Goal: Task Accomplishment & Management: Use online tool/utility

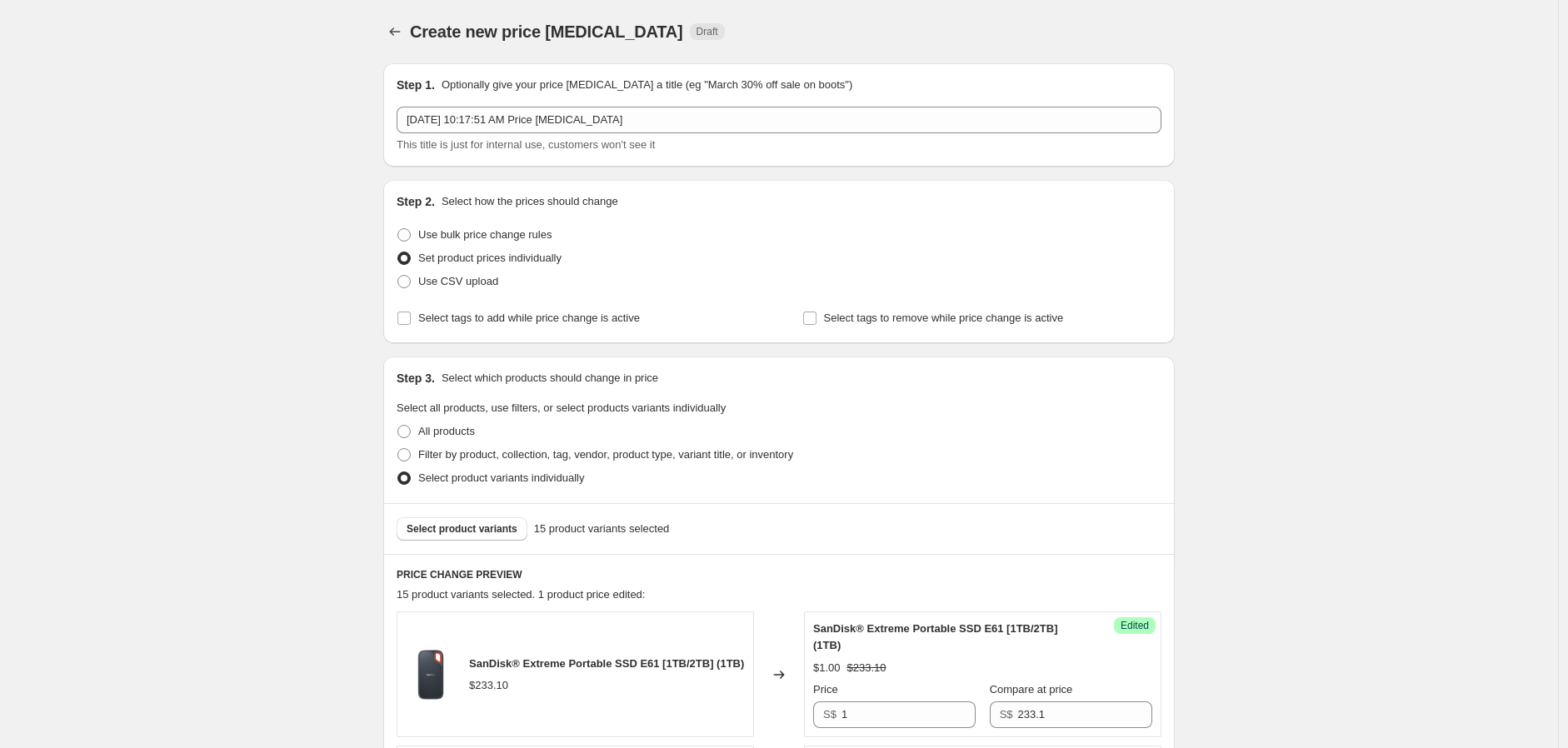
scroll to position [462, 0]
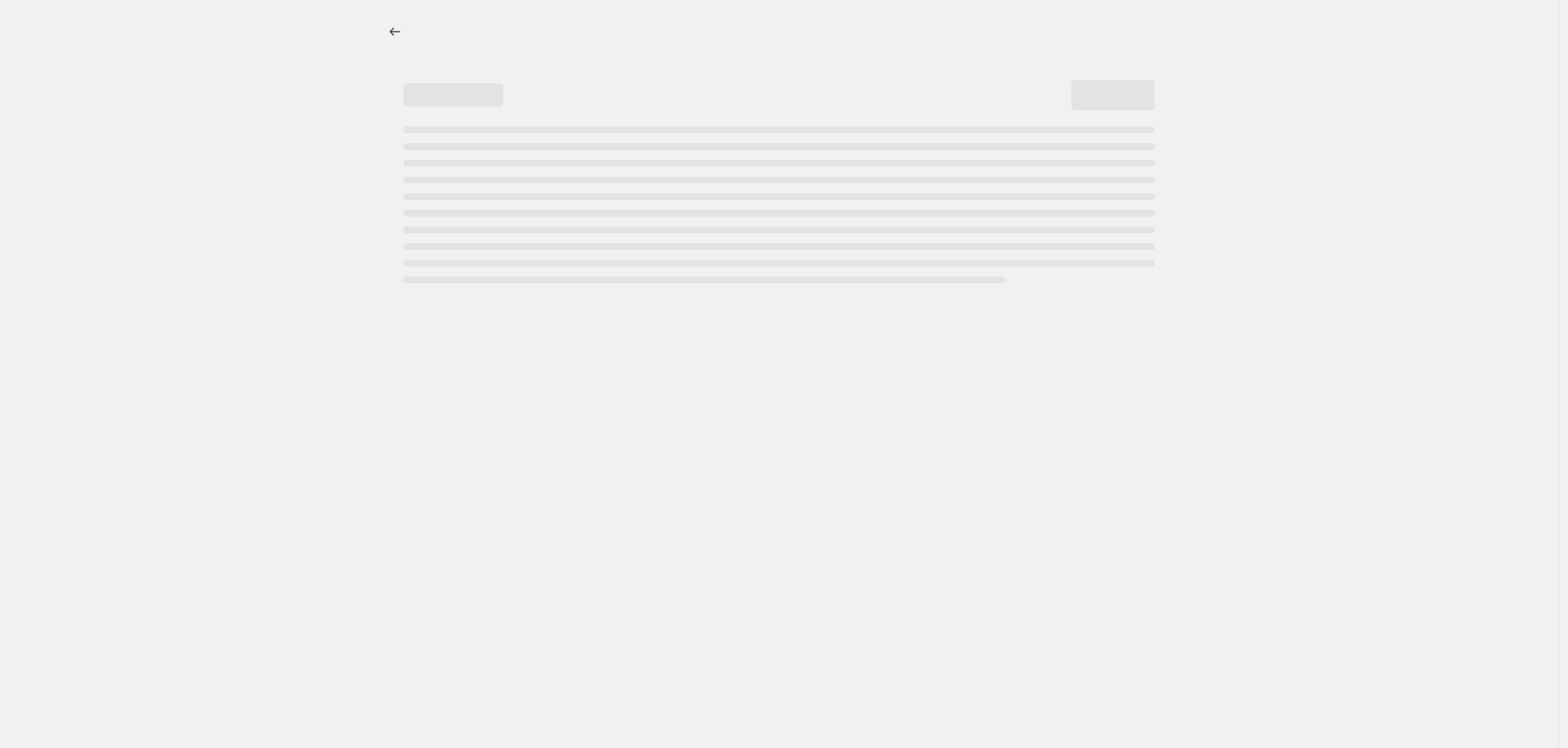
select select "percentage"
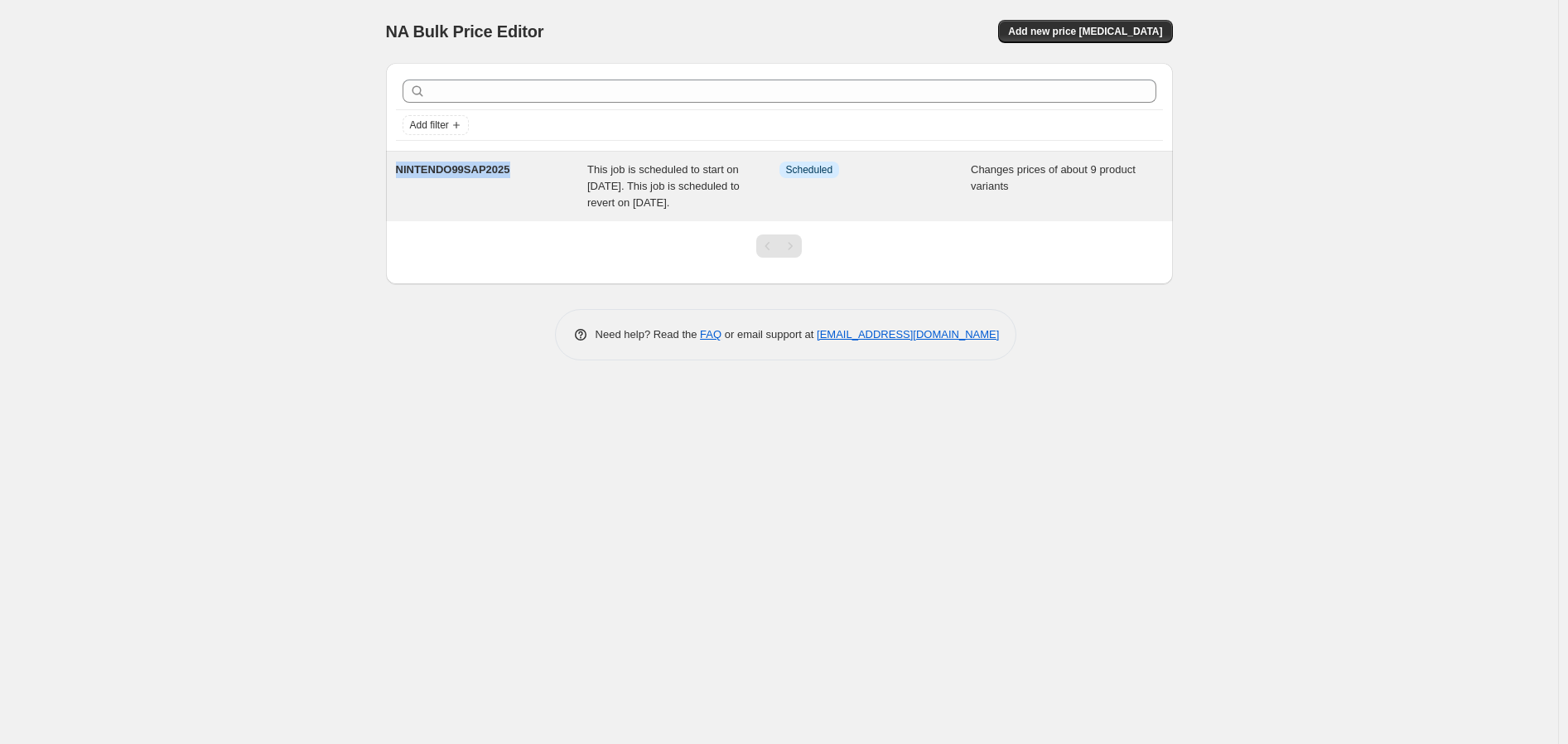
drag, startPoint x: 512, startPoint y: 167, endPoint x: 396, endPoint y: 169, distance: 116.0
click at [396, 169] on div "NINTENDO99SAP2025" at bounding box center [491, 186] width 192 height 50
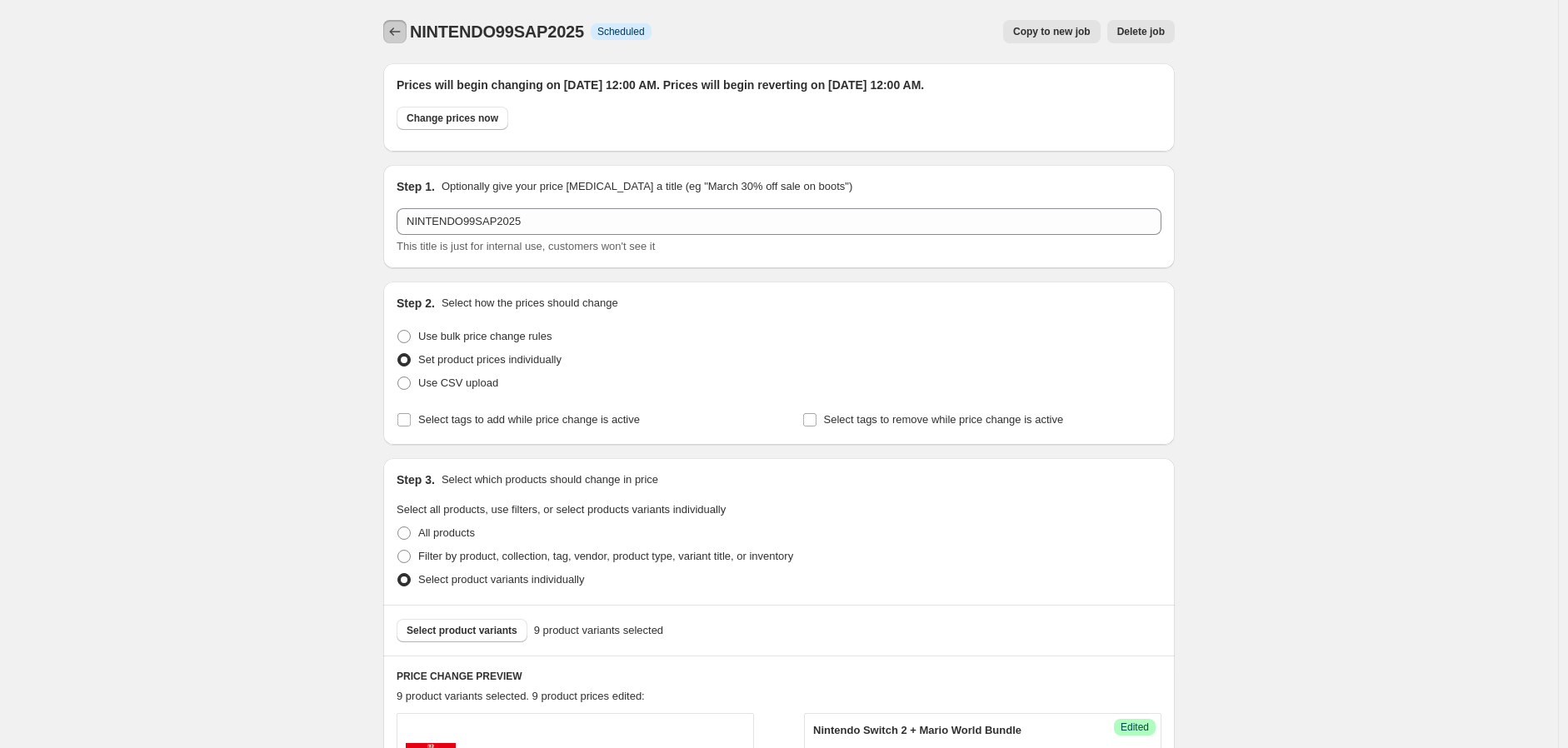
drag, startPoint x: 411, startPoint y: 27, endPoint x: 548, endPoint y: 48, distance: 138.6
click at [548, 48] on div "NINTENDO99SAP2025. This page is ready NINTENDO99SAP2025 Info Scheduled Copy to …" at bounding box center [779, 32] width 791 height 64
drag, startPoint x: 586, startPoint y: 34, endPoint x: 417, endPoint y: 34, distance: 169.0
click at [417, 34] on span "NINTENDO99SAP2025" at bounding box center [497, 31] width 174 height 19
copy span "NINTENDO99SAP2025"
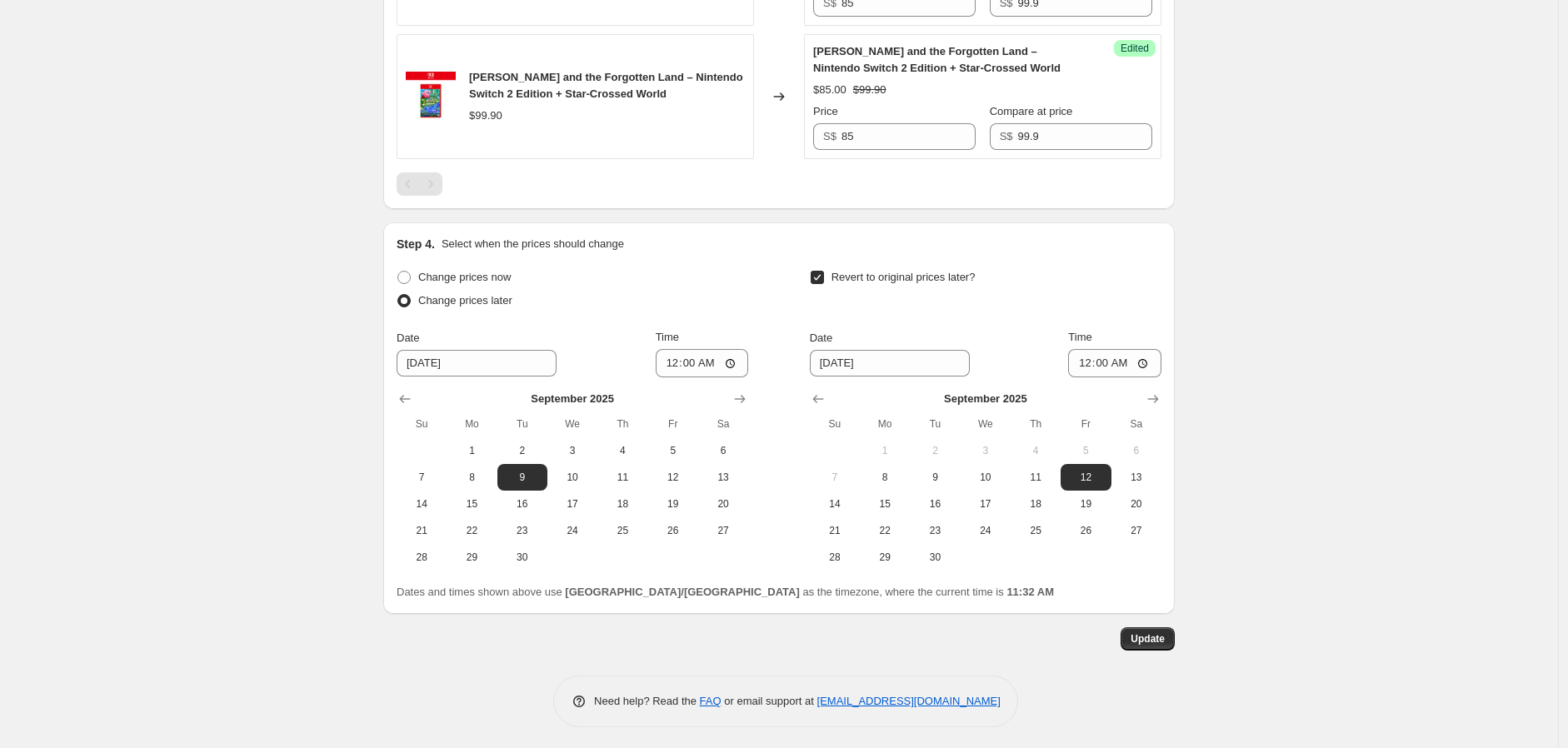
scroll to position [1689, 0]
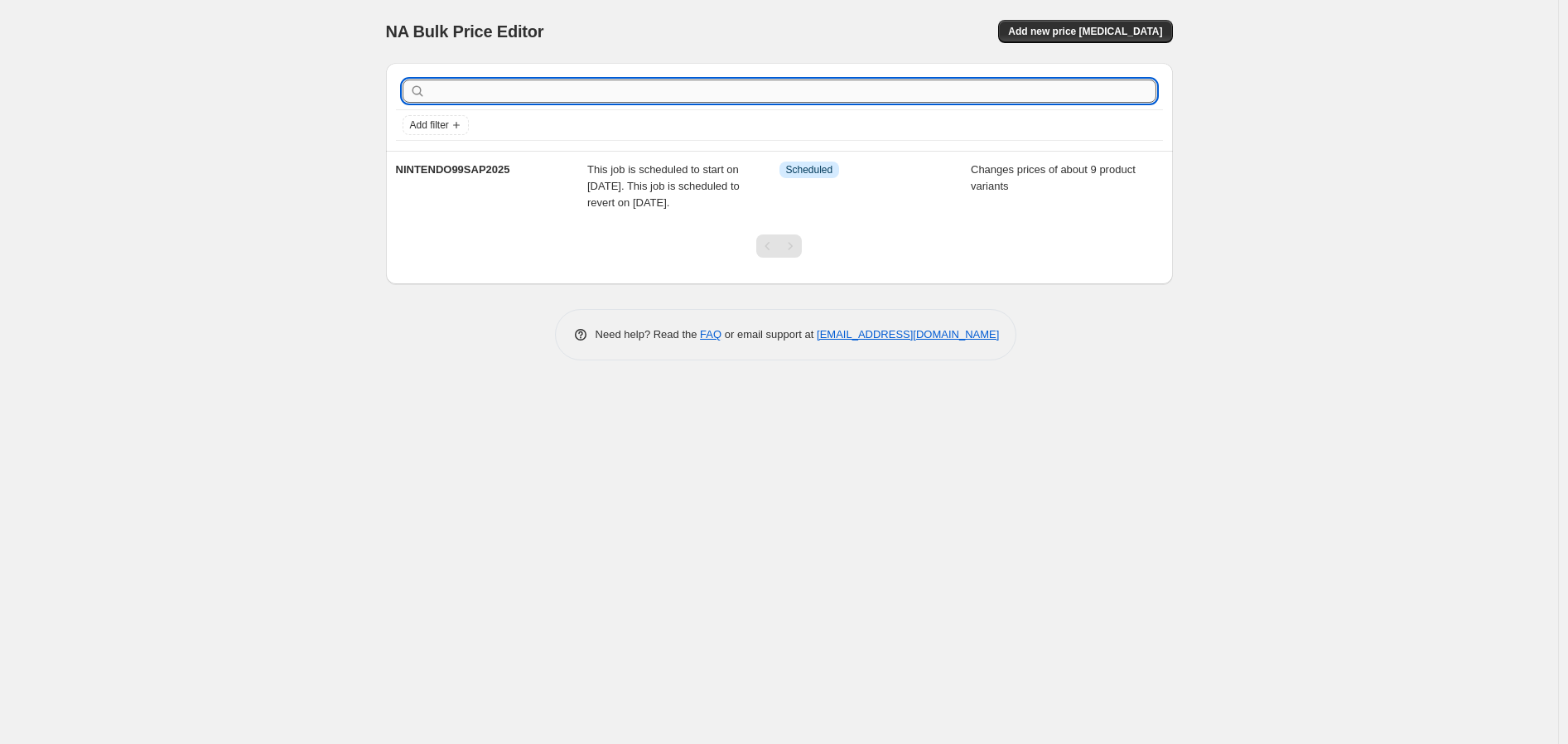
click at [511, 91] on input "text" at bounding box center [792, 91] width 727 height 23
paste input "NINTENDO99SAP2025"
type input "NINTENDO99SAP2025"
drag, startPoint x: 482, startPoint y: 90, endPoint x: 359, endPoint y: 91, distance: 123.0
click at [359, 91] on div "NA Bulk Price Editor. This page is ready NA Bulk Price Editor Add new price [ME…" at bounding box center [779, 372] width 1558 height 744
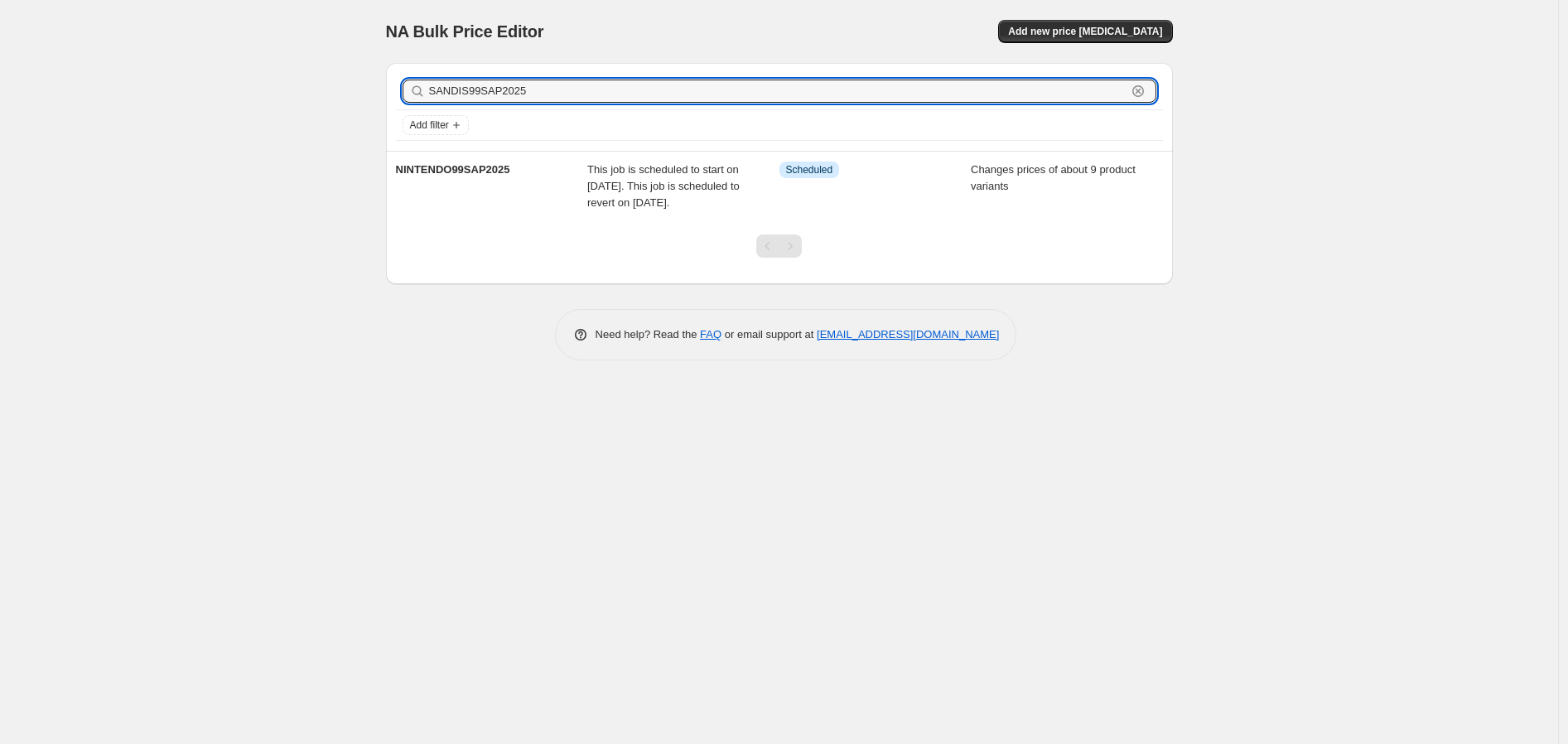
type input "SANDISK99SAP2025"
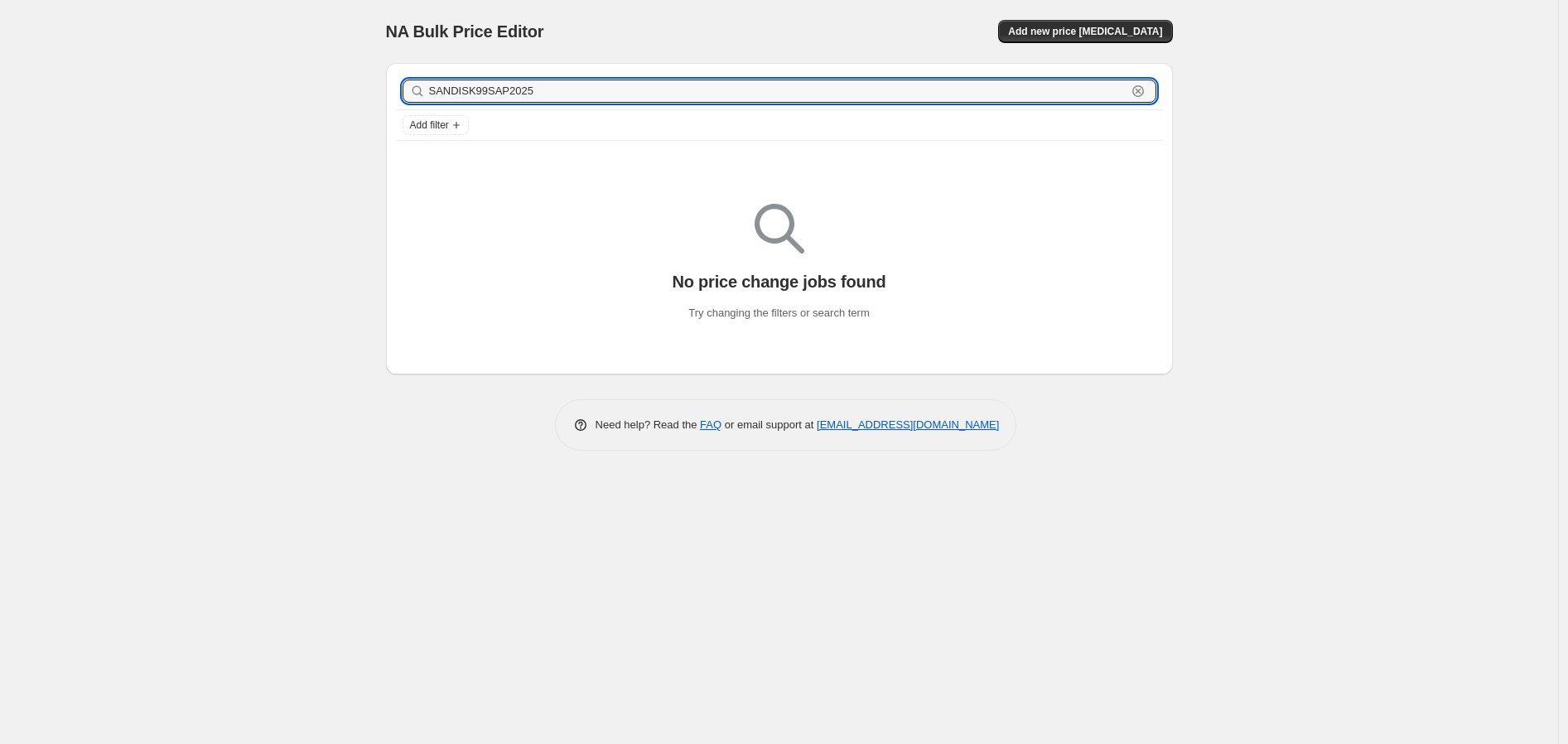
drag, startPoint x: 559, startPoint y: 84, endPoint x: 404, endPoint y: 83, distance: 155.0
click at [328, 84] on div "NA Bulk Price Editor. This page is ready NA Bulk Price Editor Add new price cha…" at bounding box center [779, 372] width 1558 height 744
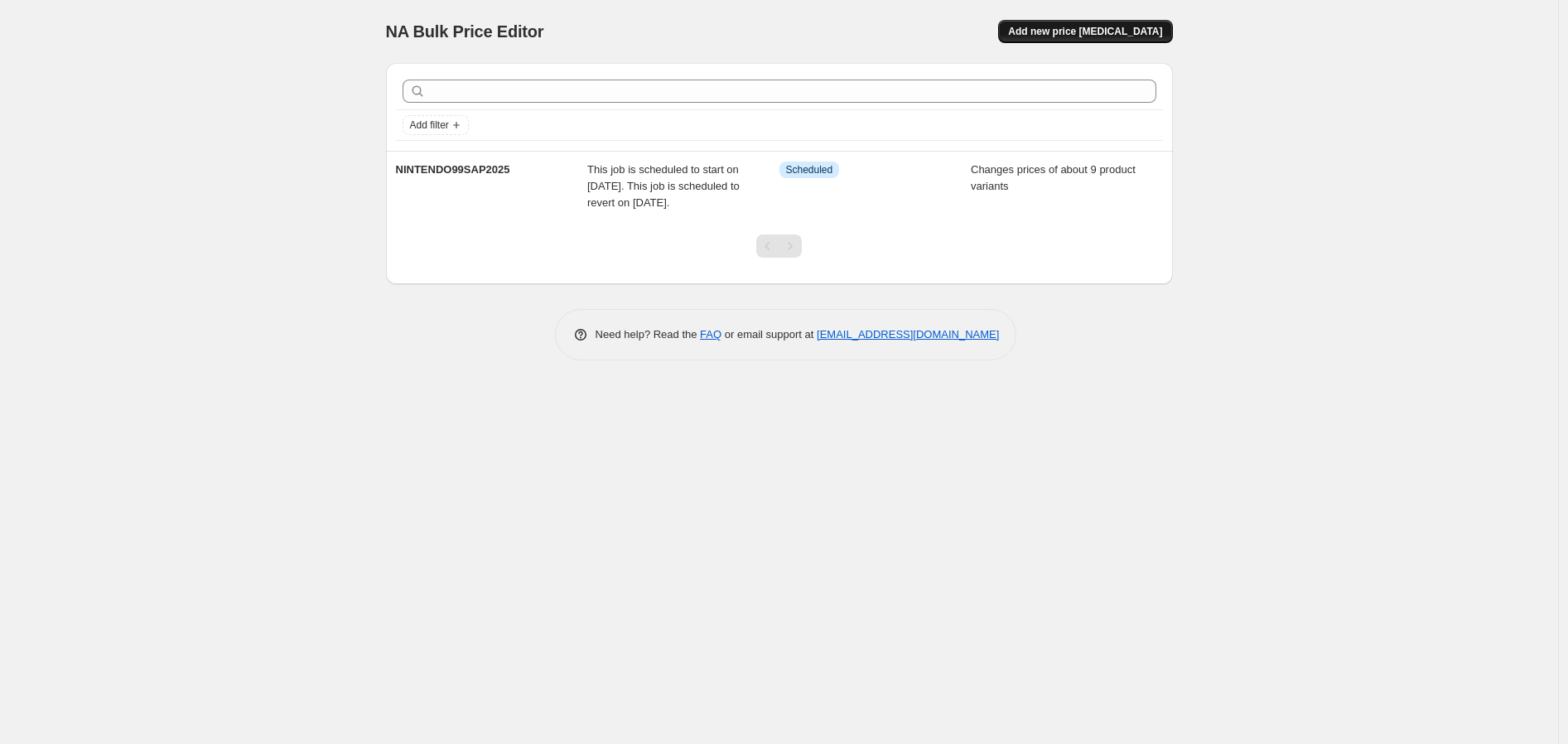
click at [1114, 29] on span "Add new price [MEDICAL_DATA]" at bounding box center [1085, 31] width 154 height 13
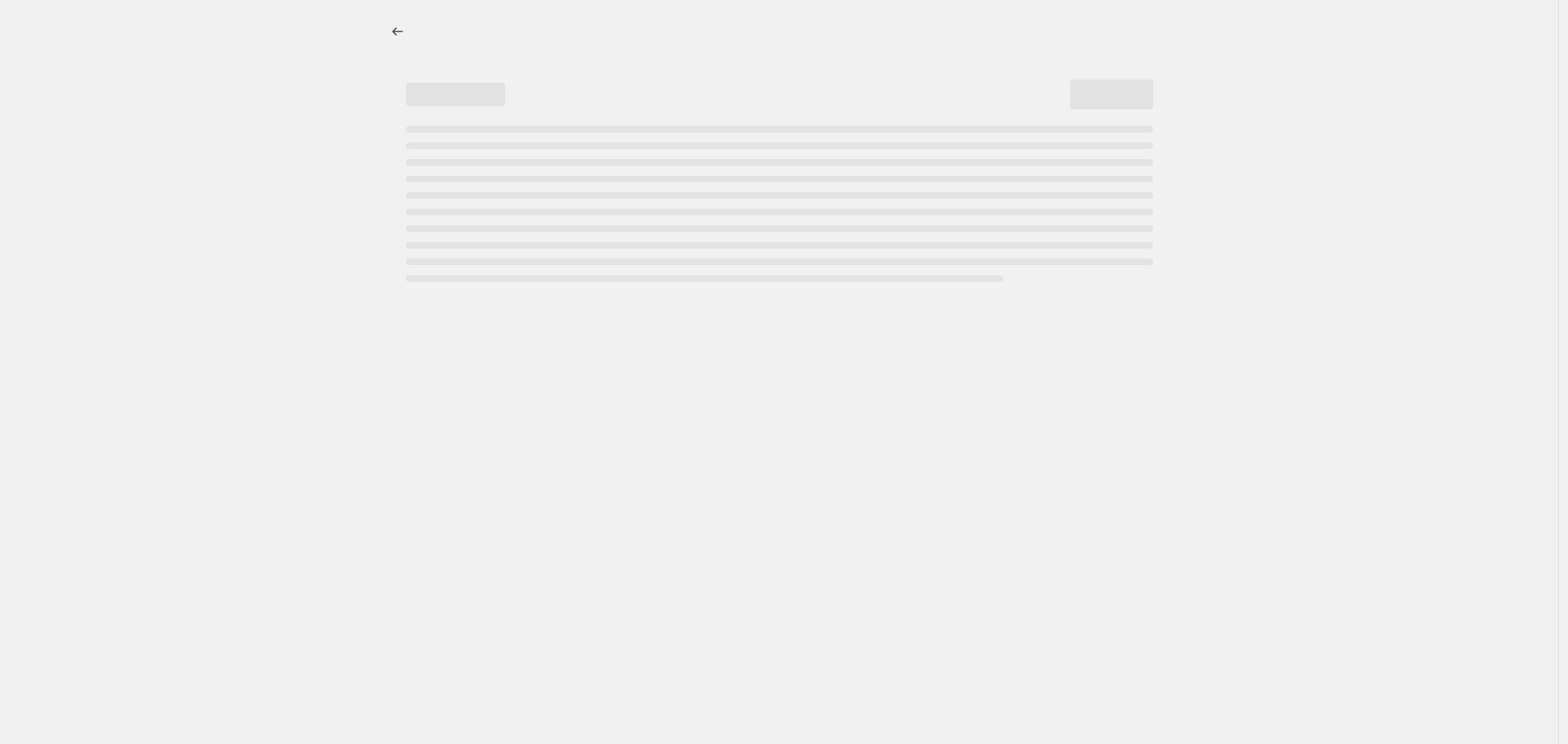
select select "percentage"
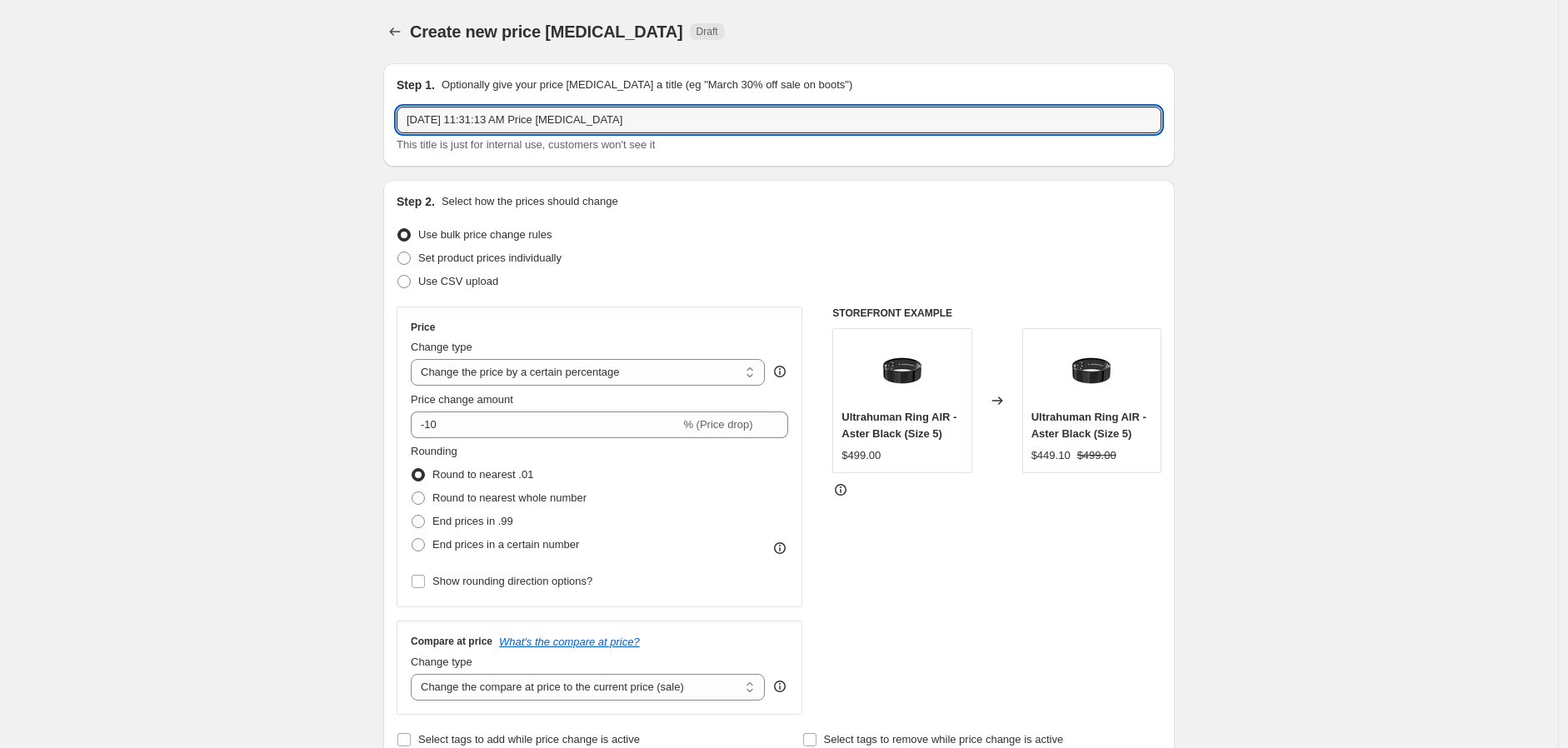
drag, startPoint x: 668, startPoint y: 119, endPoint x: 138, endPoint y: 28, distance: 537.8
paste input "SANDISK99SAP2025"
type input "SANDISK99SAP2025"
click at [451, 256] on span "Set product prices individually" at bounding box center [490, 258] width 143 height 12
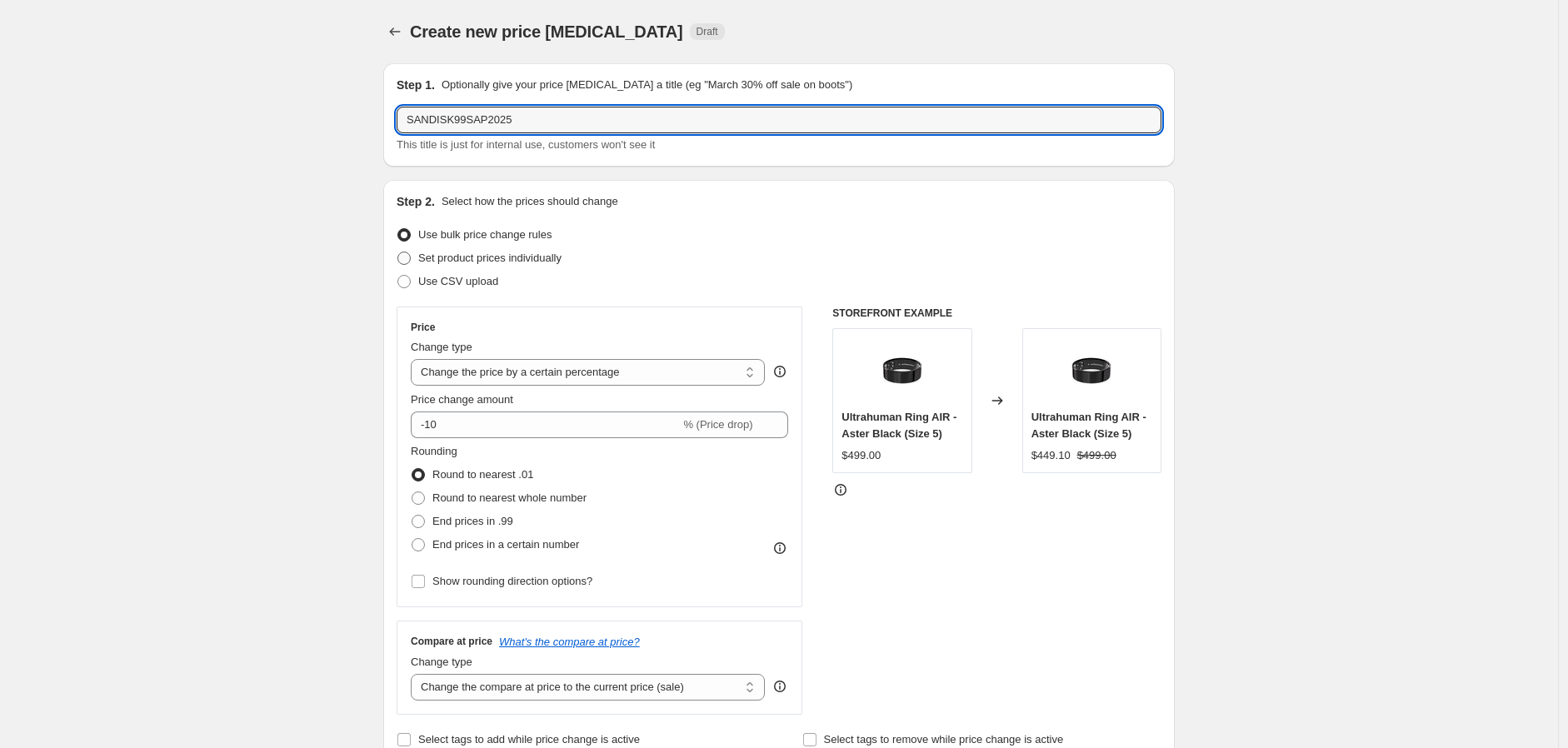
click at [398, 253] on input "Set product prices individually" at bounding box center [398, 252] width 1 height 1
radio input "true"
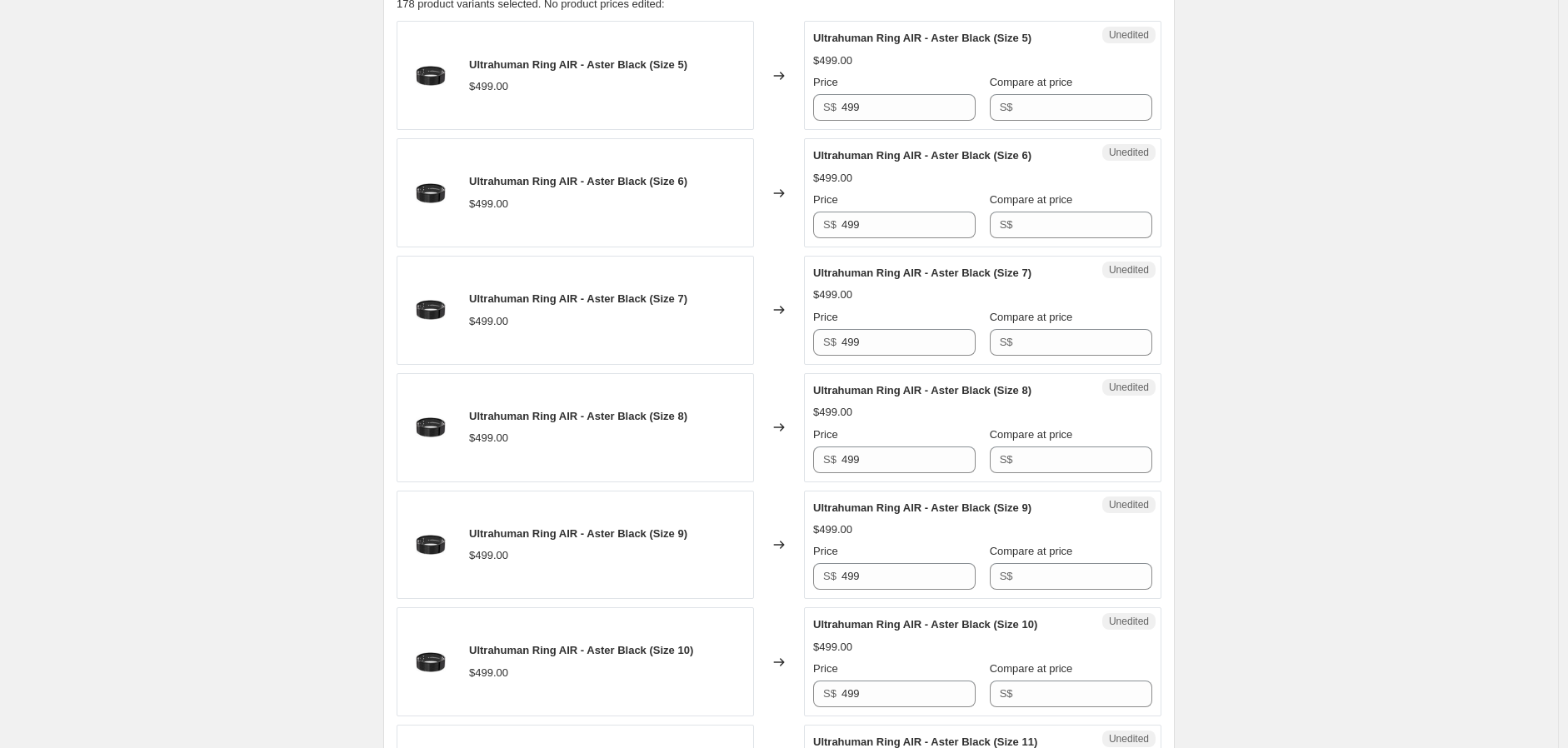
scroll to position [278, 0]
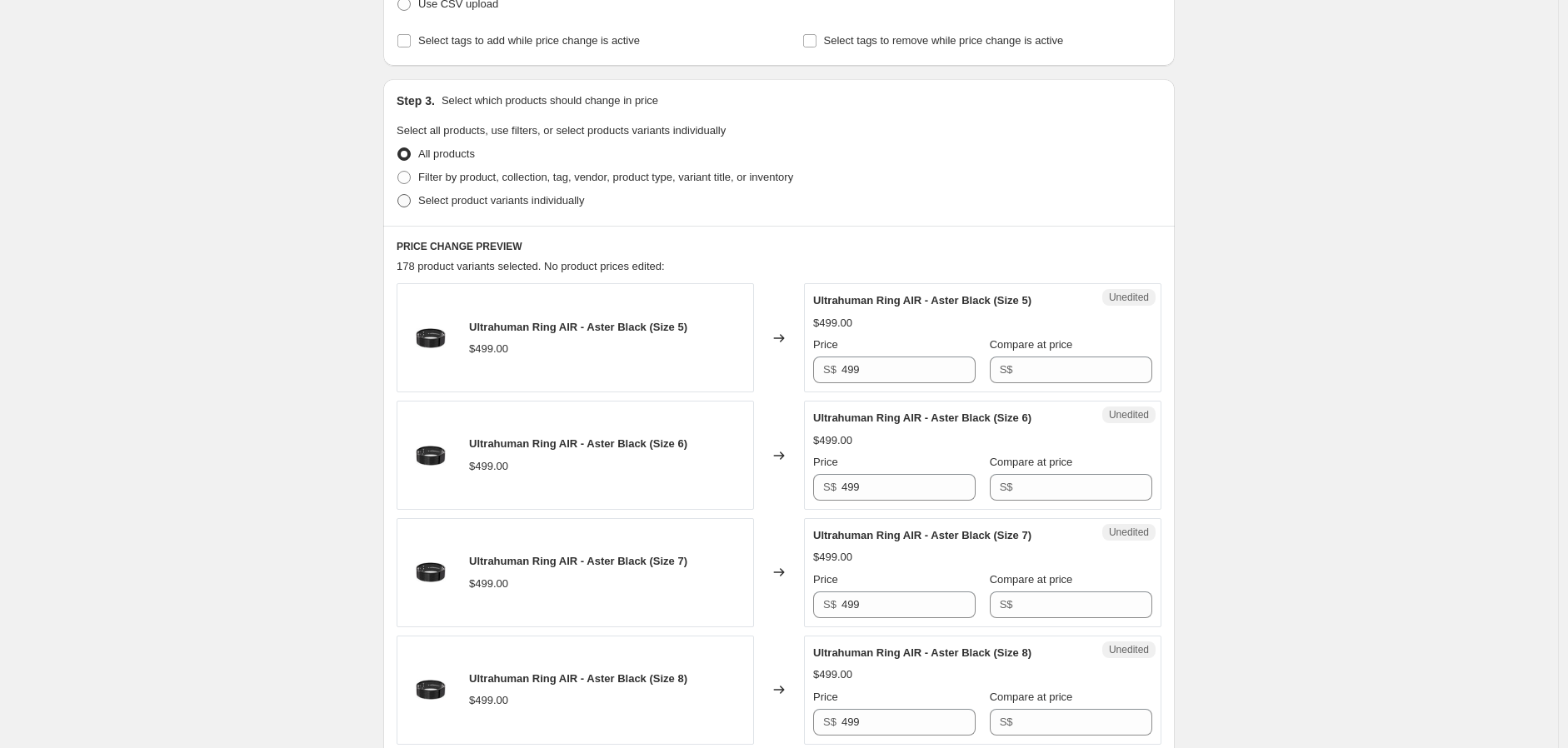
click at [433, 201] on span "Select product variants individually" at bounding box center [501, 201] width 166 height 12
click at [398, 195] on input "Select product variants individually" at bounding box center [398, 195] width 1 height 1
radio input "true"
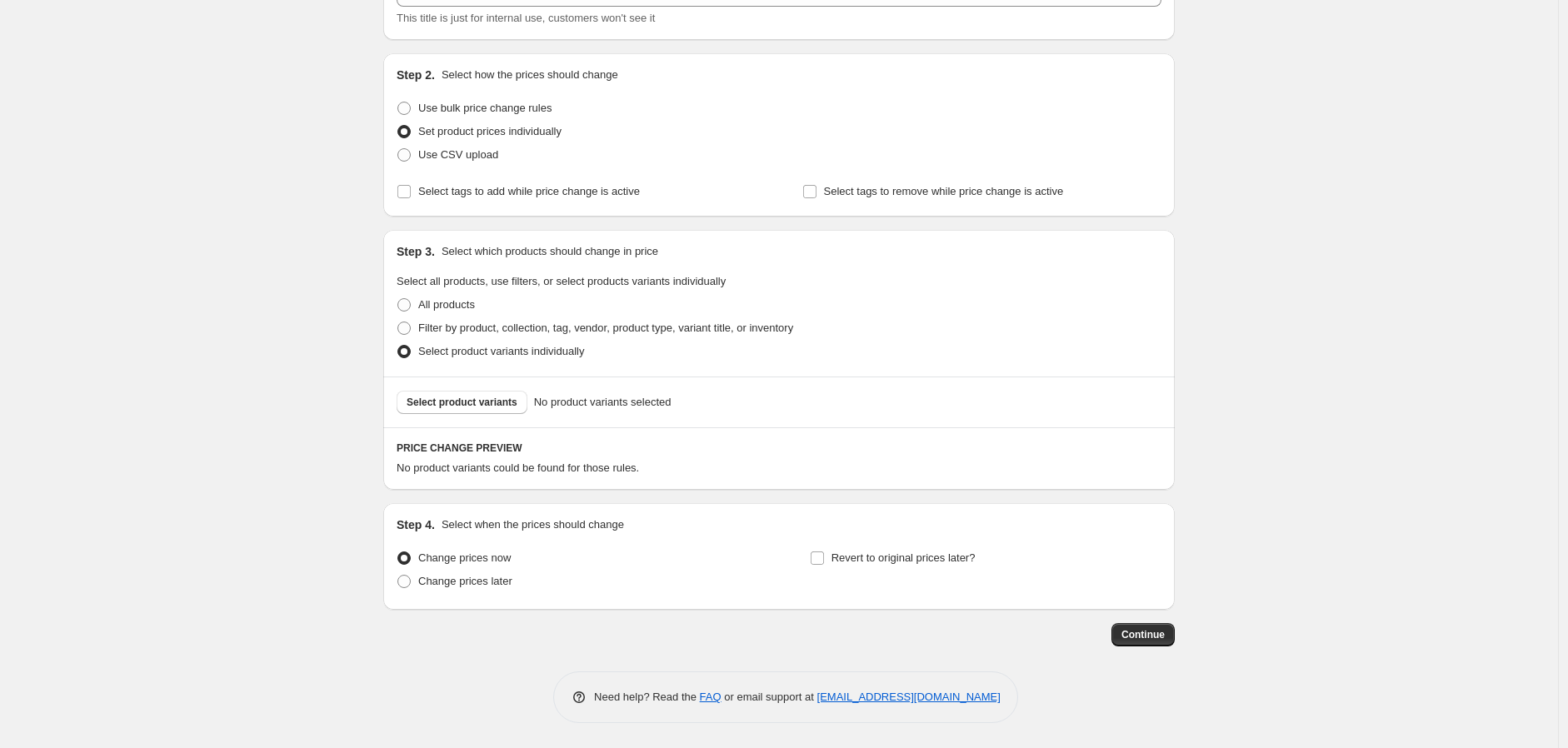
scroll to position [126, 0]
click at [500, 404] on span "Select product variants" at bounding box center [461, 403] width 110 height 13
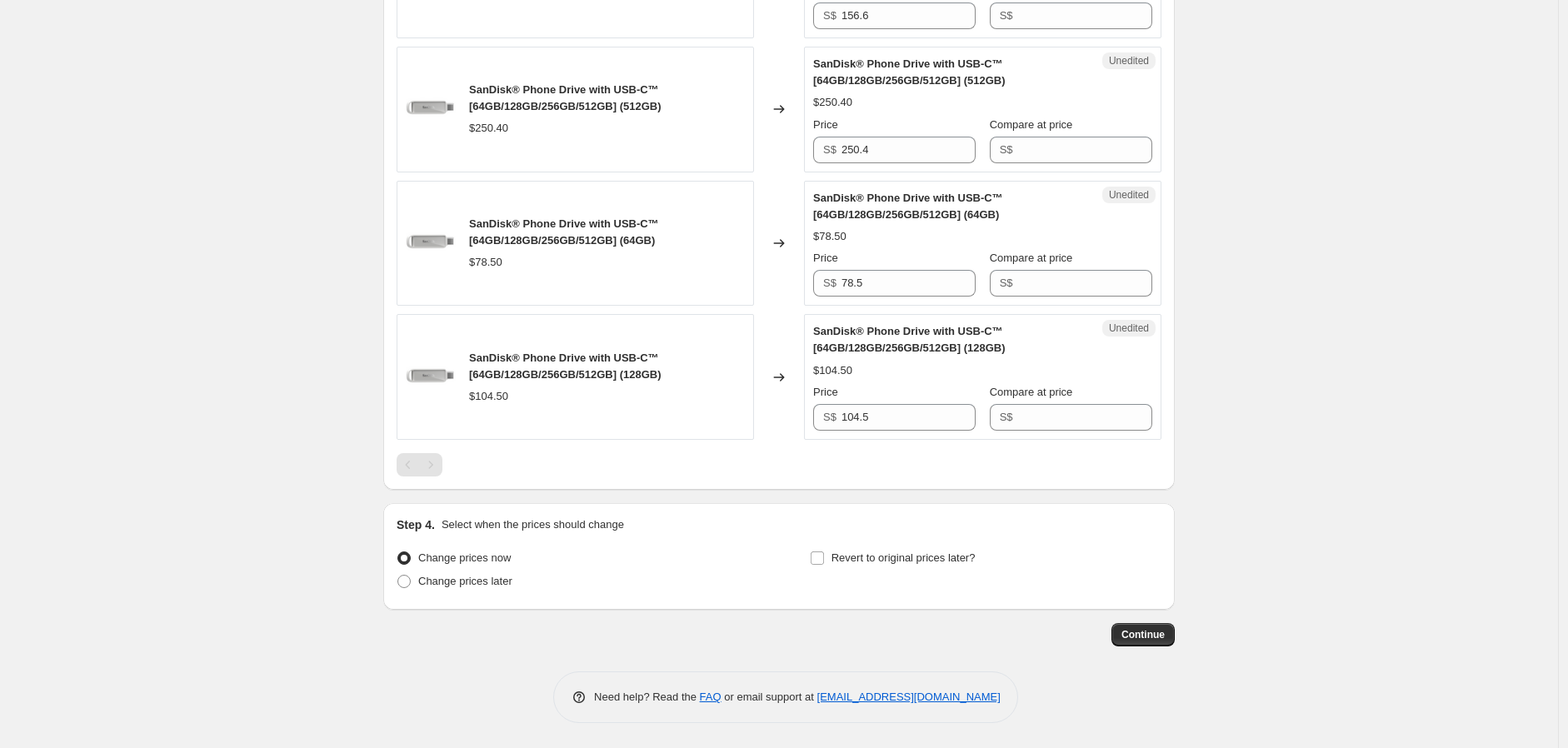
scroll to position [2141, 0]
click at [475, 580] on span "Change prices later" at bounding box center [465, 581] width 94 height 12
click at [398, 576] on input "Change prices later" at bounding box center [398, 575] width 1 height 1
radio input "true"
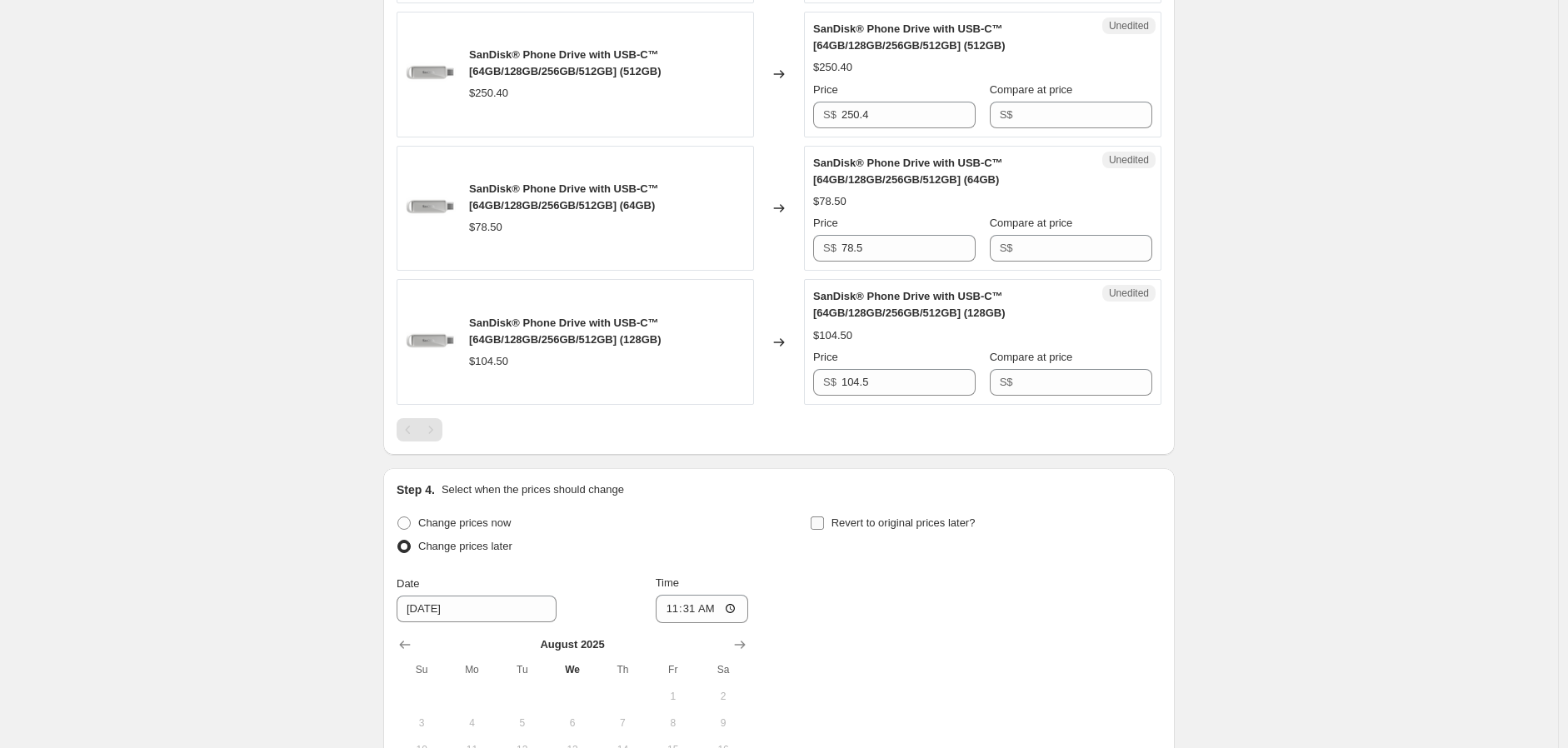
click at [838, 529] on span "Revert to original prices later?" at bounding box center [903, 523] width 144 height 12
click at [824, 530] on input "Revert to original prices later?" at bounding box center [817, 523] width 13 height 13
checkbox input "true"
click at [500, 622] on input "[DATE]" at bounding box center [476, 609] width 160 height 27
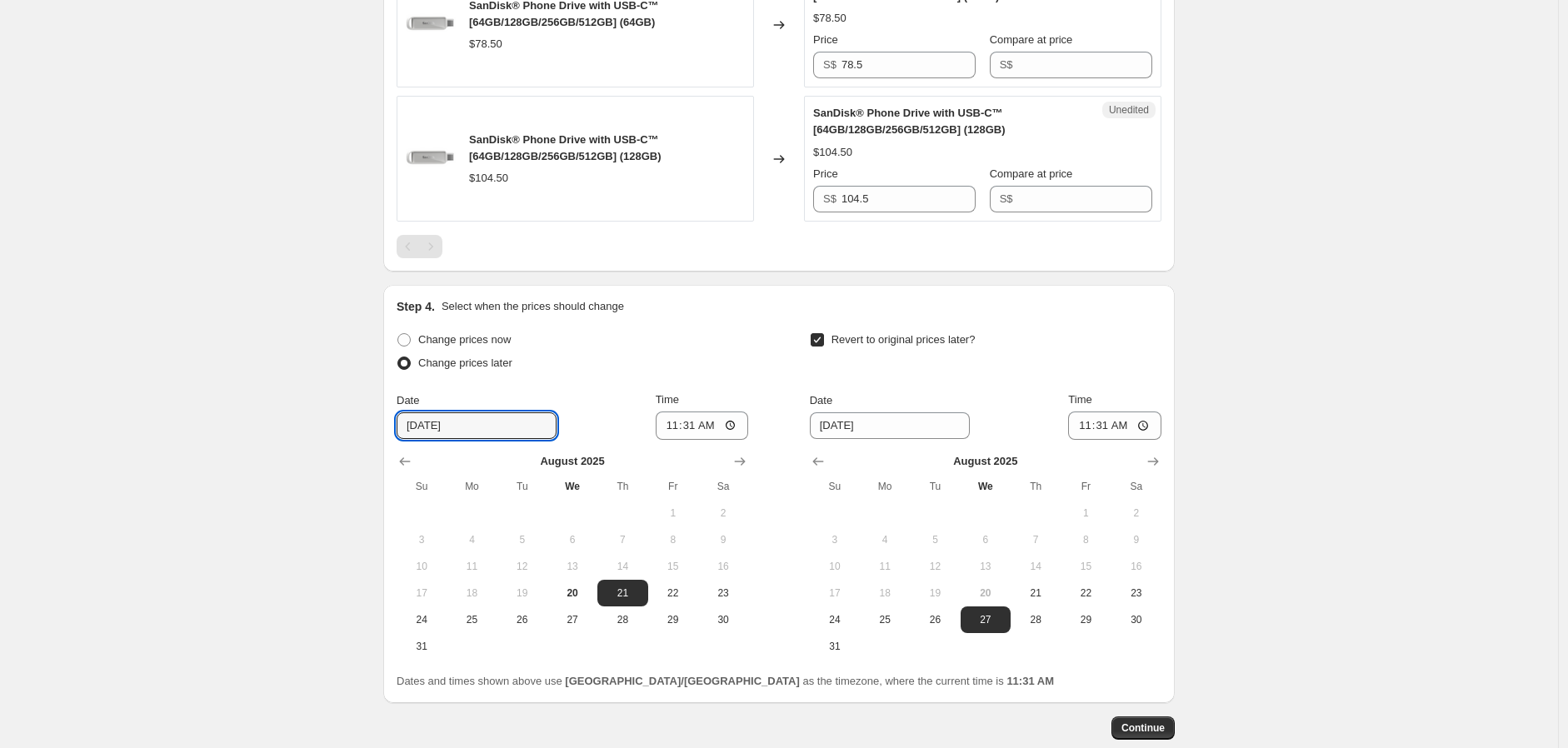
scroll to position [2326, 0]
click at [742, 469] on icon "Show next month, September 2025" at bounding box center [739, 460] width 17 height 17
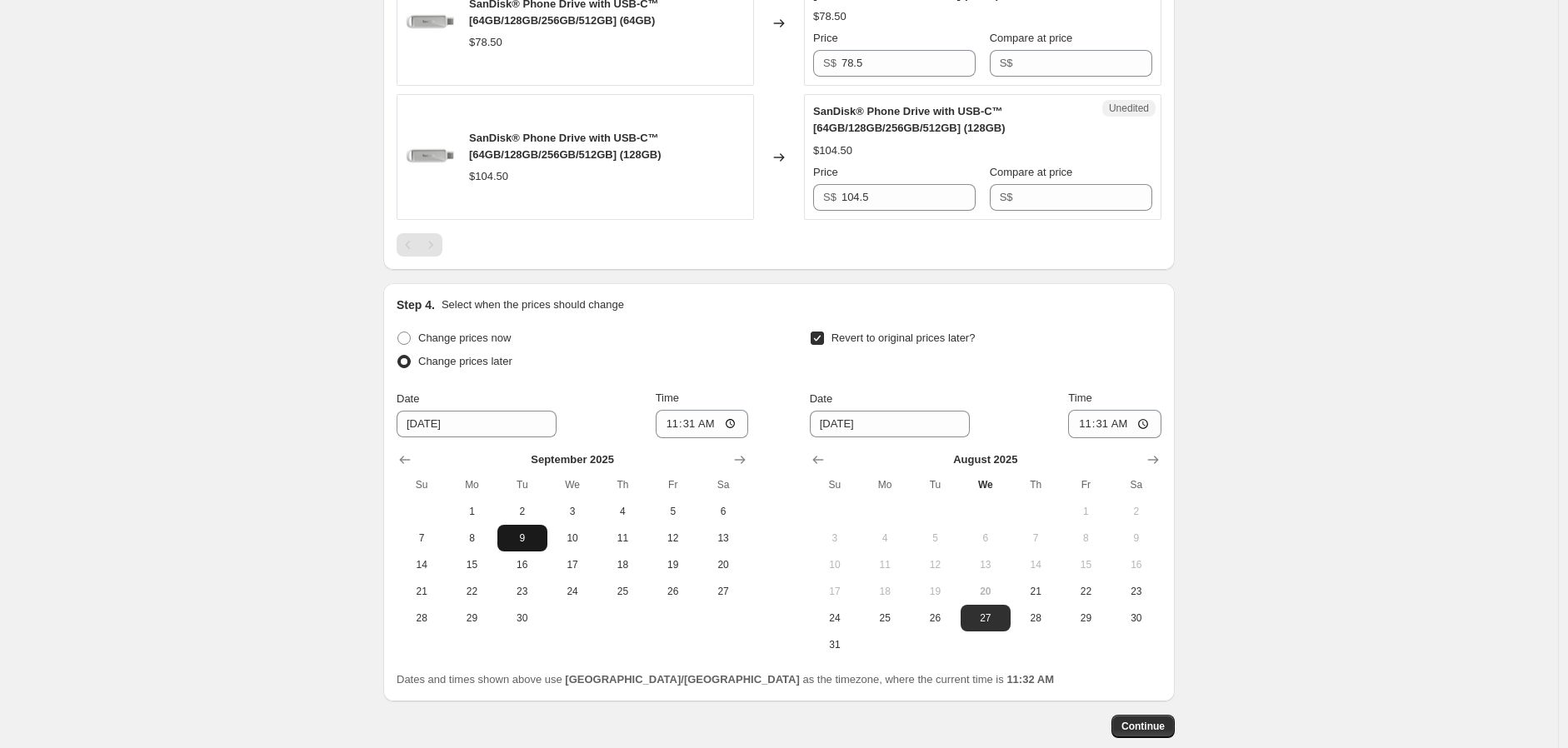
click at [516, 545] on span "9" at bounding box center [521, 538] width 36 height 13
type input "[DATE]"
click at [693, 439] on input "11:31" at bounding box center [703, 424] width 94 height 28
click at [677, 439] on input "11:31" at bounding box center [703, 424] width 94 height 28
type input "00:00"
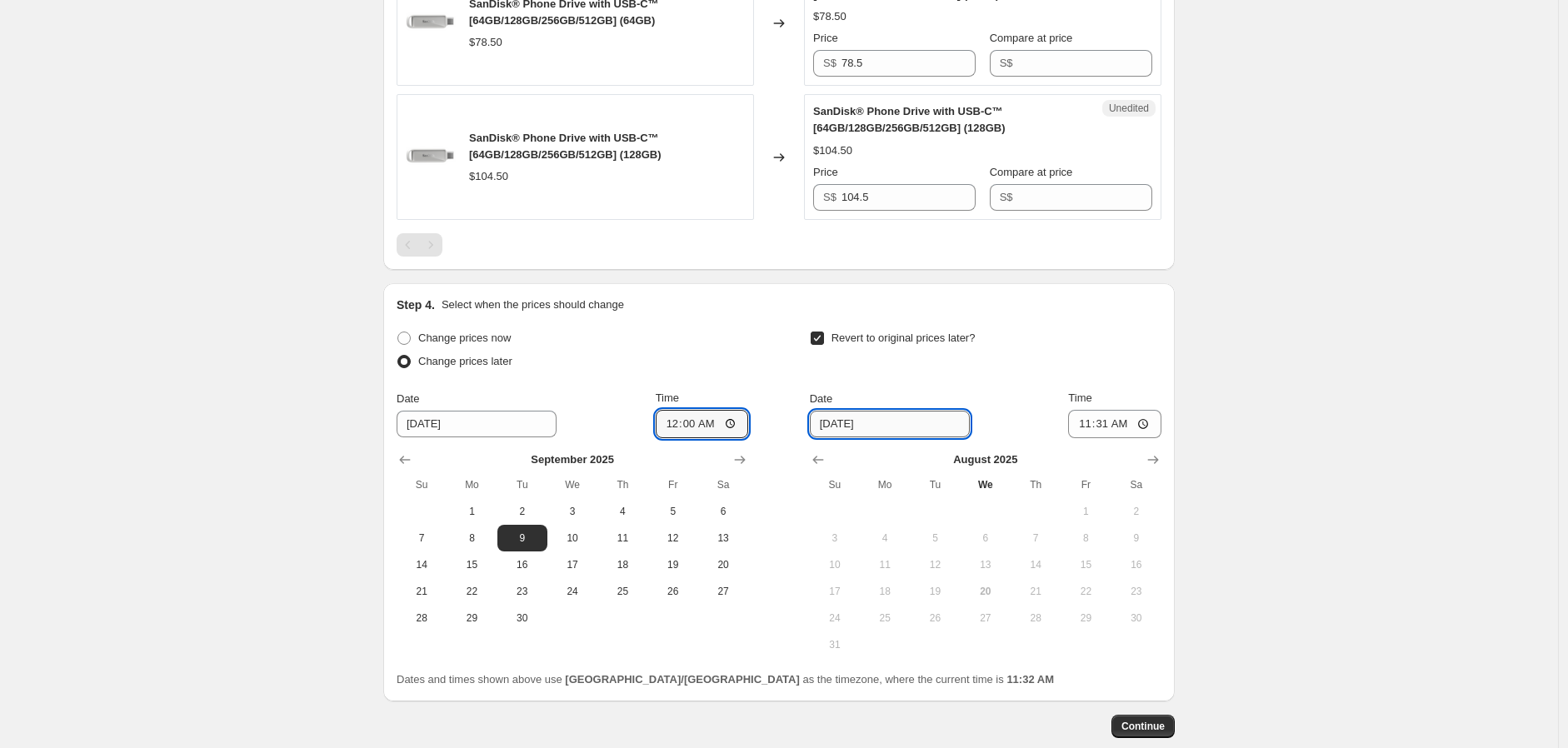
click at [863, 438] on input "8/27/2025" at bounding box center [889, 424] width 160 height 27
click at [1151, 469] on icon "Show next month, September 2025" at bounding box center [1153, 460] width 17 height 17
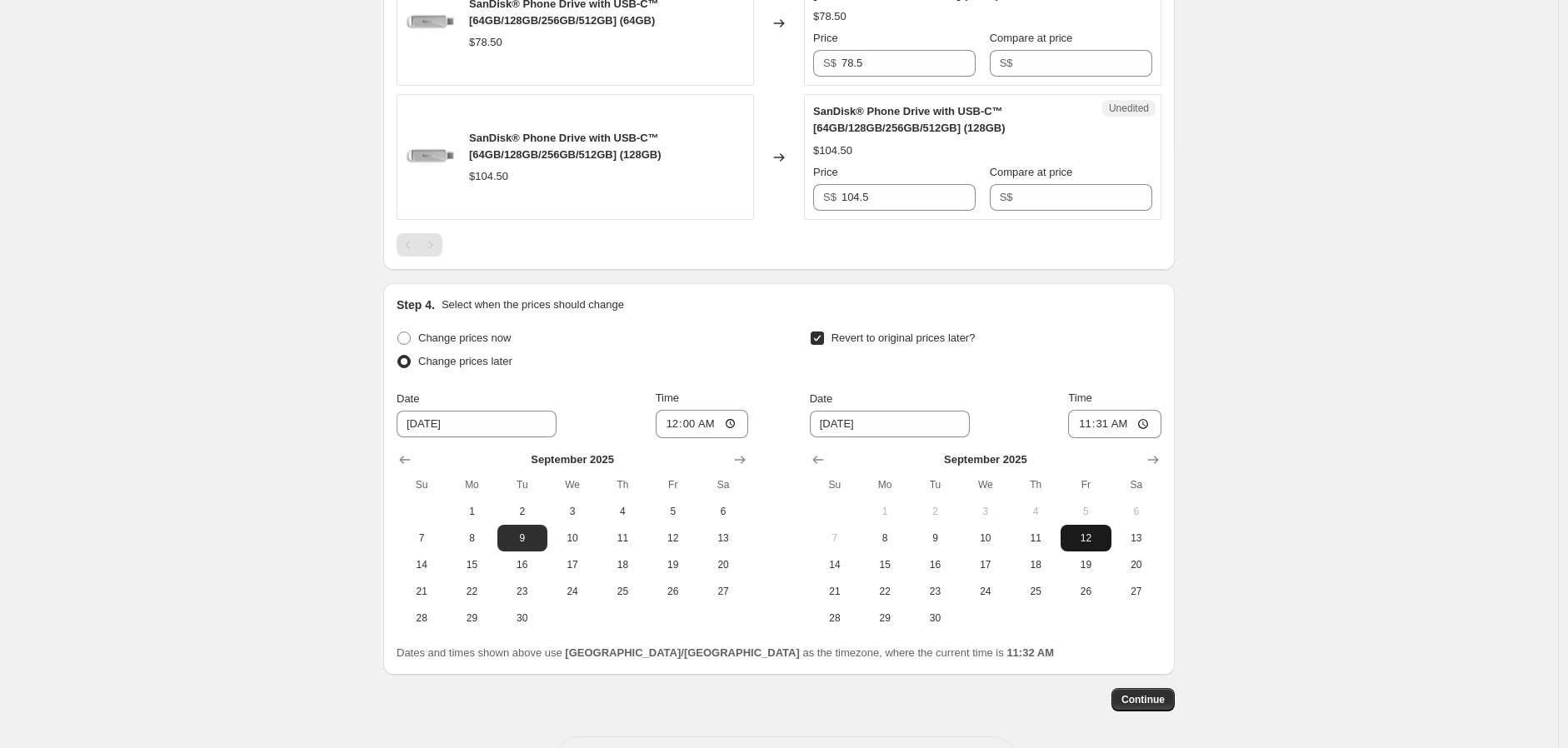
click at [1088, 545] on span "12" at bounding box center [1085, 538] width 36 height 13
type input "[DATE]"
click at [1106, 439] on input "11:31" at bounding box center [1115, 424] width 94 height 28
click at [1090, 439] on input "11:31" at bounding box center [1115, 424] width 94 height 28
type input "00:00"
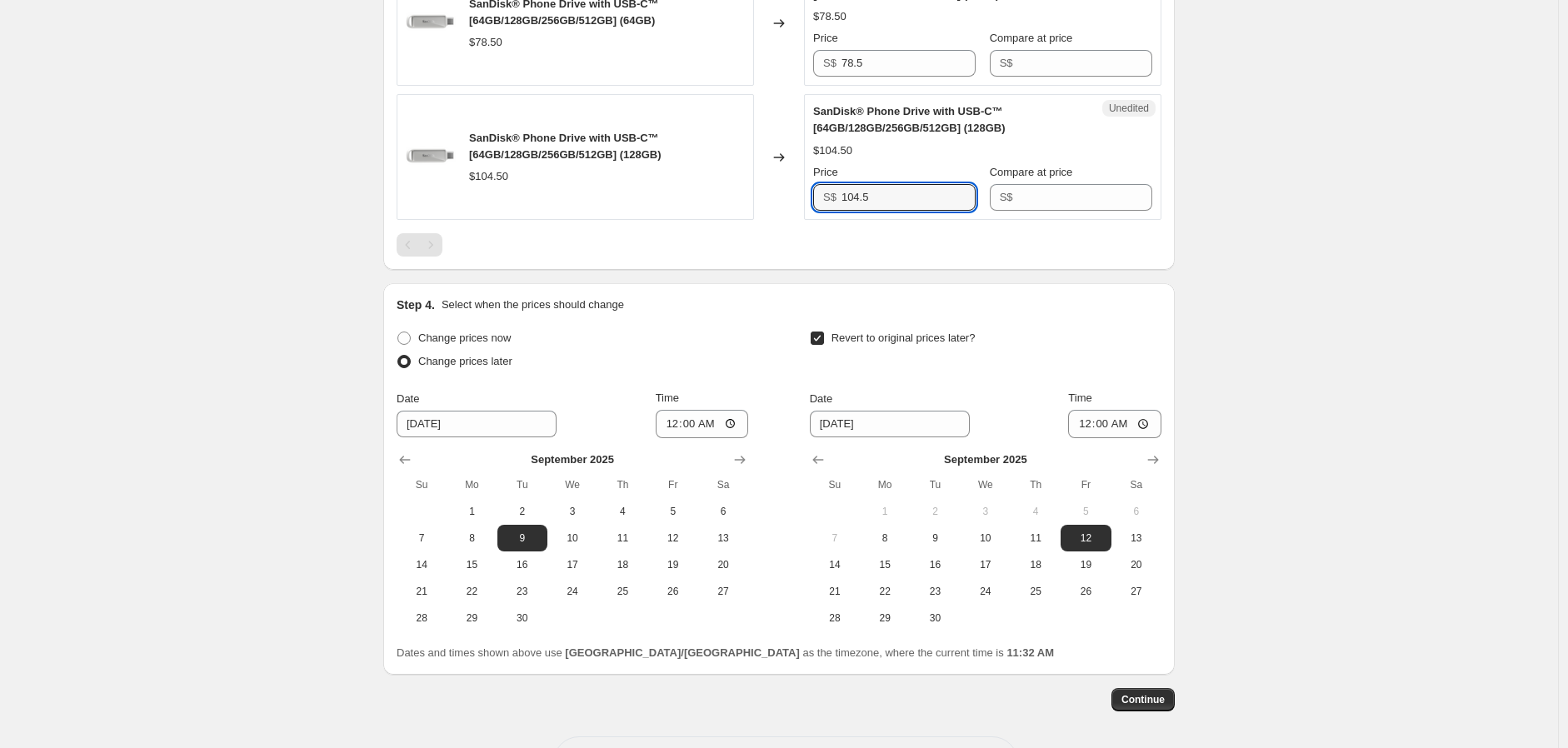
drag, startPoint x: 905, startPoint y: 230, endPoint x: 779, endPoint y: 221, distance: 126.3
click at [779, 220] on div "SanDisk® Phone Drive with USB-C™ [64GB/128GB/256GB/512GB] (128GB) $104.50 Chang…" at bounding box center [779, 156] width 765 height 126
drag, startPoint x: 1090, startPoint y: 233, endPoint x: 1027, endPoint y: 119, distance: 130.2
click at [1088, 210] on input "Compare at price" at bounding box center [1085, 197] width 134 height 27
paste input "104.5"
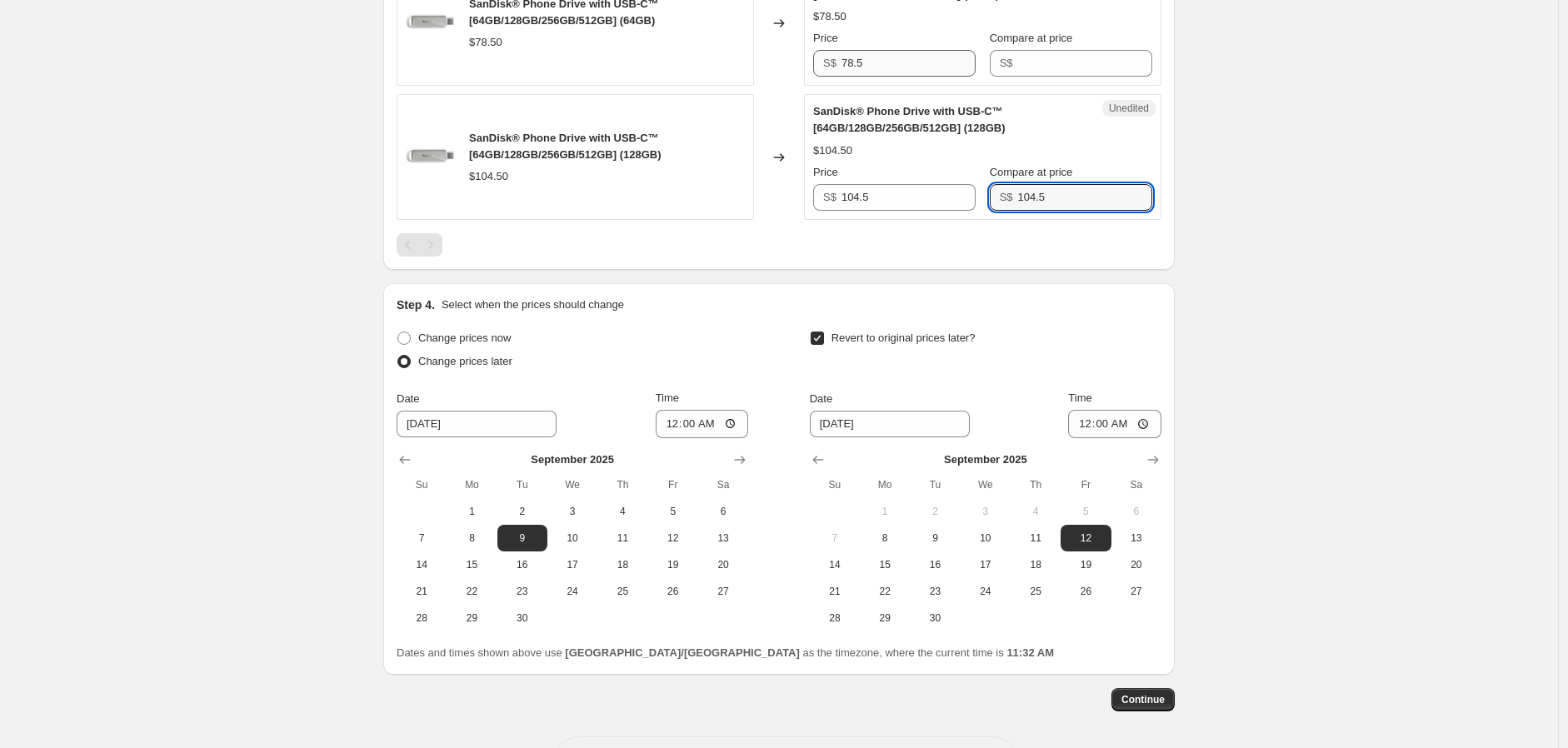
type input "104.5"
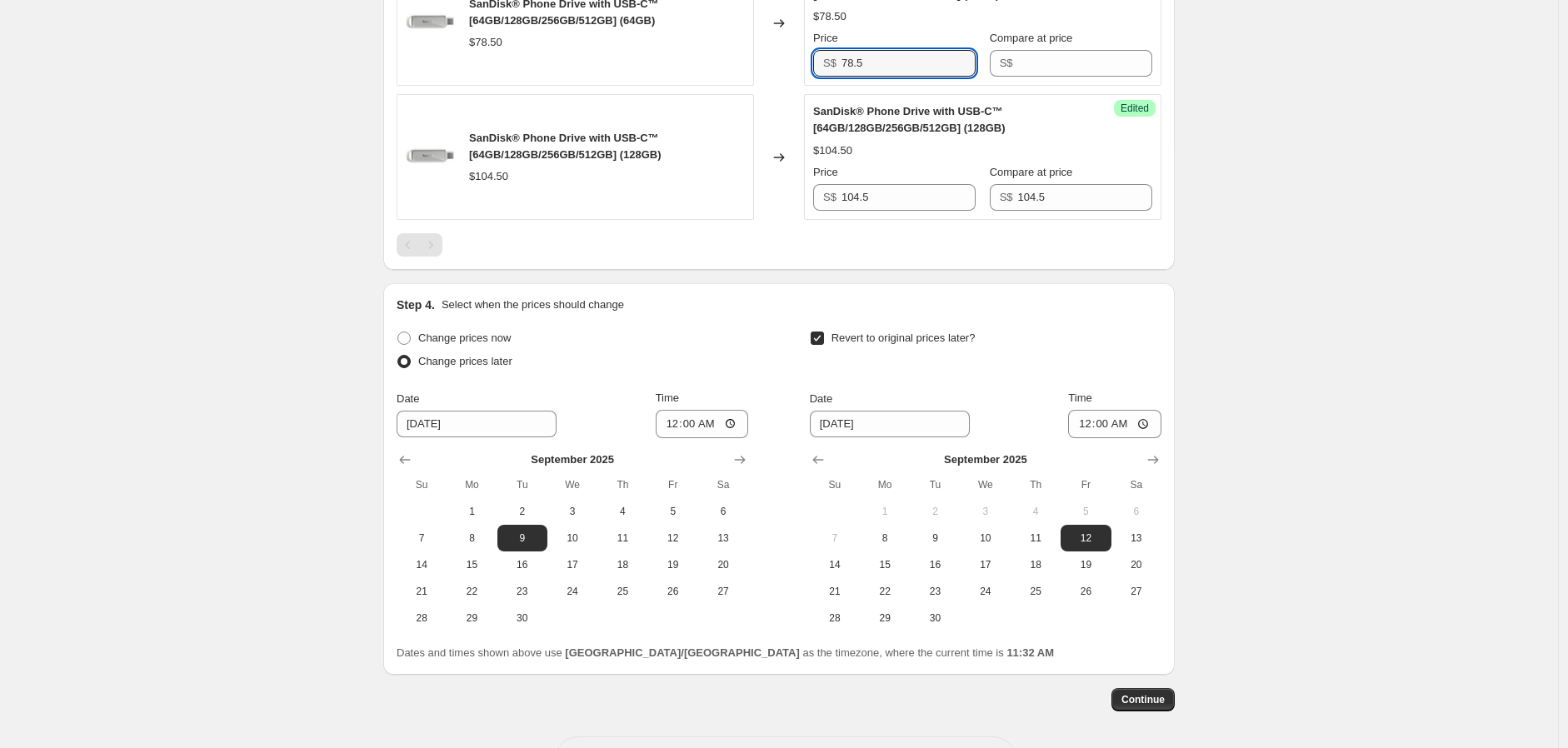
drag, startPoint x: 873, startPoint y: 100, endPoint x: 788, endPoint y: 80, distance: 87.3
click at [788, 87] on div "SanDisk® Phone Drive with USB-C™ [64GB/128GB/256GB/512GB] (64GB) $78.50 Changed…" at bounding box center [779, 24] width 765 height 126
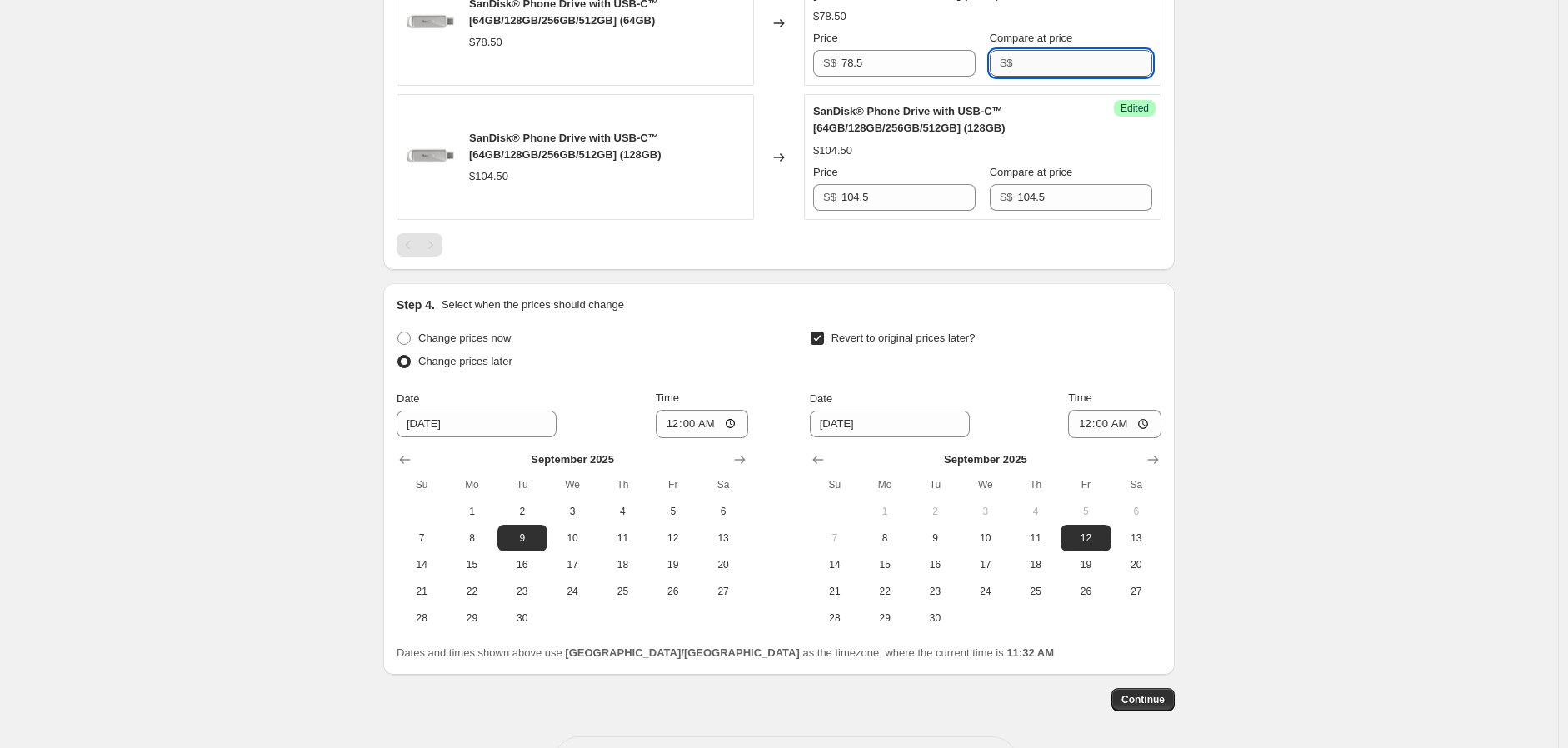
click at [1104, 77] on input "Compare at price" at bounding box center [1085, 64] width 134 height 27
paste input "78.5"
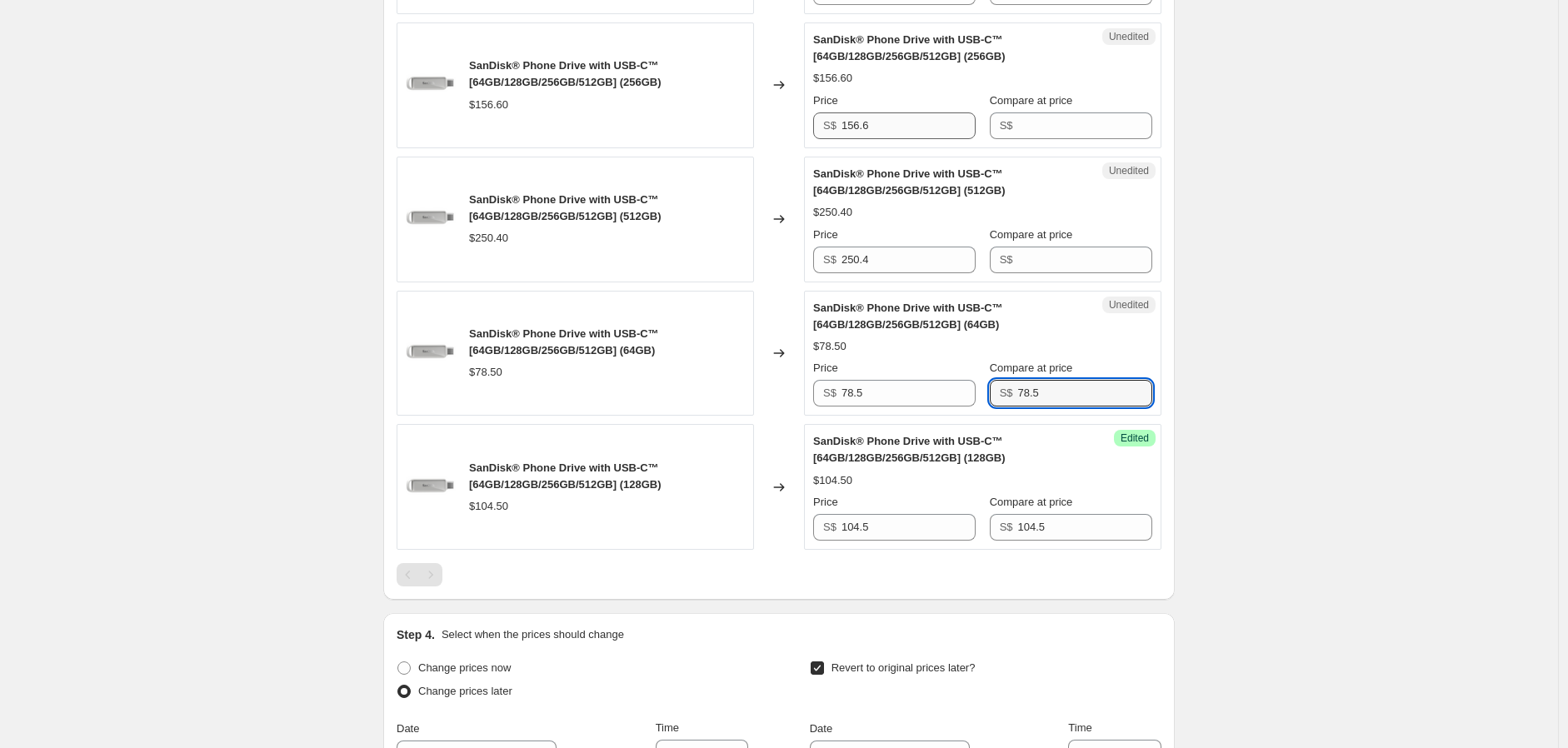
scroll to position [1956, 0]
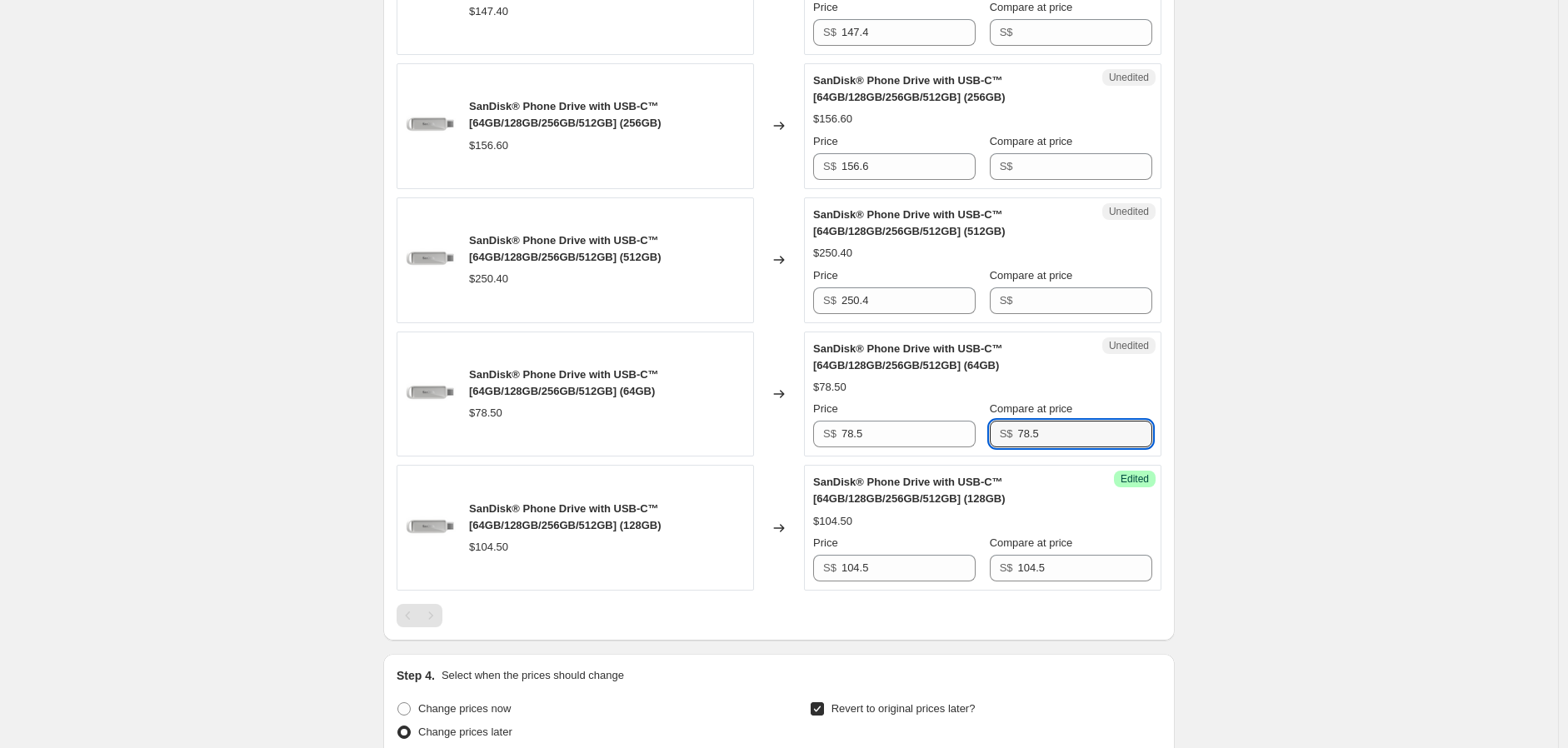
type input "78.5"
drag, startPoint x: 795, startPoint y: 336, endPoint x: 794, endPoint y: 325, distance: 11.0
click at [793, 324] on div "SanDisk® Phone Drive with USB-C™ [64GB/128GB/256GB/512GB] (512GB) $250.40 Chang…" at bounding box center [779, 260] width 765 height 126
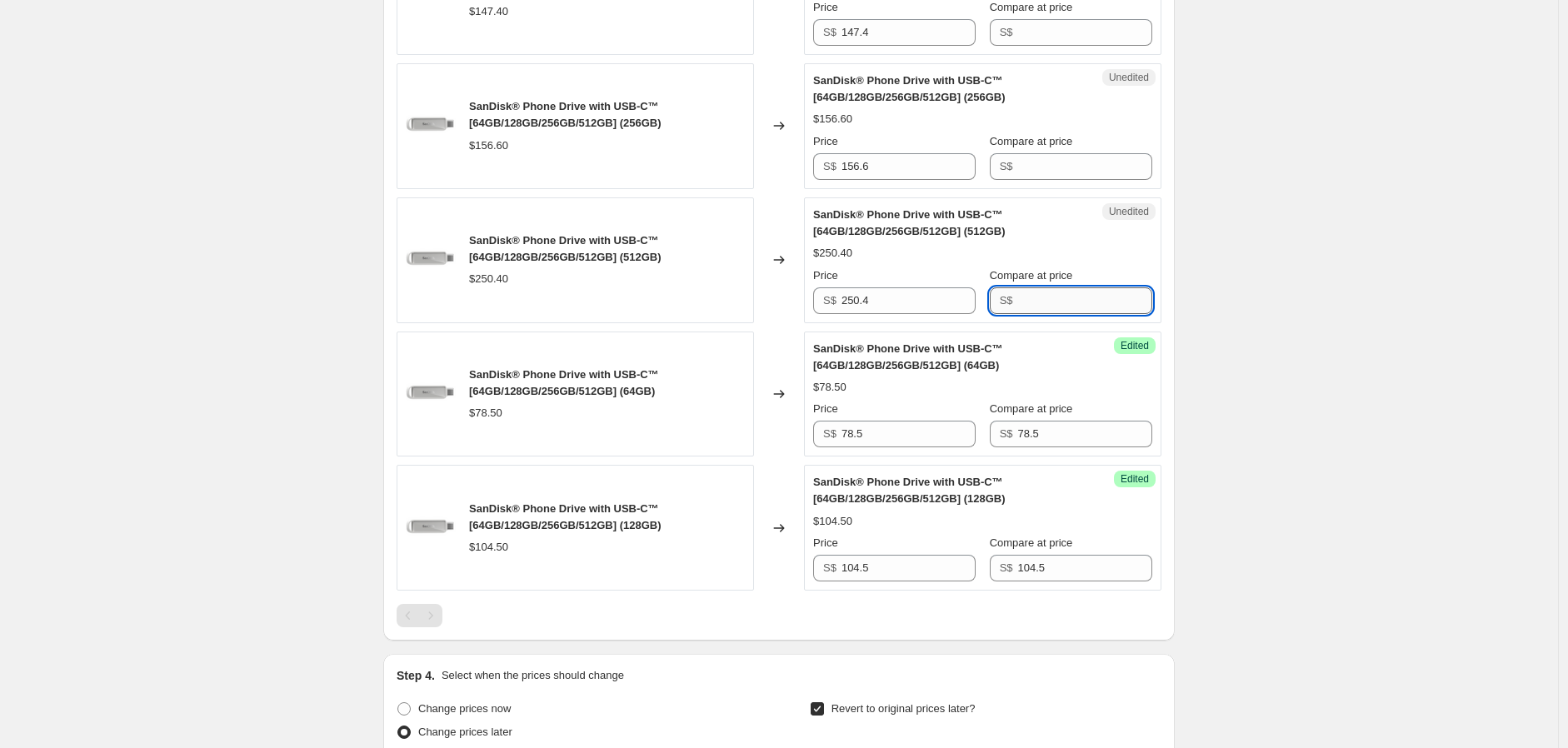
drag, startPoint x: 1121, startPoint y: 332, endPoint x: 917, endPoint y: 236, distance: 225.5
click at [1120, 314] on input "Compare at price" at bounding box center [1085, 301] width 134 height 27
paste input "250.4"
type input "250.4"
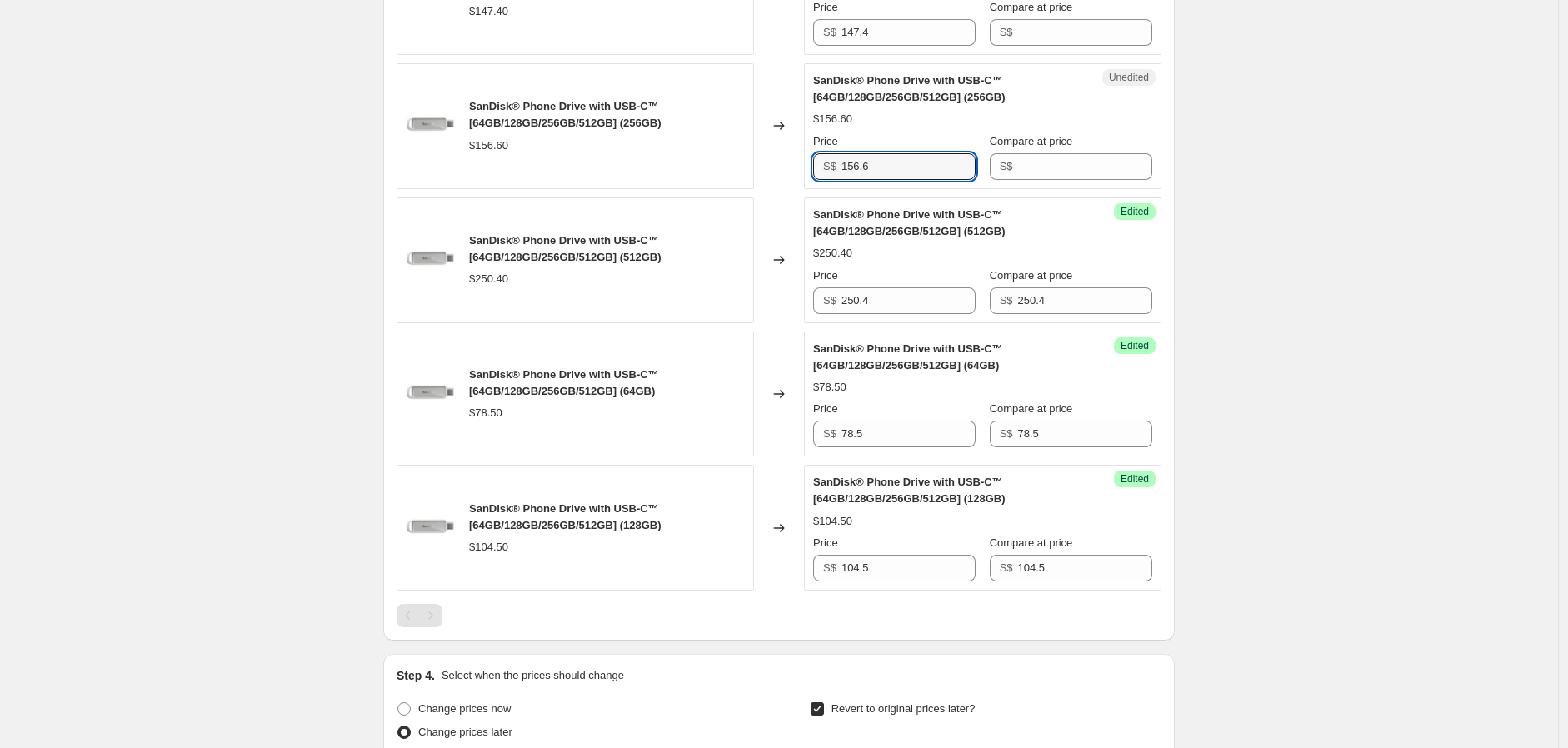
drag, startPoint x: 889, startPoint y: 210, endPoint x: 813, endPoint y: 193, distance: 77.9
click at [811, 189] on div "Unedited SanDisk® Phone Drive with USB-C™ [64GB/128GB/256GB/512GB] (256GB) $156…" at bounding box center [982, 126] width 357 height 126
click at [1072, 180] on input "Compare at price" at bounding box center [1085, 166] width 134 height 27
paste input "156.6"
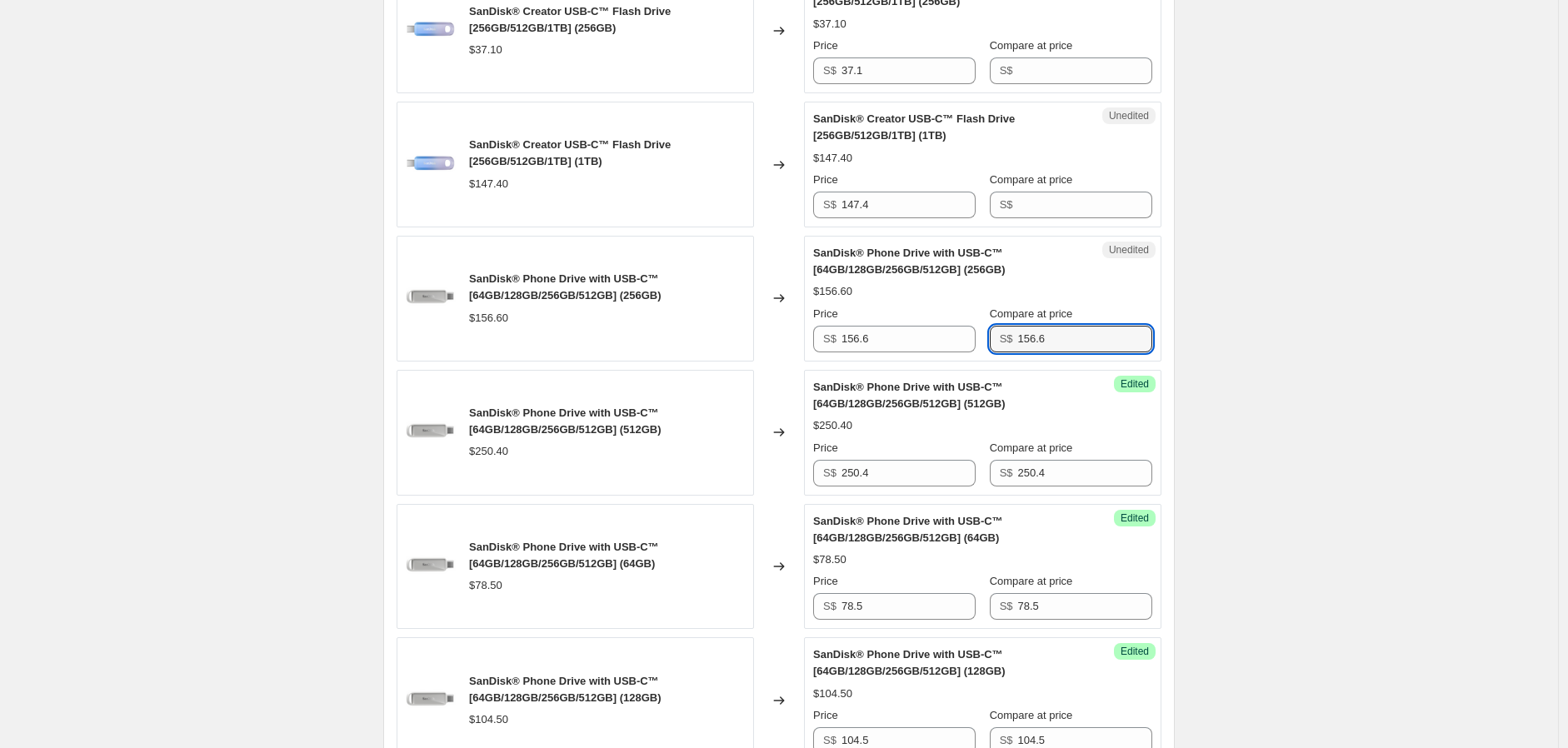
scroll to position [1771, 0]
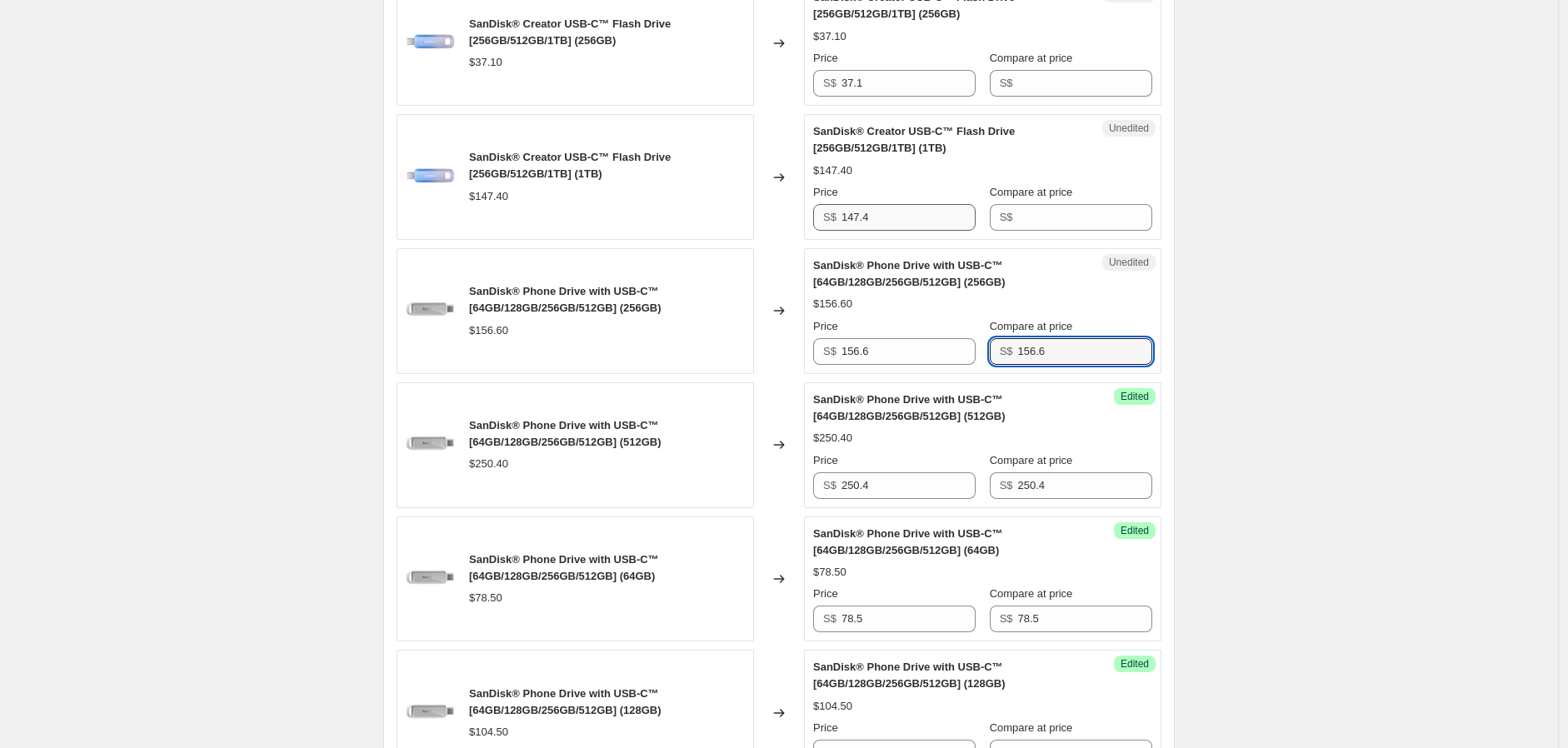
type input "156.6"
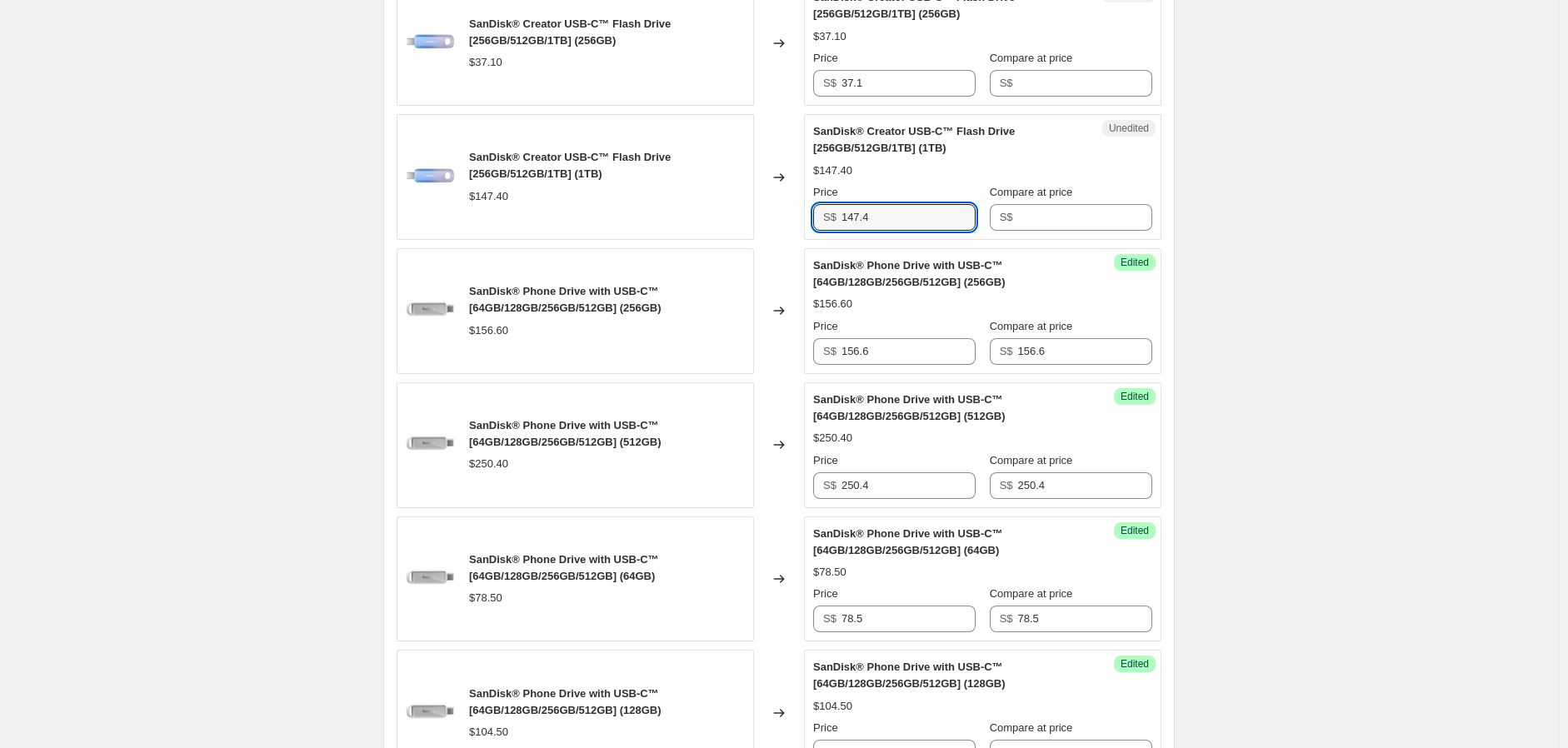
drag, startPoint x: 889, startPoint y: 245, endPoint x: 797, endPoint y: 238, distance: 92.3
click at [757, 240] on div "SanDisk® Creator USB-C™ Flash Drive [256GB/512GB/1TB] (1TB) $147.40 Changed to …" at bounding box center [779, 177] width 765 height 126
click at [1061, 231] on input "Compare at price" at bounding box center [1085, 218] width 134 height 27
paste input "147.4"
type input "147.4"
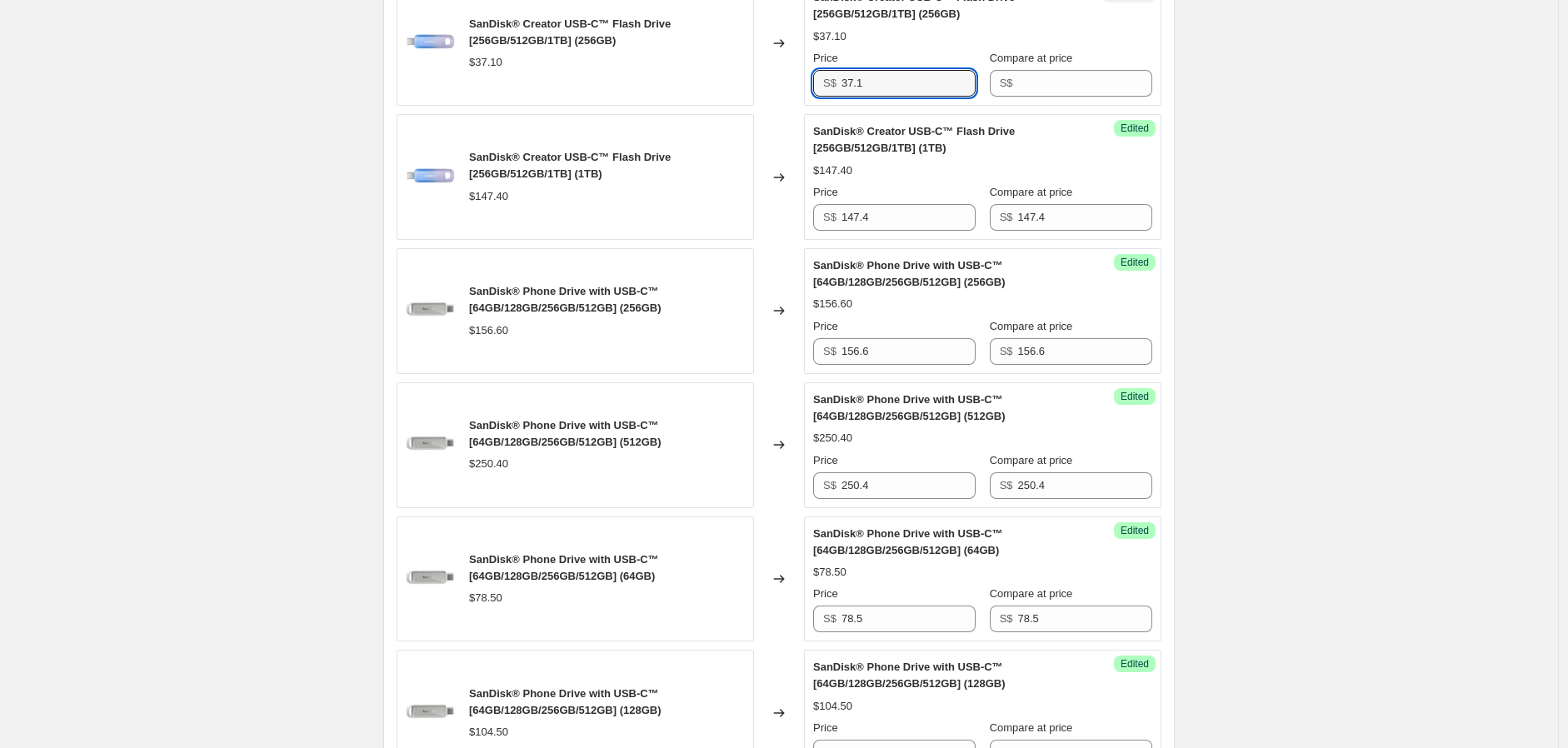
drag, startPoint x: 894, startPoint y: 123, endPoint x: 788, endPoint y: 102, distance: 108.1
click at [788, 103] on div "SanDisk® Creator USB-C™ Flash Drive [256GB/512GB/1TB] (256GB) $37.10 Changed to…" at bounding box center [779, 42] width 765 height 126
click at [1031, 96] on input "Compare at price" at bounding box center [1085, 83] width 134 height 27
paste input "37.1"
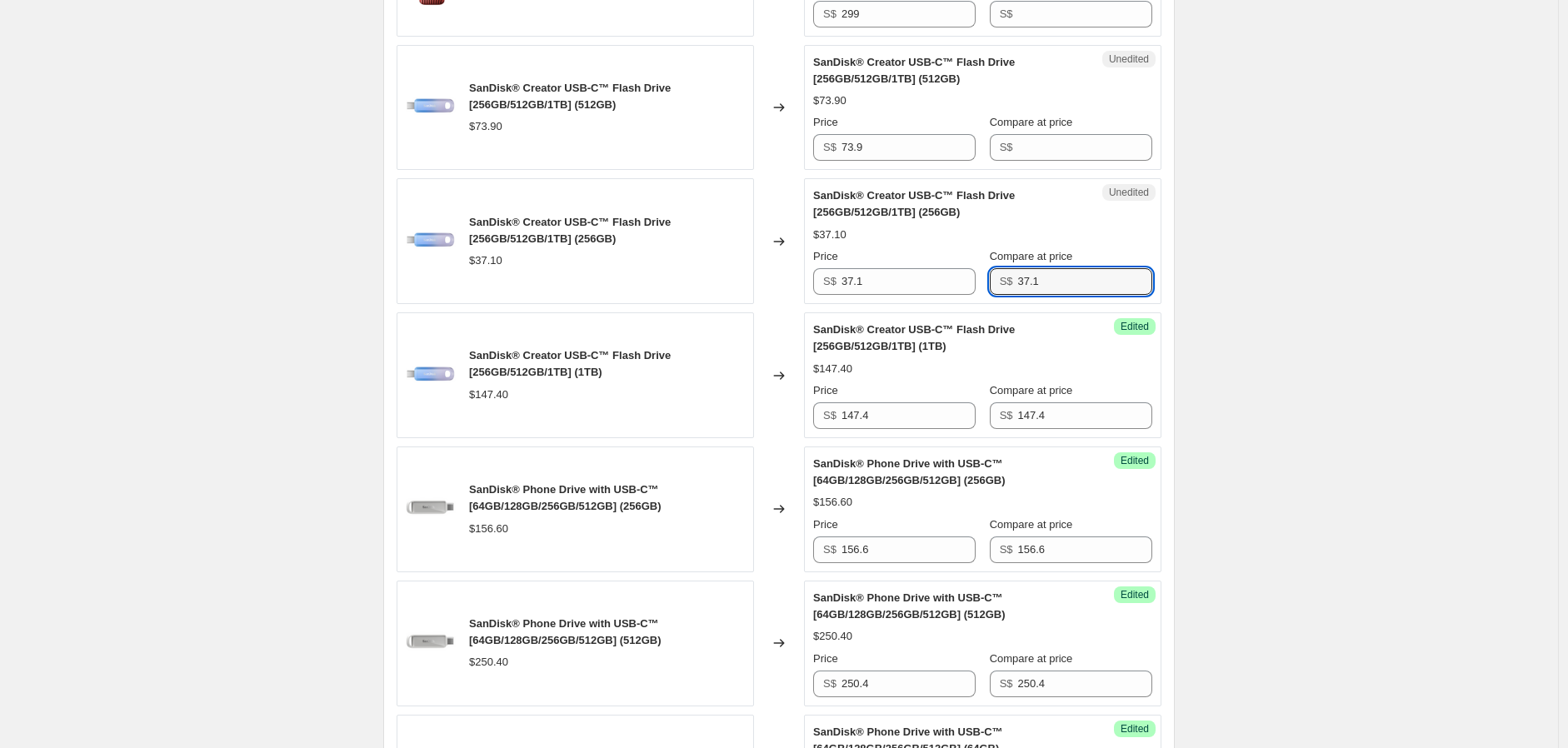
scroll to position [1493, 0]
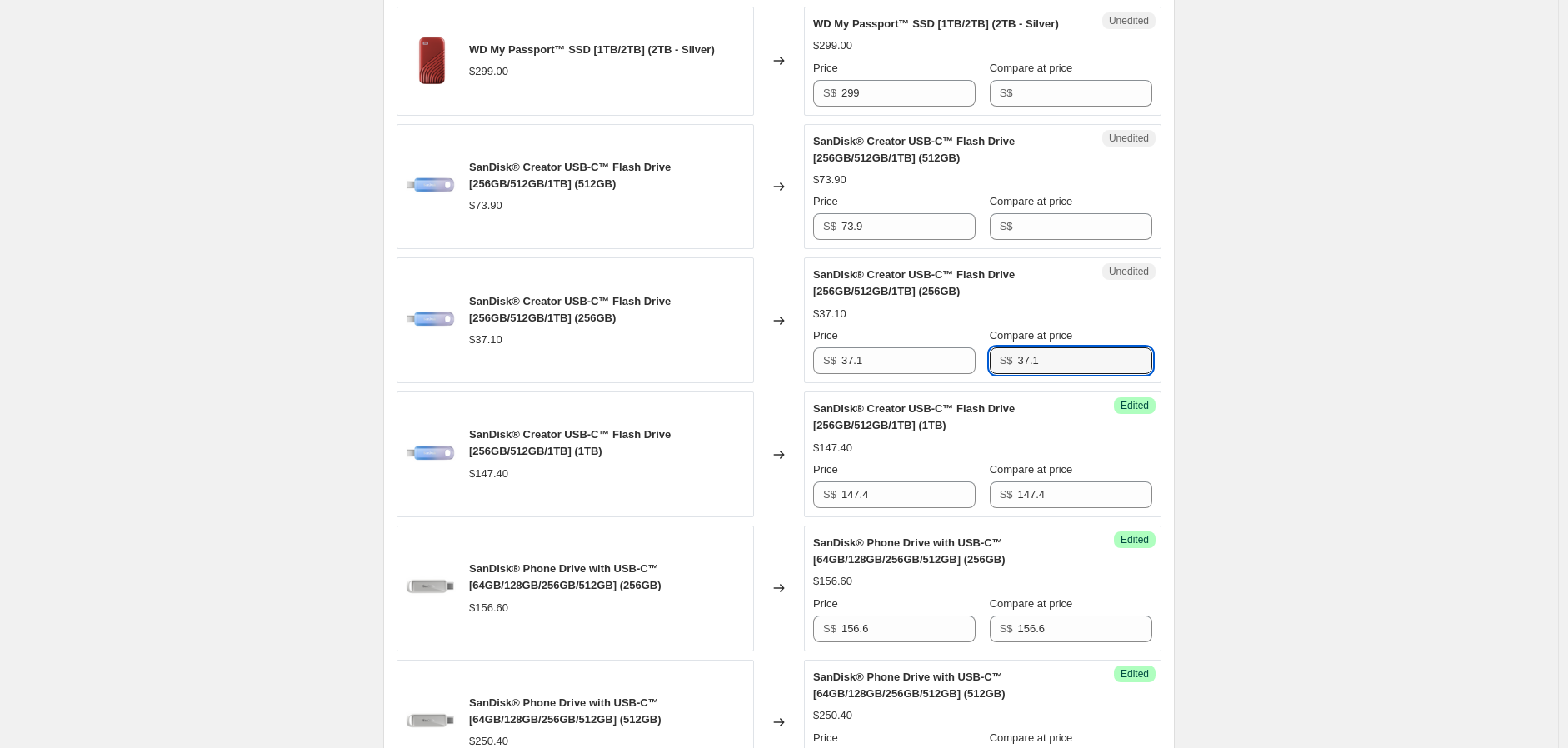
type input "37.1"
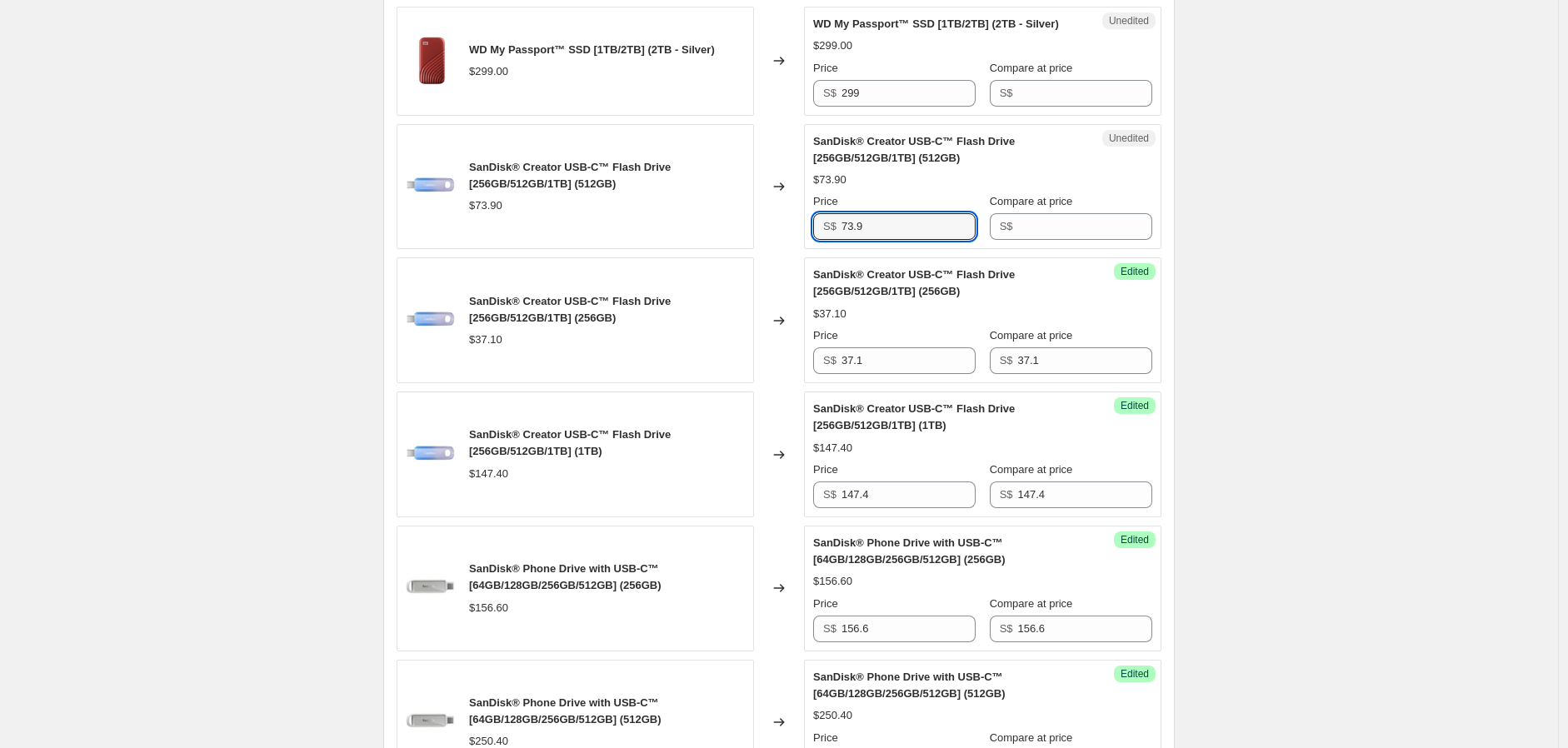
drag, startPoint x: 840, startPoint y: 256, endPoint x: 809, endPoint y: 238, distance: 35.8
click at [794, 248] on div "SanDisk® Creator USB-C™ Flash Drive [256GB/512GB/1TB] (512GB) $73.90 Changed to…" at bounding box center [779, 187] width 765 height 126
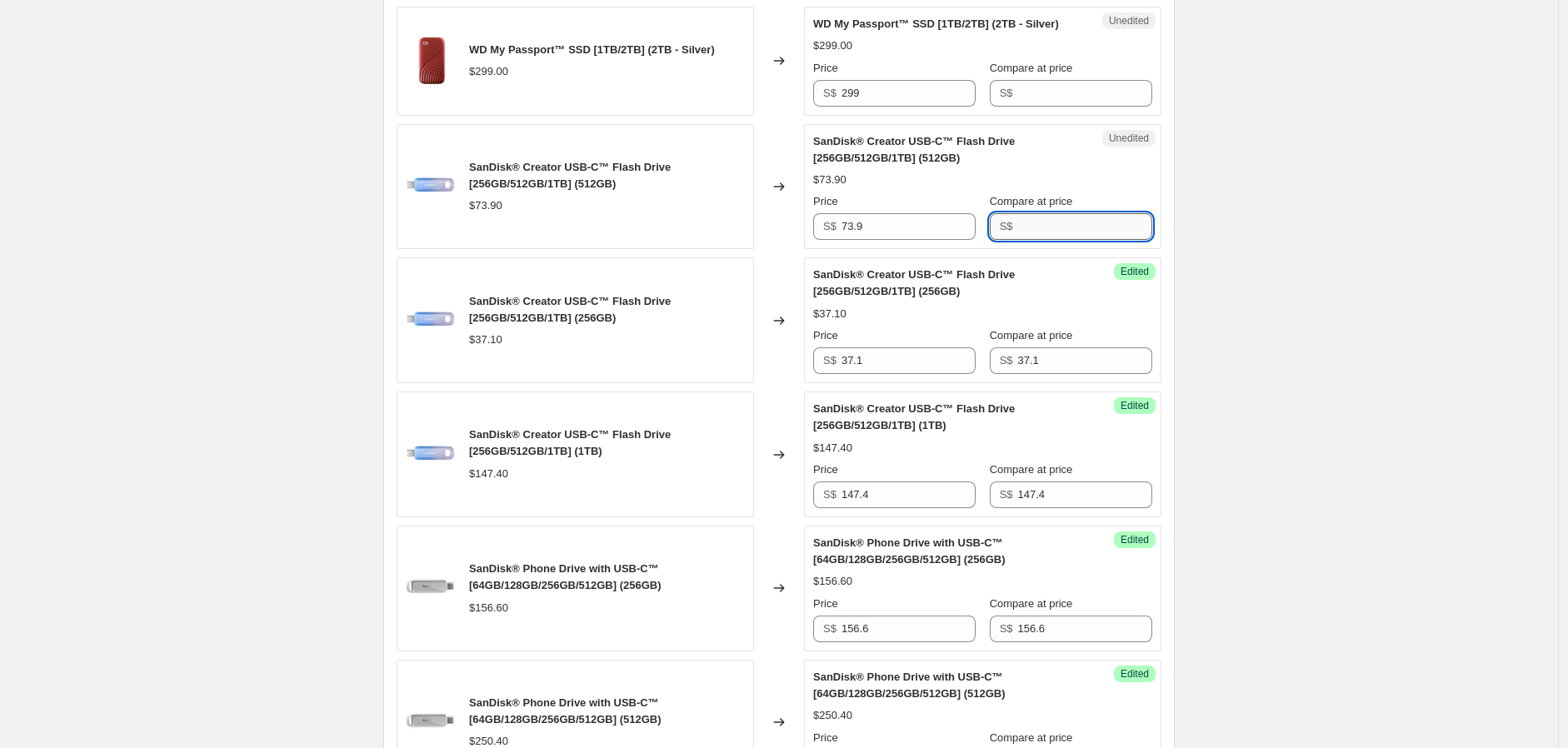
click at [1051, 240] on input "Compare at price" at bounding box center [1085, 226] width 134 height 27
paste input "73.9"
type input "73.9"
drag, startPoint x: 810, startPoint y: 134, endPoint x: 779, endPoint y: 119, distance: 34.4
click at [803, 116] on div "WD My Passport™ SSD [1TB/2TB] (2TB - Silver) $299.00 Changed to Unedited WD My …" at bounding box center [779, 61] width 765 height 109
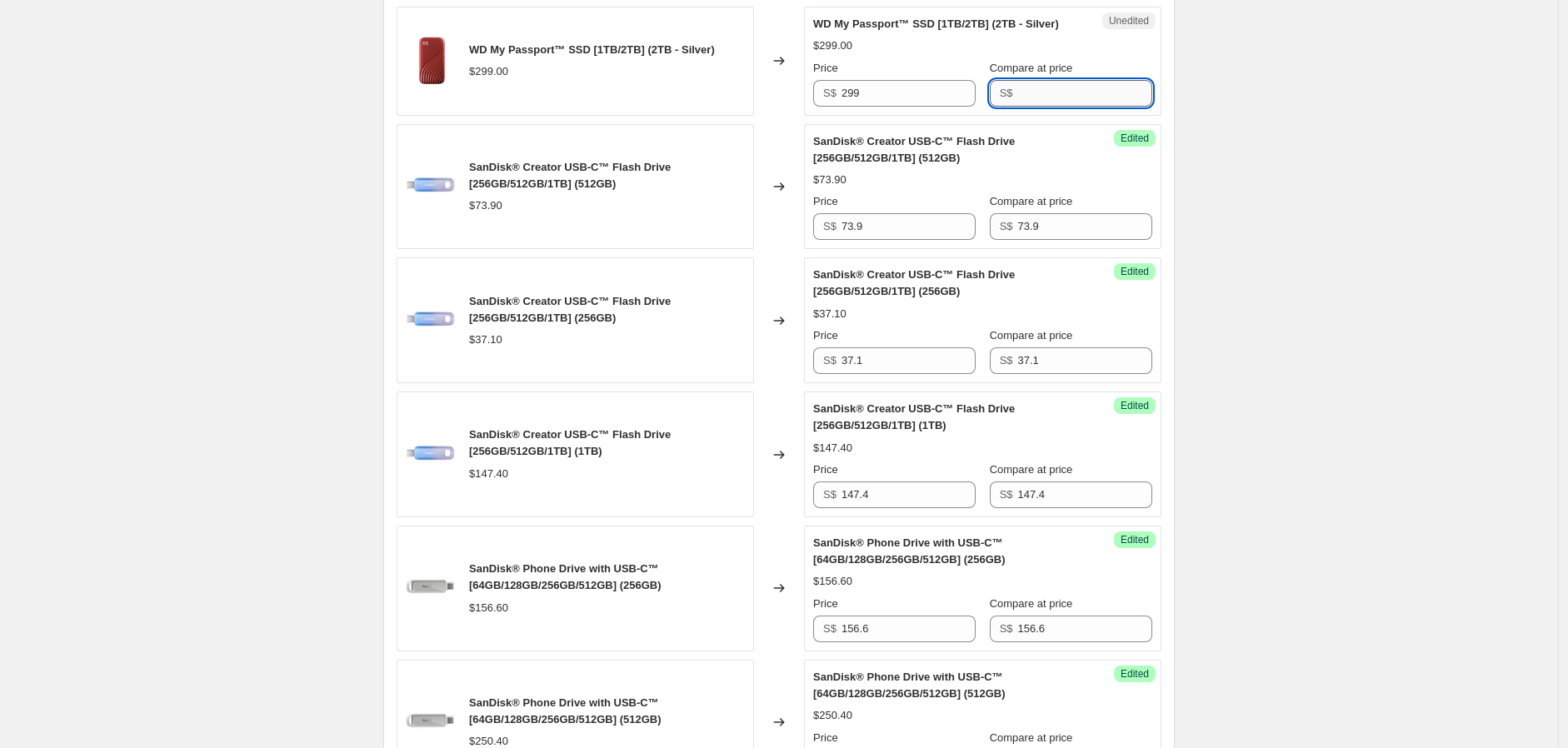
click at [1019, 107] on input "Compare at price" at bounding box center [1085, 93] width 134 height 27
paste input "299"
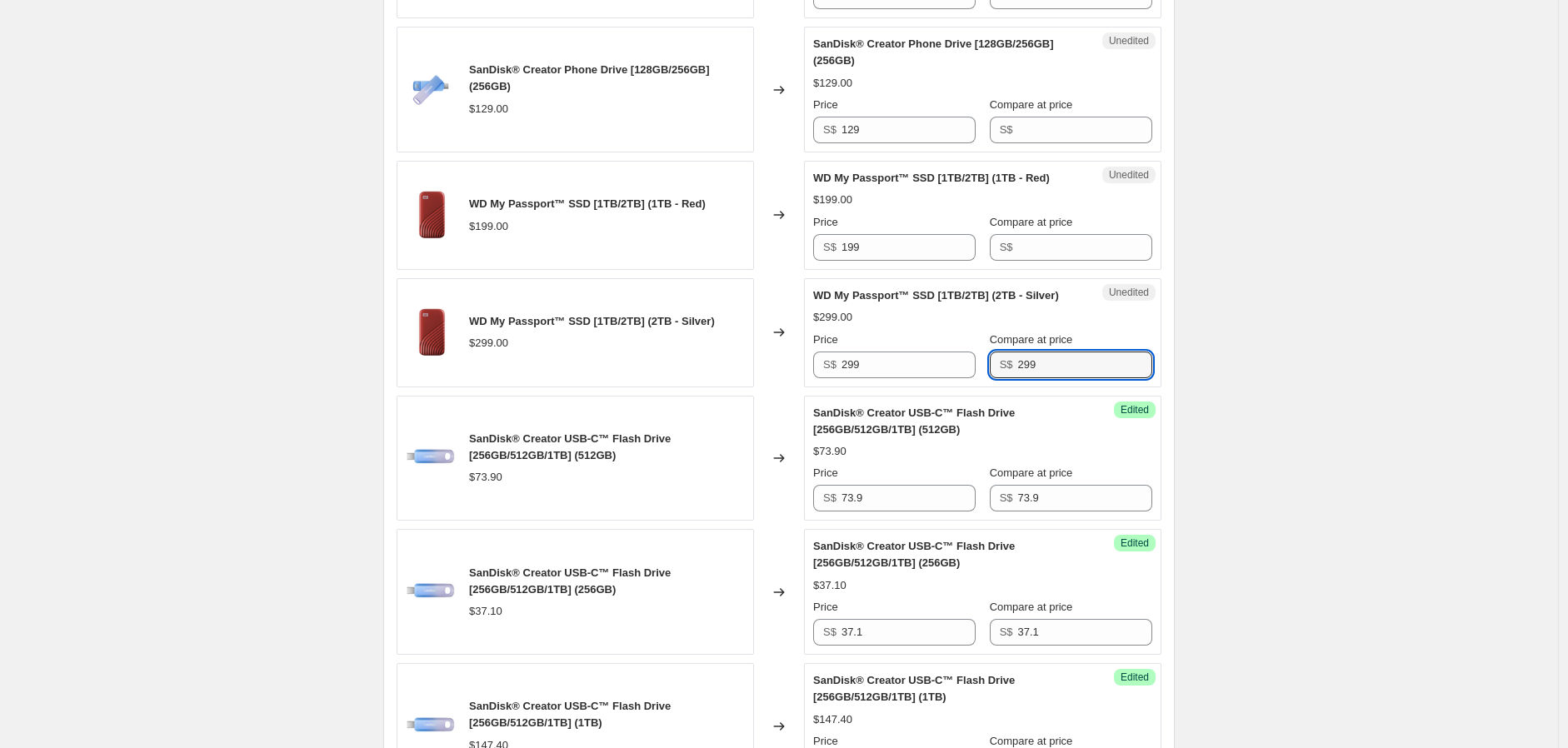
scroll to position [1215, 0]
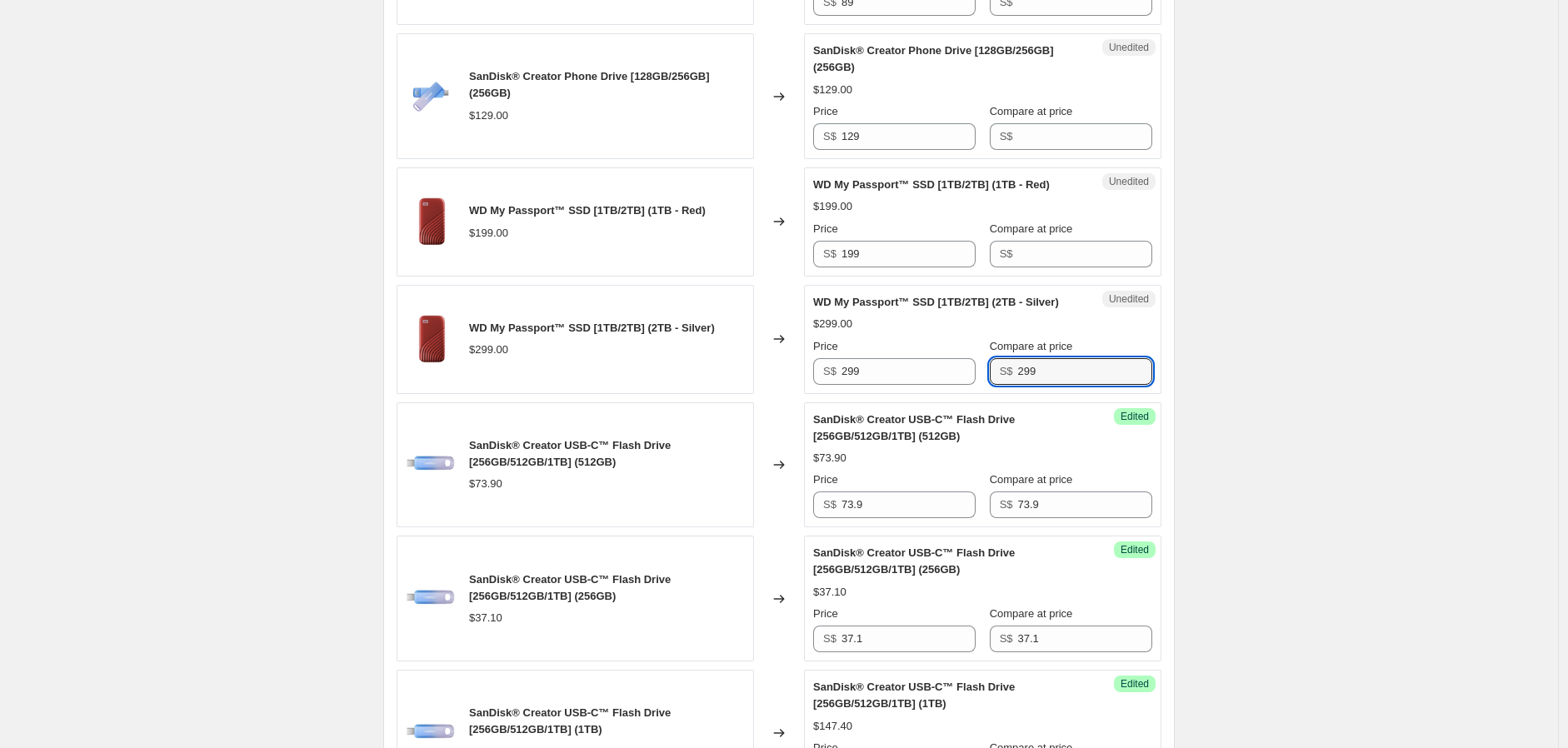
type input "299"
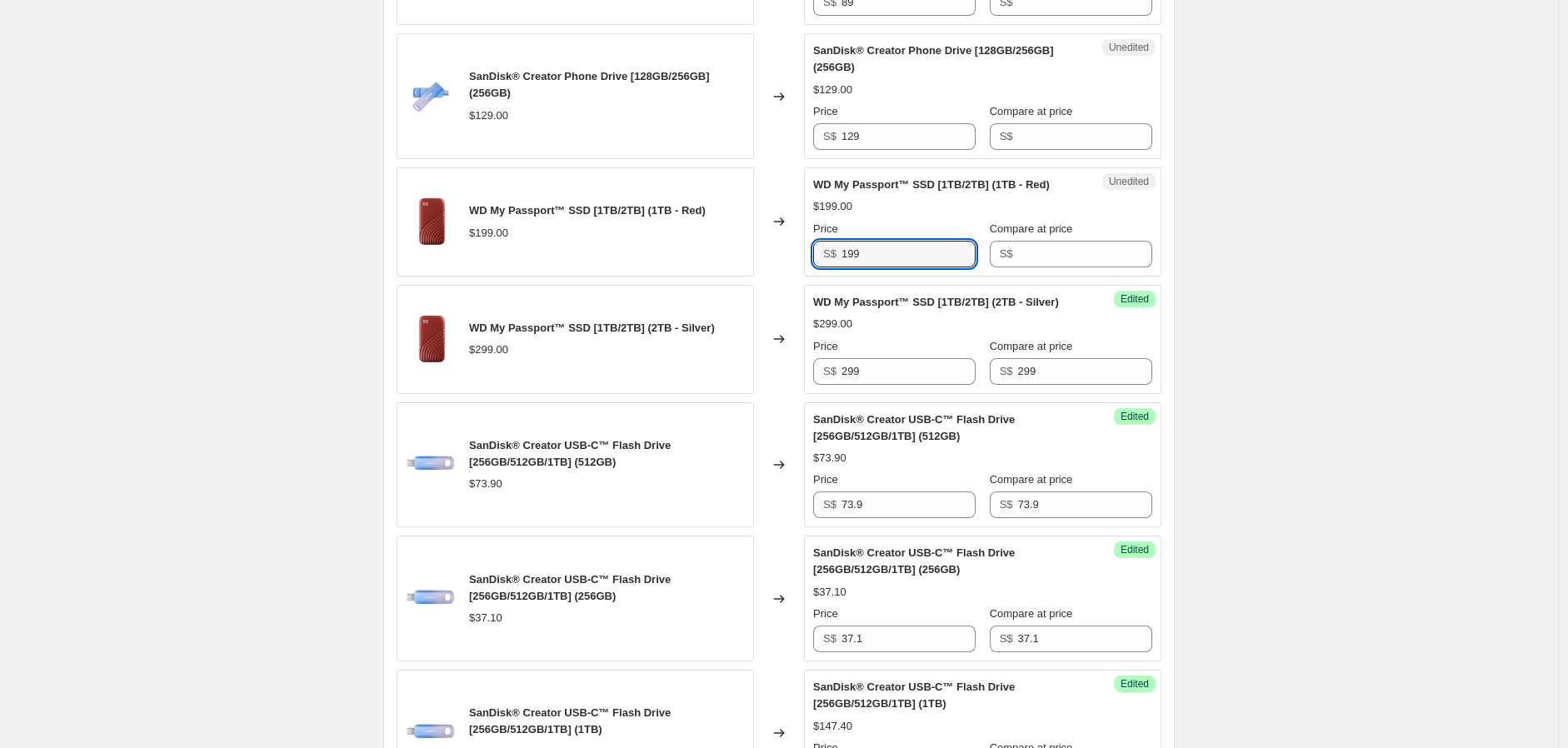
drag, startPoint x: 888, startPoint y: 272, endPoint x: 788, endPoint y: 259, distance: 100.8
click at [779, 264] on div "WD My Passport™ SSD [1TB/2TB] (1TB - Red) $199.00 Changed to Unedited WD My Pas…" at bounding box center [779, 221] width 765 height 109
click at [1068, 268] on input "Compare at price" at bounding box center [1085, 254] width 134 height 27
paste input "199"
type input "199"
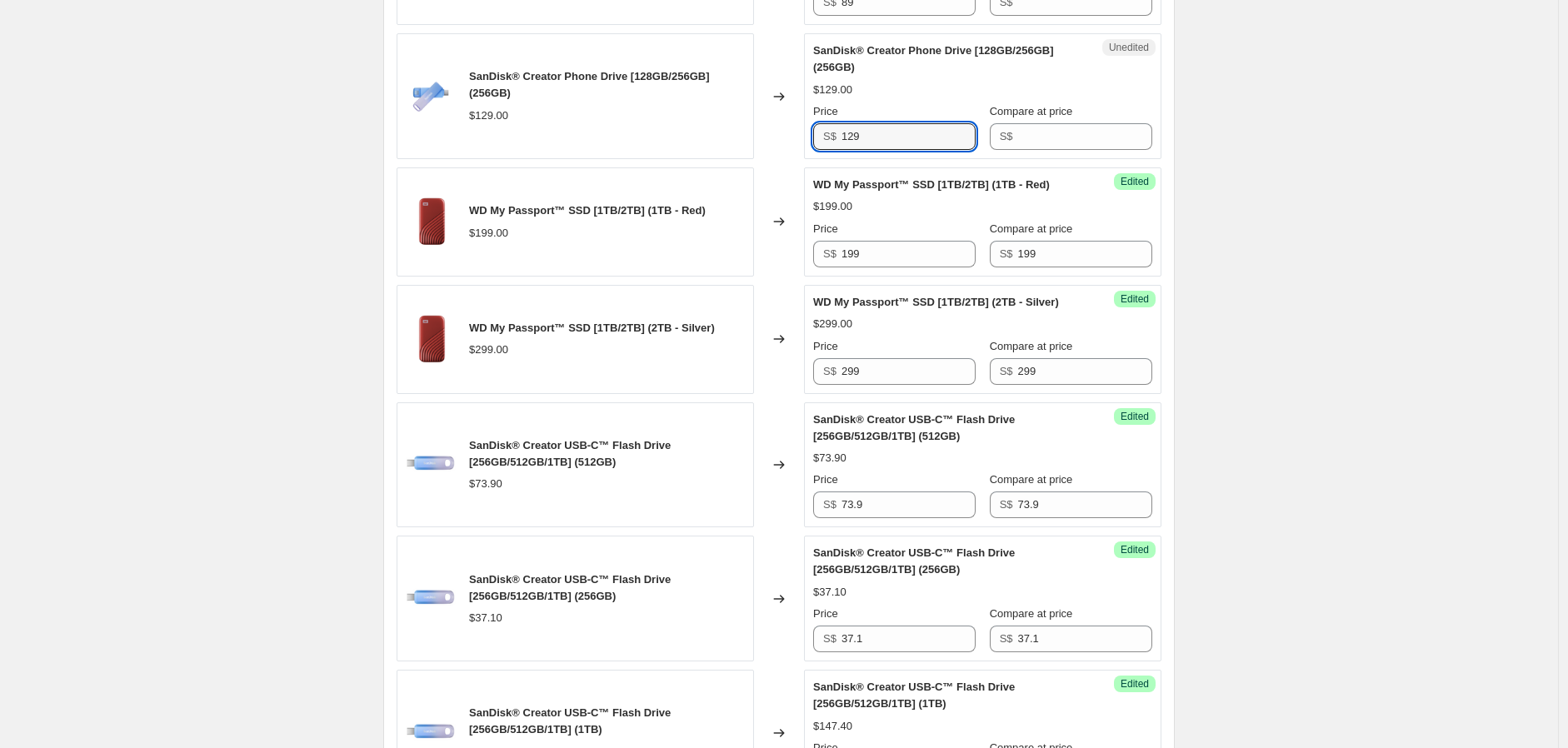
drag, startPoint x: 894, startPoint y: 170, endPoint x: 812, endPoint y: 157, distance: 83.0
click at [815, 159] on div "Unedited SanDisk® Creator Phone Drive [128GB/256GB] (256GB) $129.00 Price S$ 12…" at bounding box center [982, 96] width 357 height 126
click at [1029, 150] on input "Compare at price" at bounding box center [1085, 136] width 134 height 27
paste input "129"
type input "129"
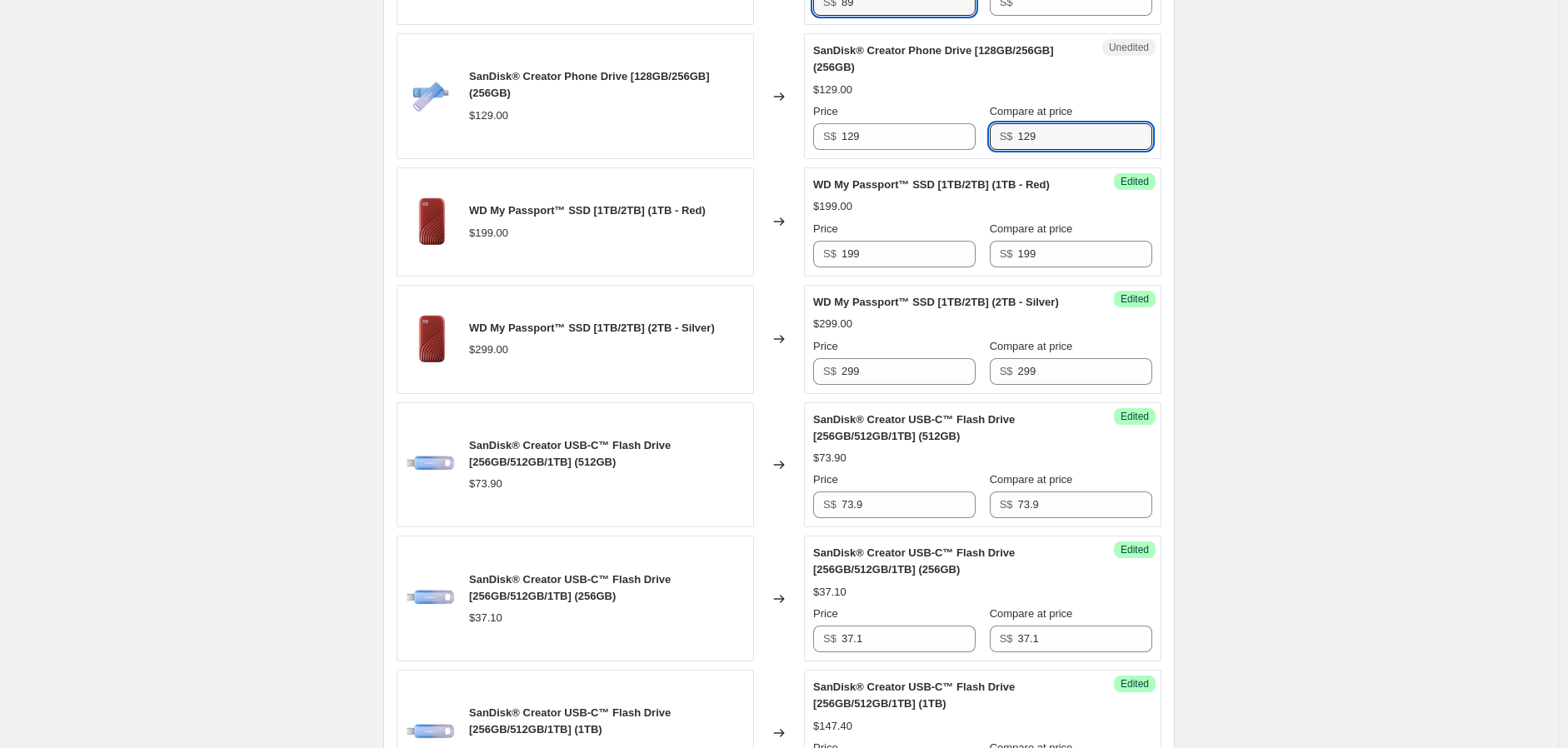
drag, startPoint x: 886, startPoint y: 40, endPoint x: 794, endPoint y: 18, distance: 94.6
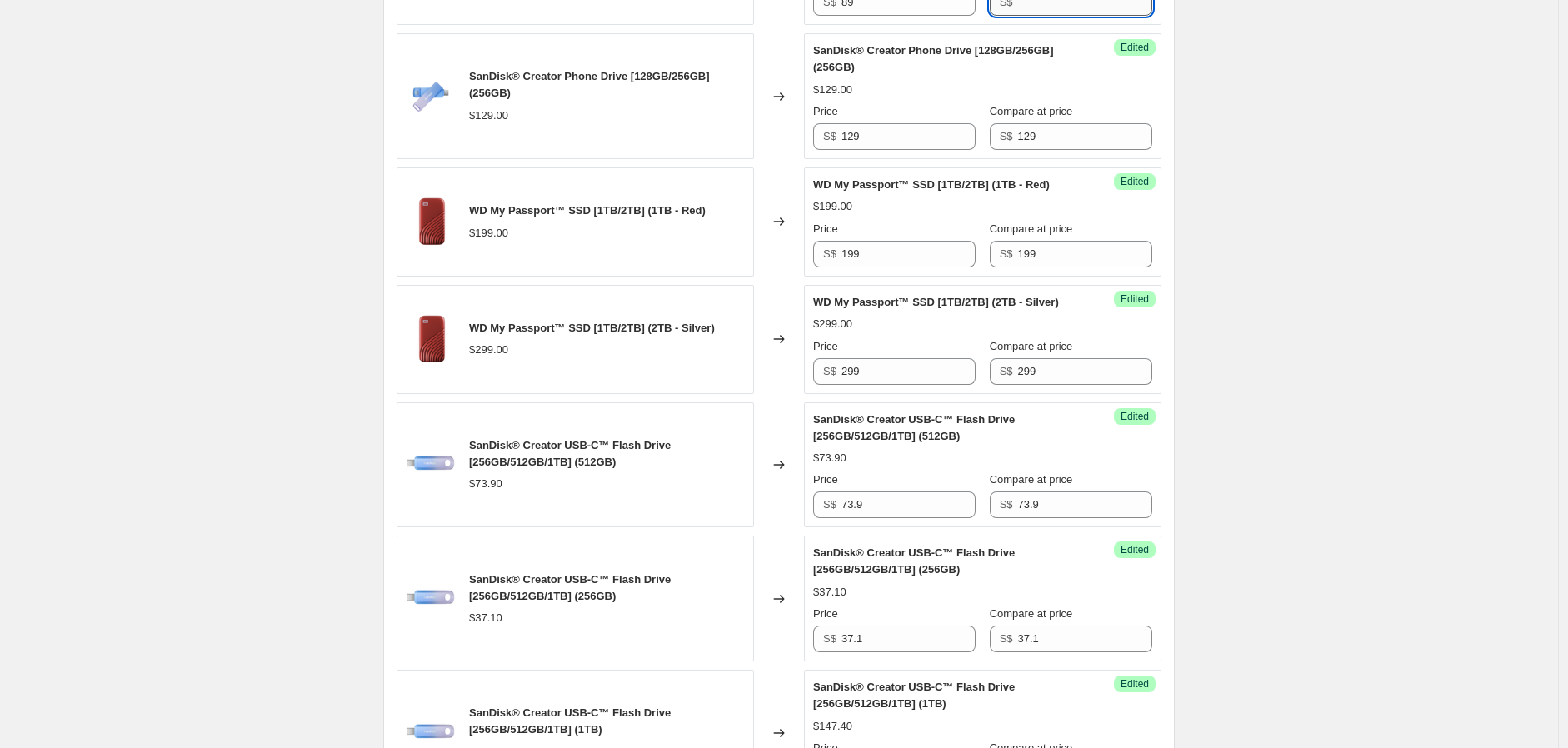
click at [1030, 16] on input "Compare at price" at bounding box center [1085, 3] width 134 height 27
paste input "89"
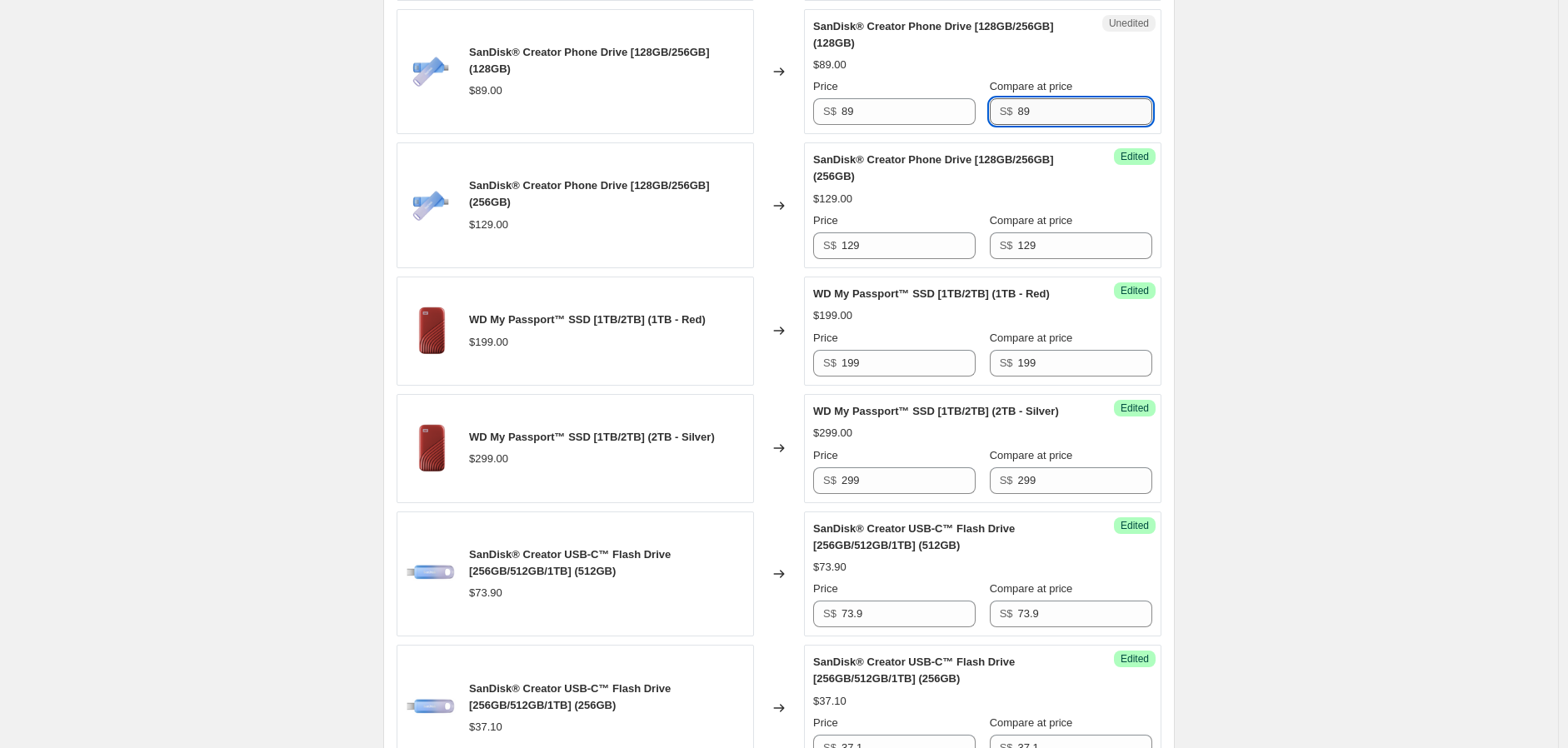
scroll to position [1030, 0]
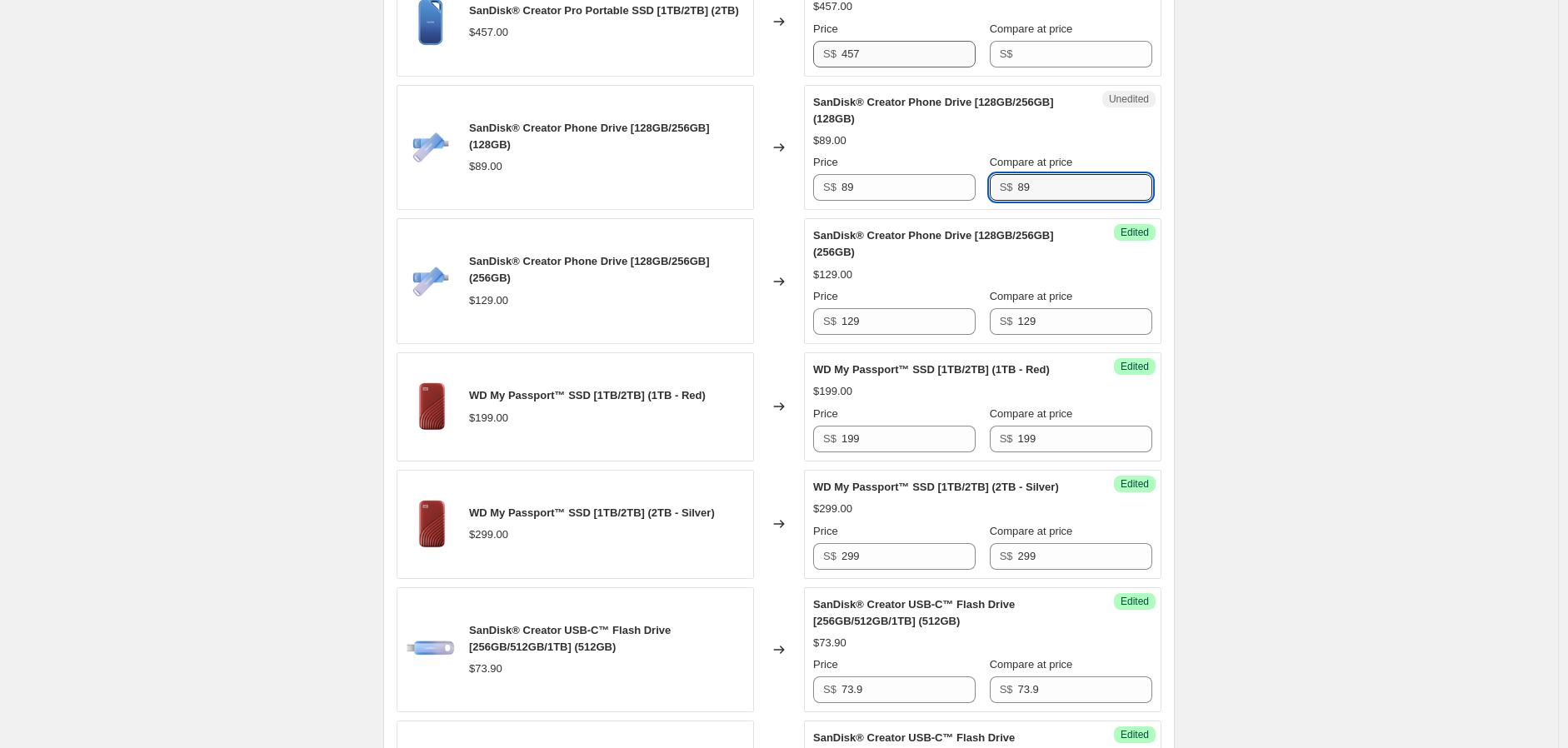
type input "89"
drag, startPoint x: 887, startPoint y: 80, endPoint x: 686, endPoint y: 22, distance: 209.2
click at [692, 36] on div "SanDisk® Creator Pro Portable SSD [1TB/2TB] (2TB) $457.00 Changed to Unedited S…" at bounding box center [779, 21] width 765 height 109
click at [1039, 67] on input "Compare at price" at bounding box center [1085, 54] width 134 height 27
paste input "457"
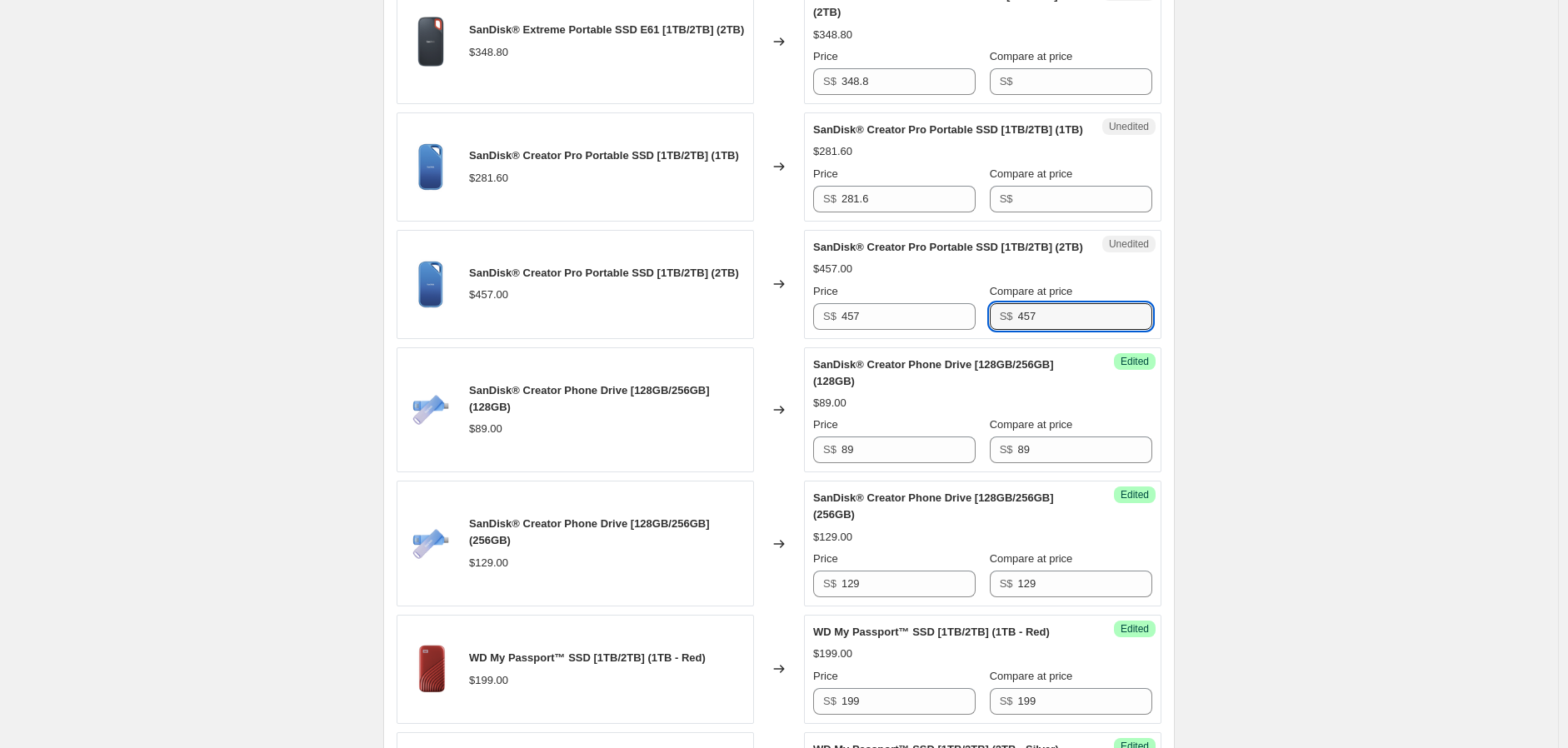
scroll to position [752, 0]
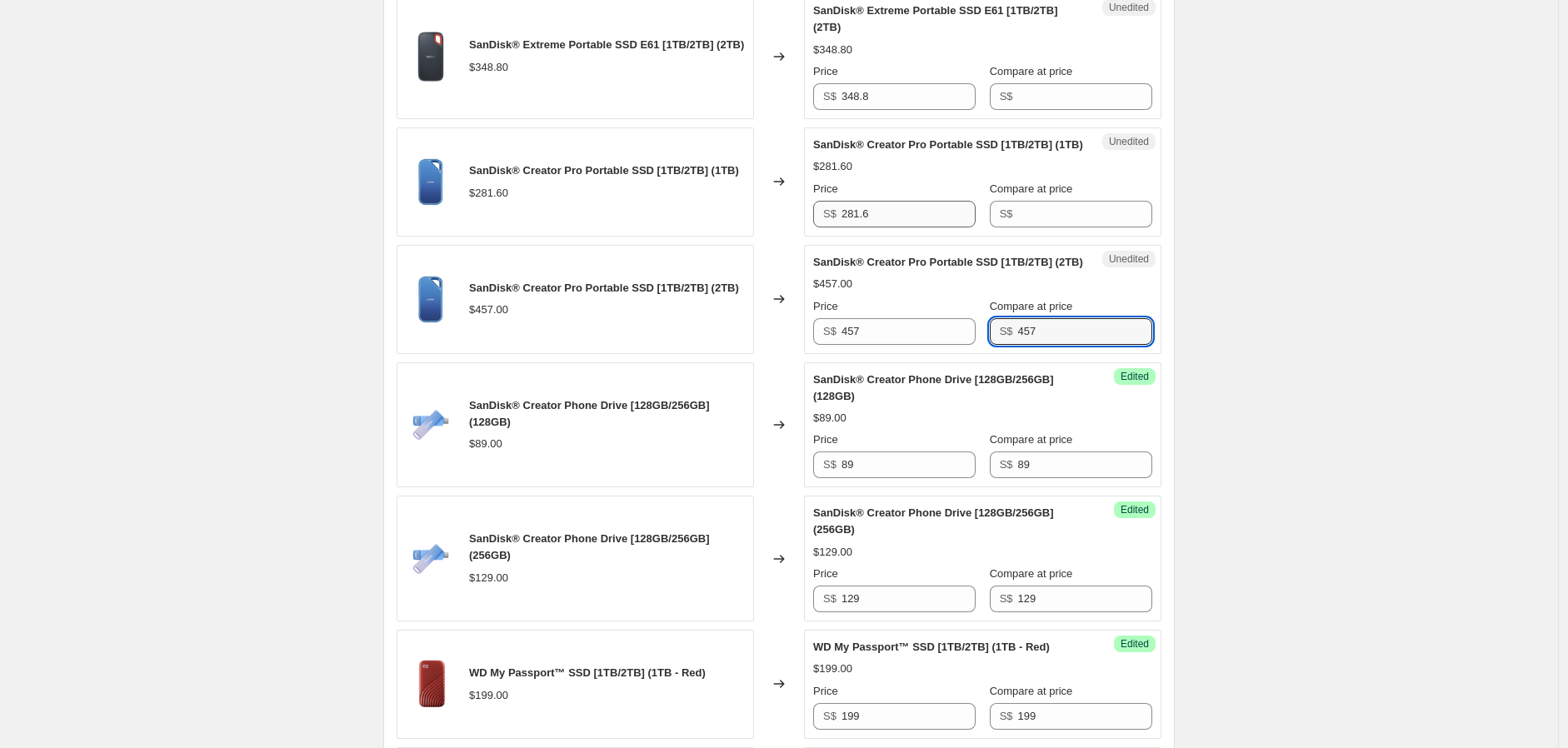
type input "457"
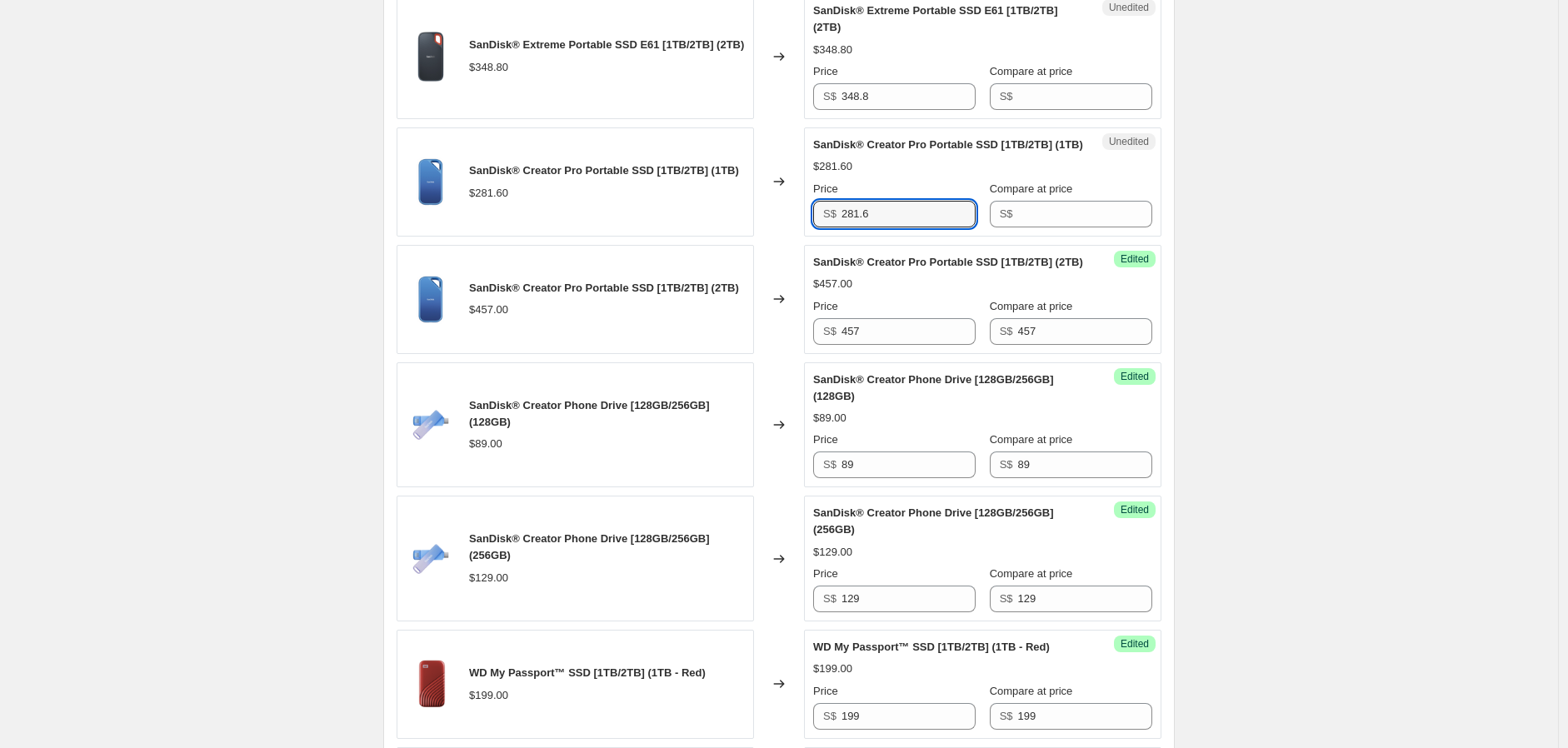
drag, startPoint x: 896, startPoint y: 227, endPoint x: 743, endPoint y: 204, distance: 154.7
click at [716, 210] on div "SanDisk® Creator Pro Portable SSD [1TB/2TB] (1TB) $281.60 Changed to Unedited S…" at bounding box center [779, 181] width 765 height 109
click at [1026, 219] on input "Compare at price" at bounding box center [1085, 214] width 134 height 27
paste input "281.6"
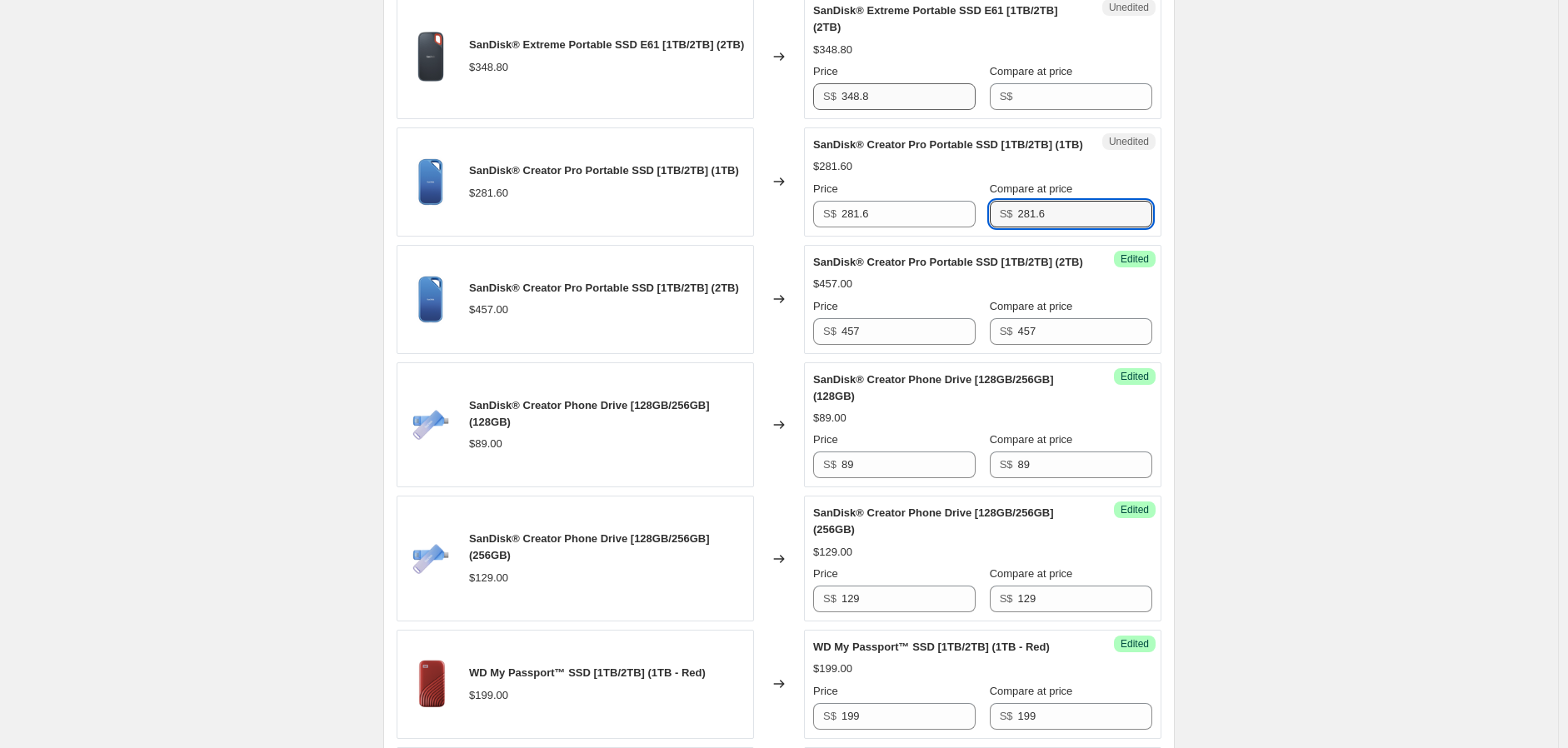
type input "281.6"
drag, startPoint x: 891, startPoint y: 92, endPoint x: 709, endPoint y: 66, distance: 183.8
click at [712, 67] on div "SanDisk® Extreme Portable SSD E61 [1TB/2TB] (2TB) $348.80 Changed to Unedited S…" at bounding box center [779, 56] width 765 height 126
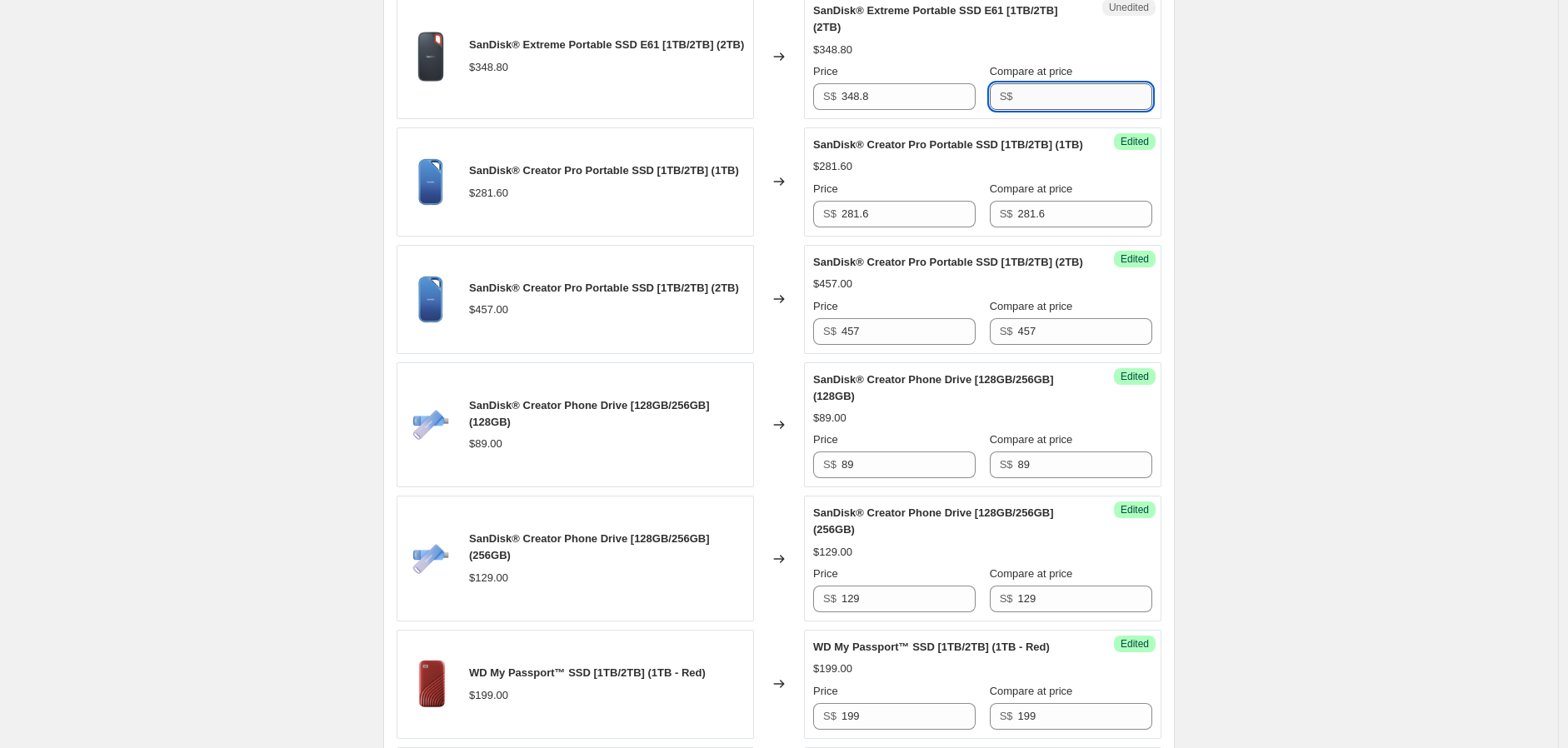
click at [1018, 88] on input "Compare at price" at bounding box center [1085, 96] width 134 height 27
paste input "348.8"
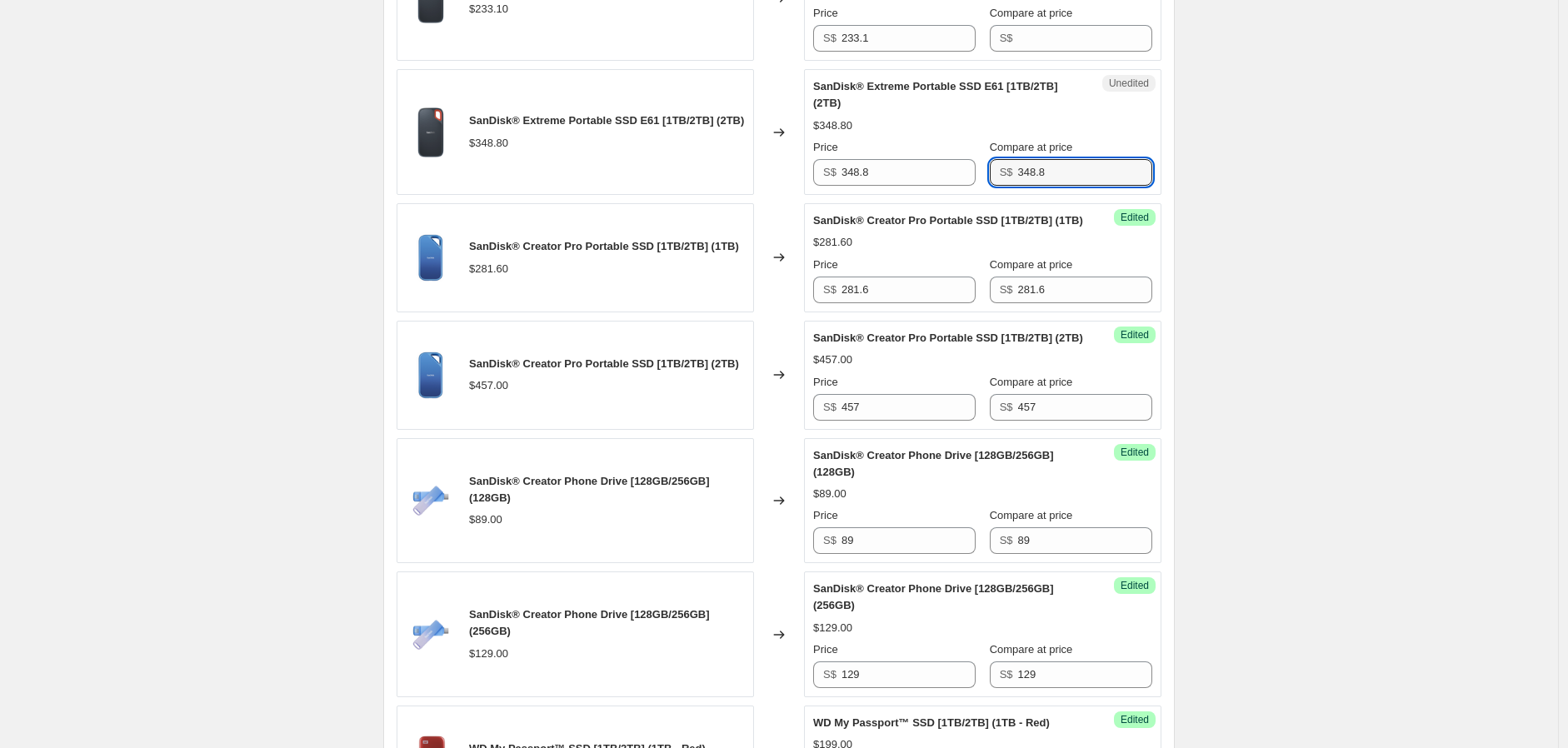
scroll to position [568, 0]
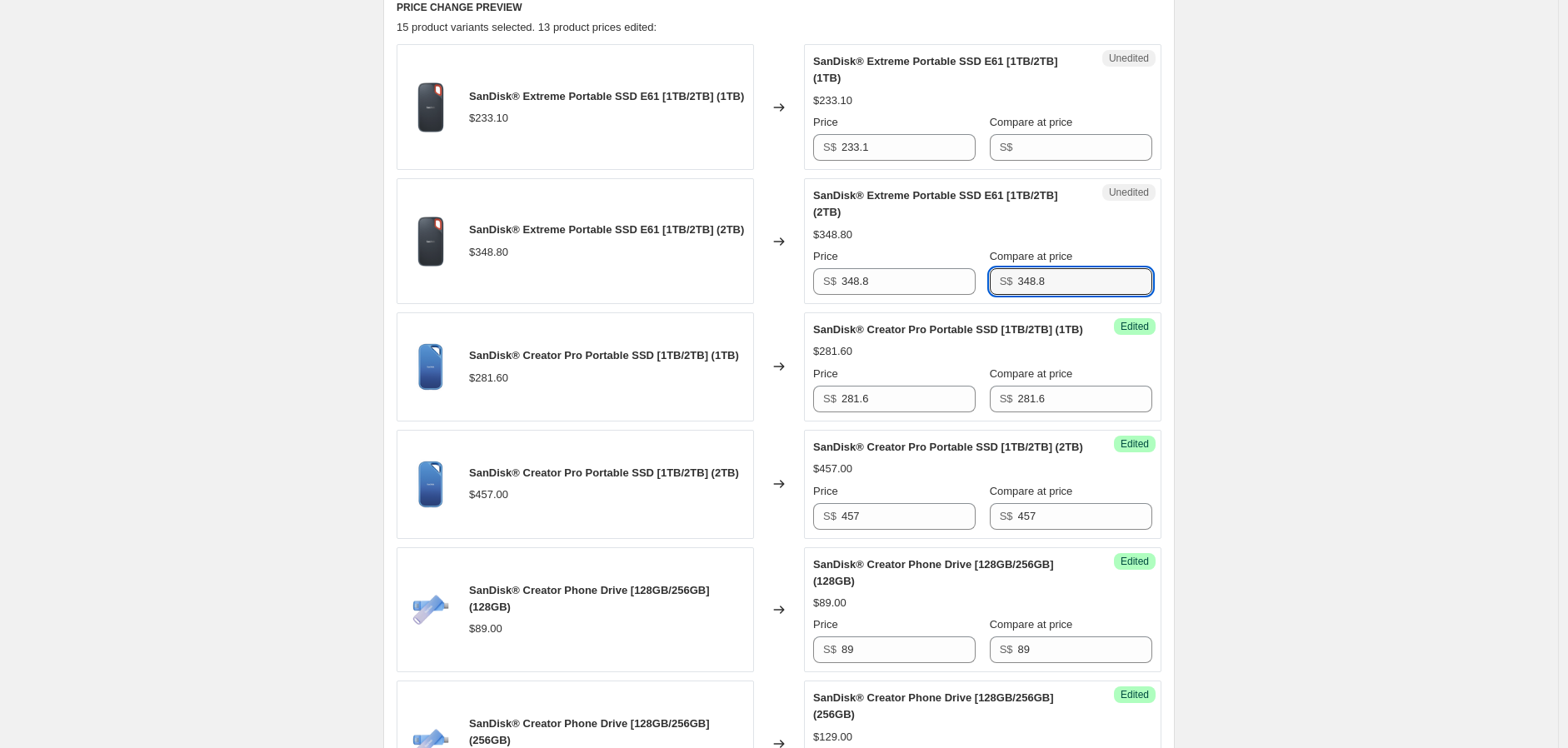
type input "348.8"
click at [753, 129] on div "SanDisk® Extreme Portable SSD E61 [1TB/2TB] (1TB) $233.10 Changed to Unedited S…" at bounding box center [779, 107] width 765 height 126
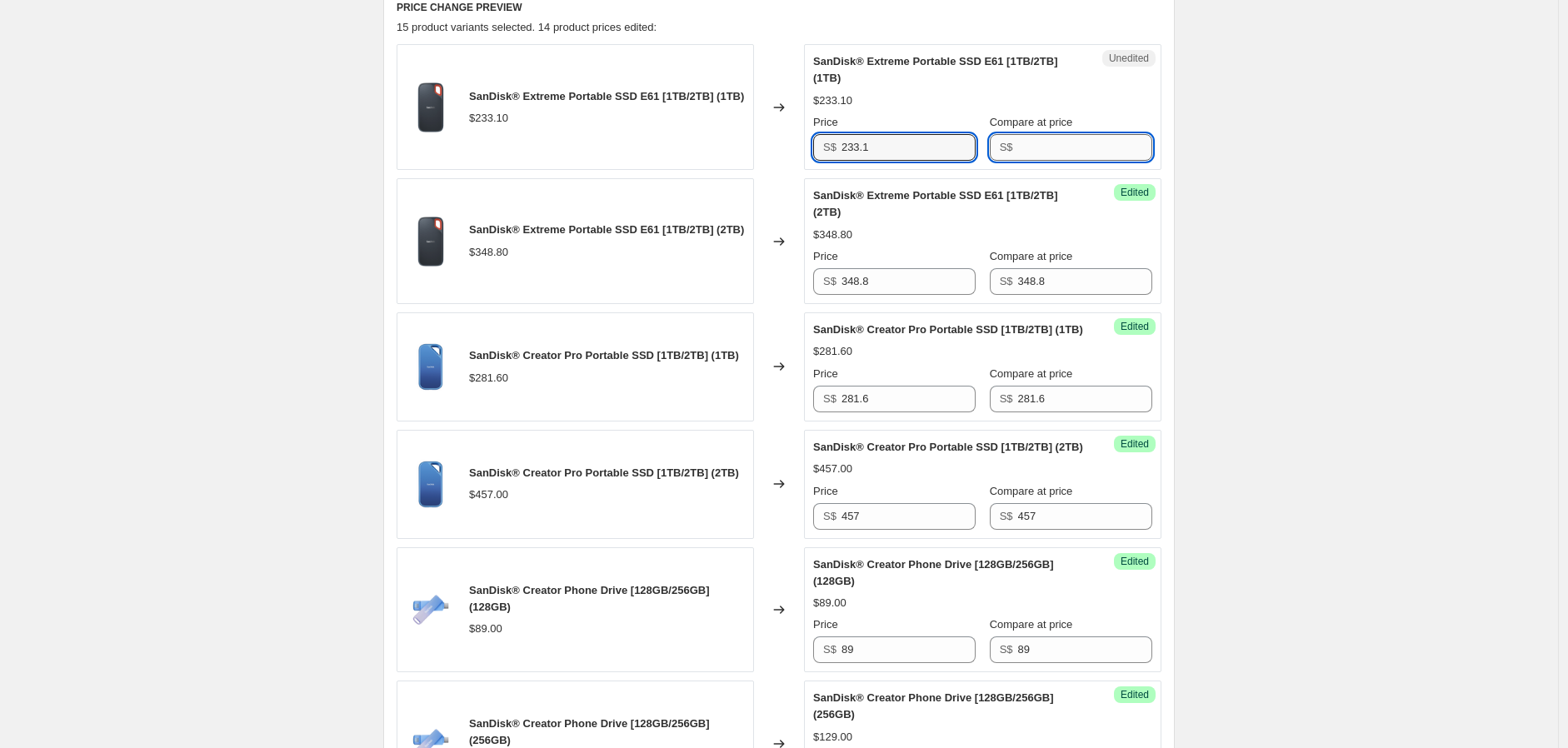
click at [1054, 149] on input "Compare at price" at bounding box center [1085, 148] width 134 height 27
paste input "233.1"
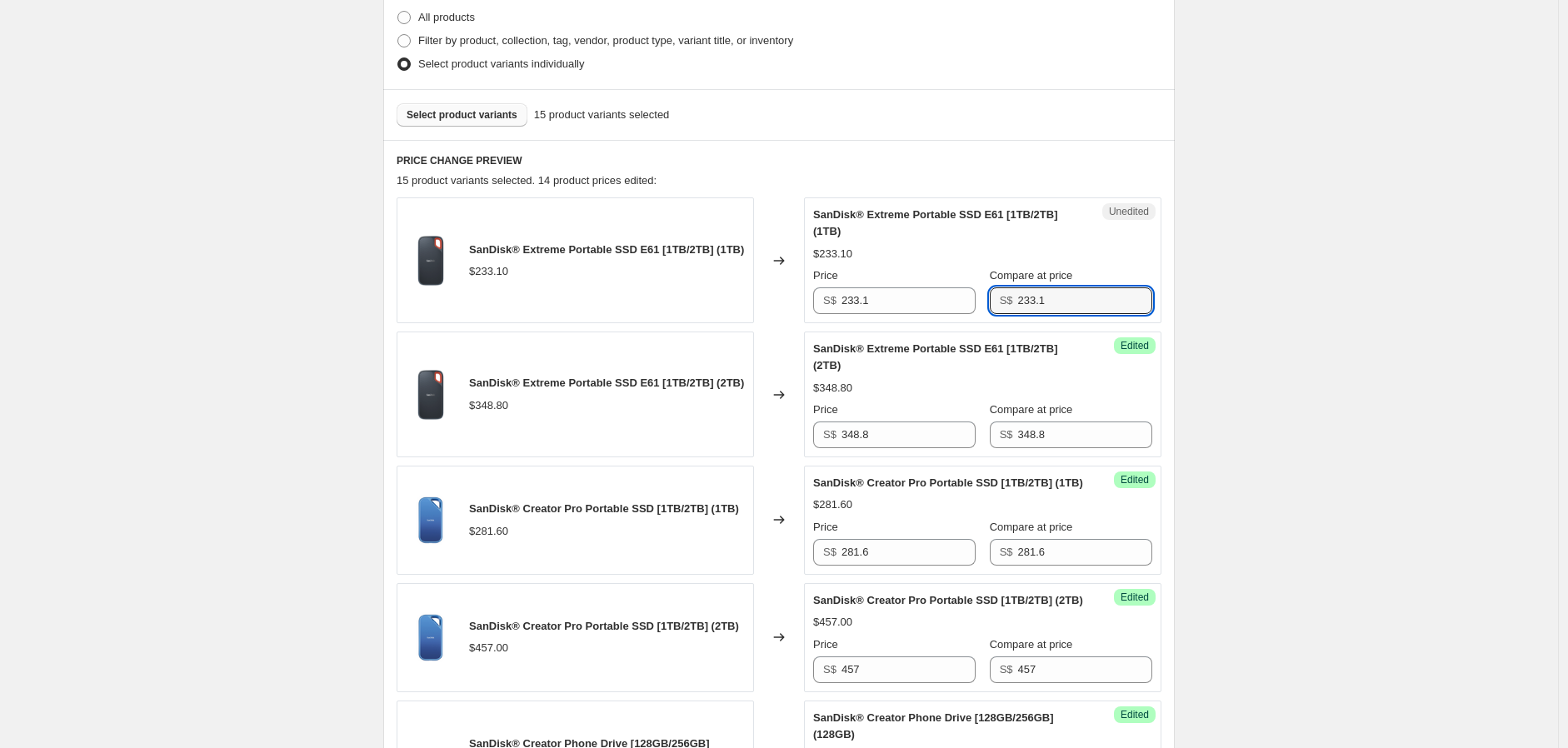
scroll to position [382, 0]
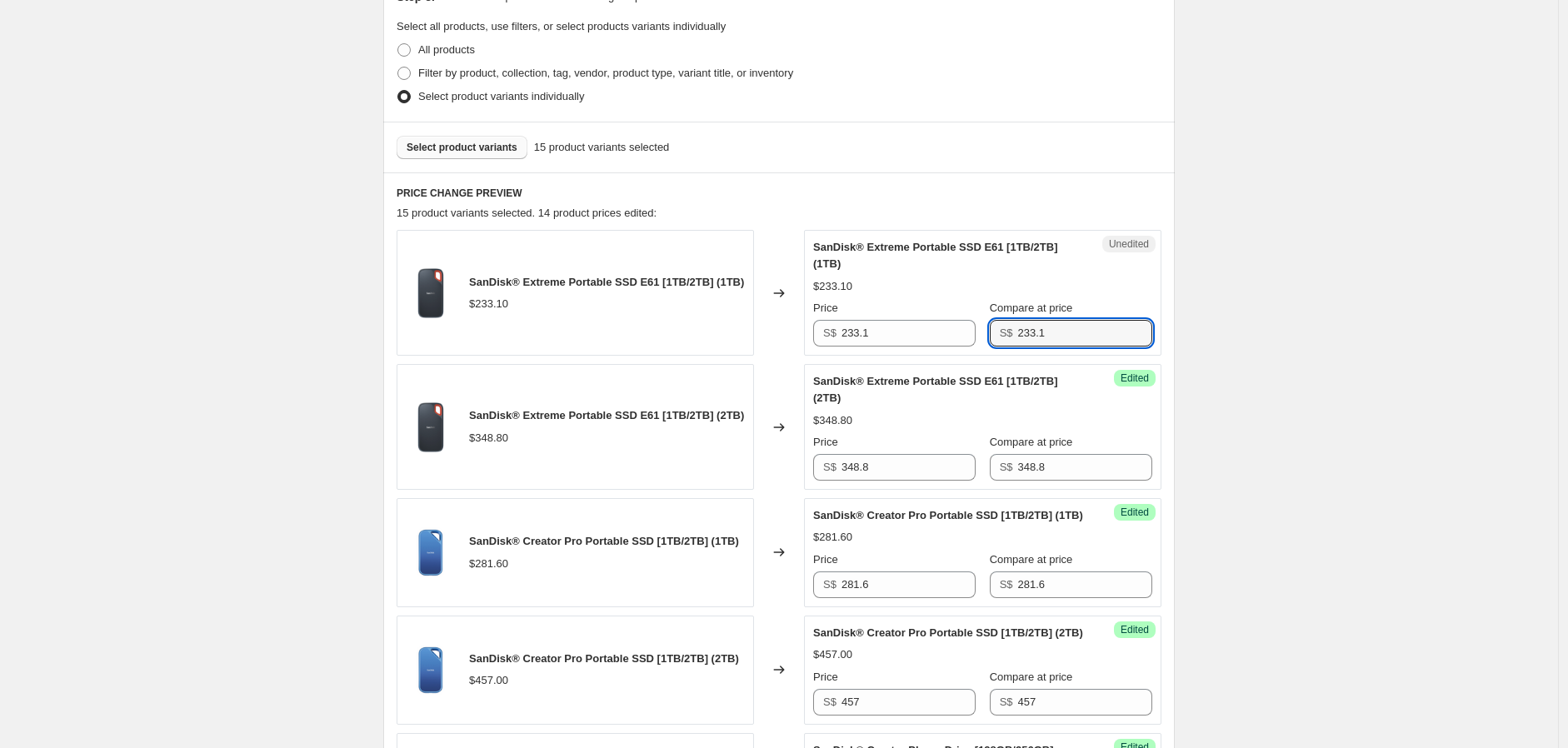
type input "233.1"
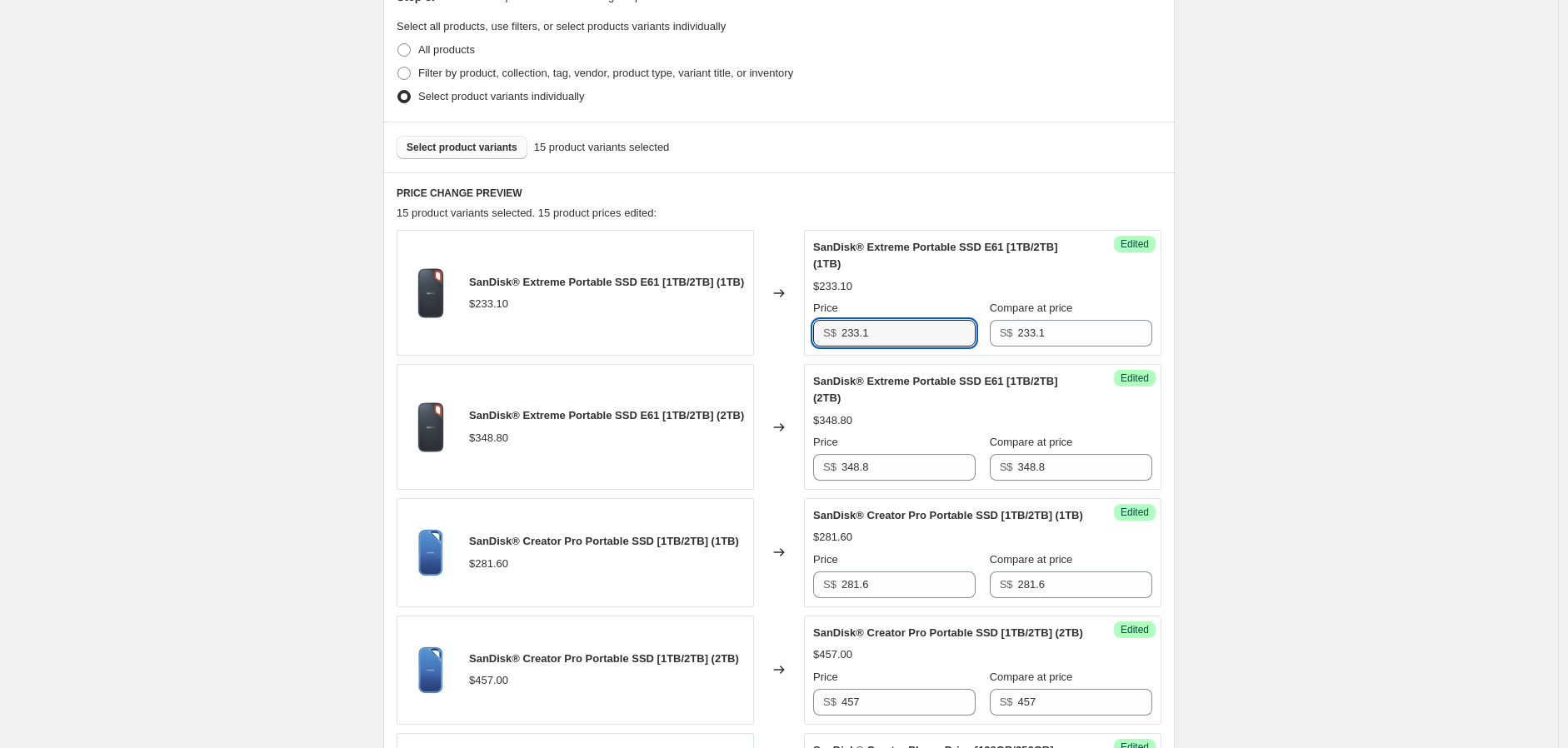
drag, startPoint x: 863, startPoint y: 332, endPoint x: 936, endPoint y: 291, distance: 83.7
click at [844, 329] on input "233.1" at bounding box center [909, 333] width 134 height 27
type input "156"
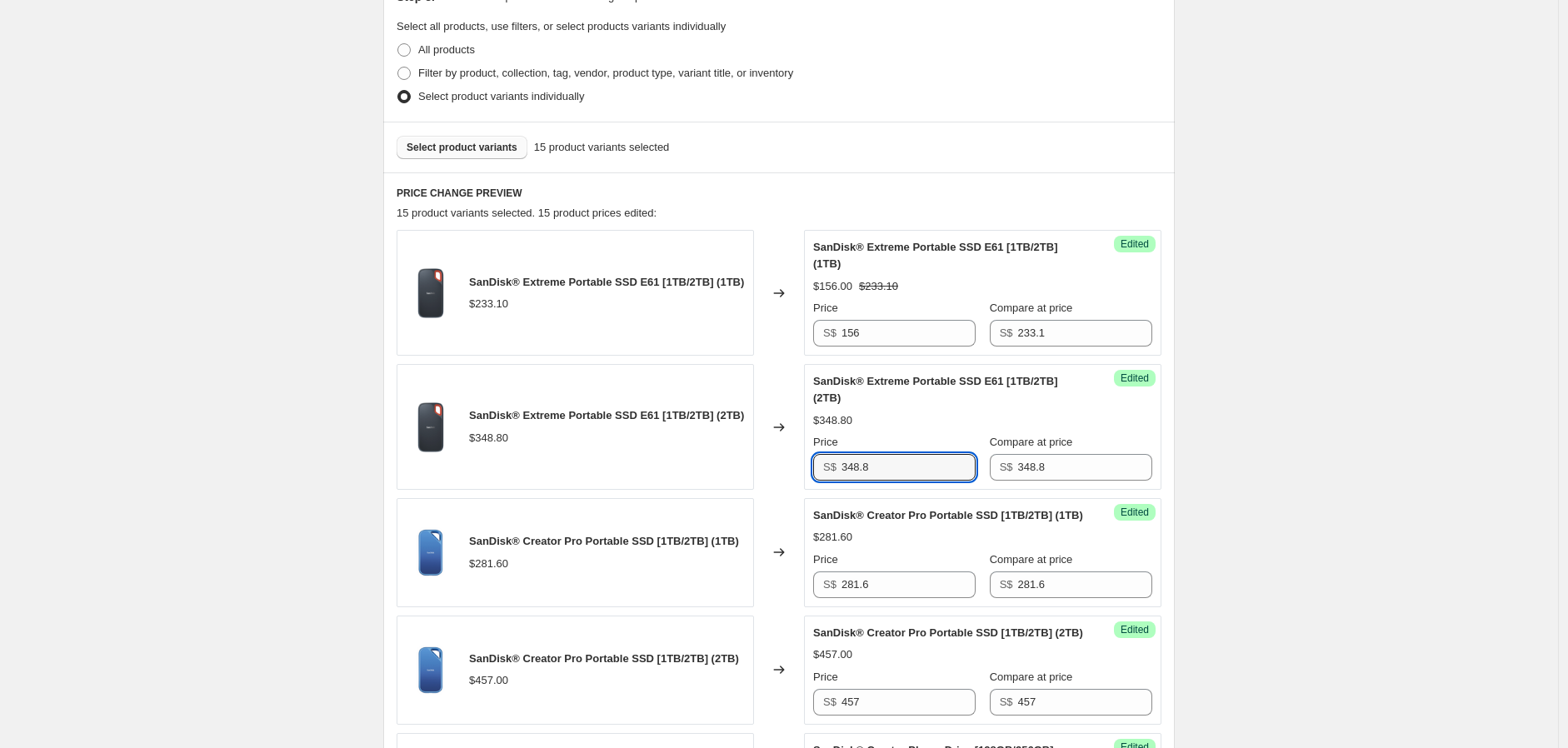
drag, startPoint x: 910, startPoint y: 475, endPoint x: 835, endPoint y: 475, distance: 75.0
click at [818, 475] on div "S$ 348.8" at bounding box center [894, 468] width 163 height 27
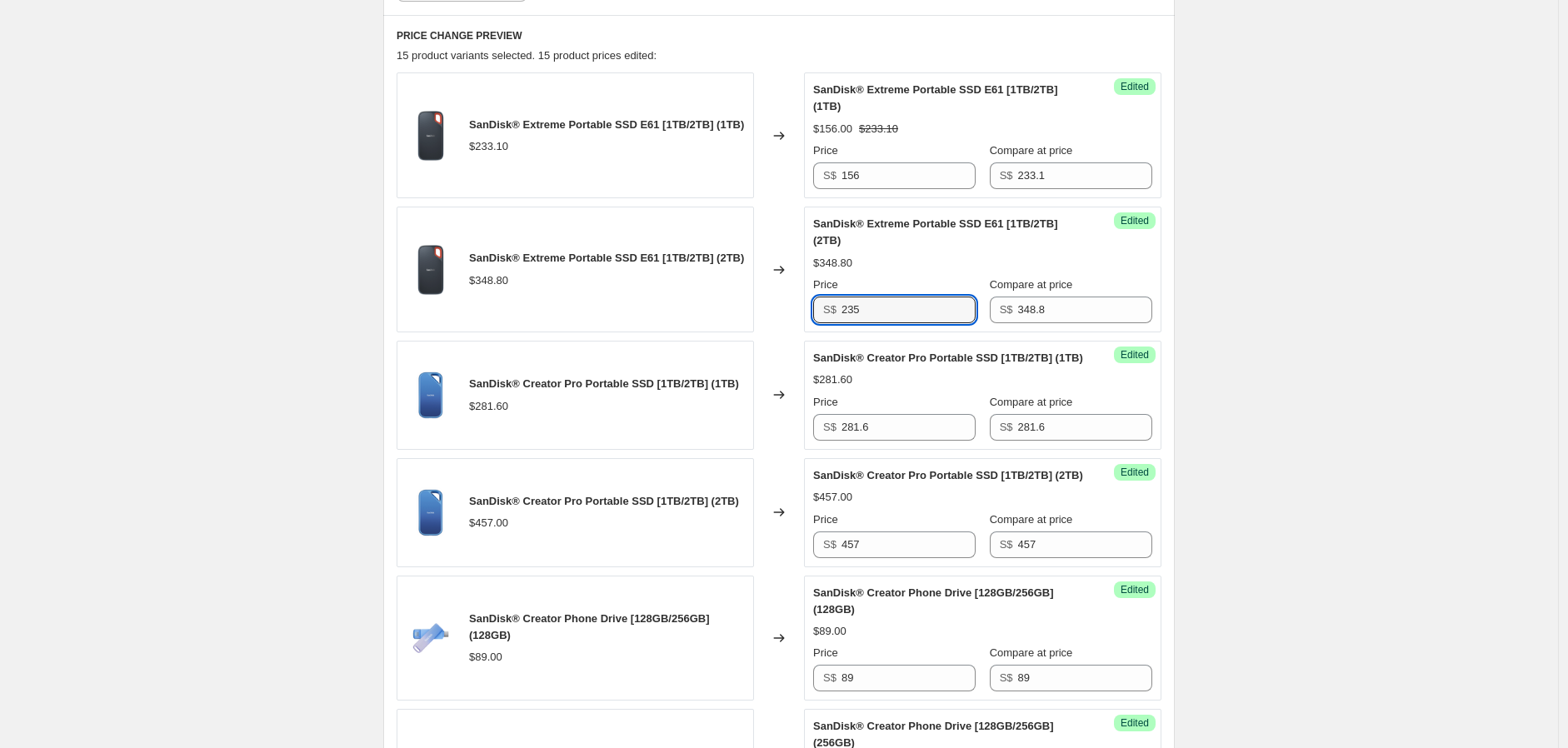
scroll to position [568, 0]
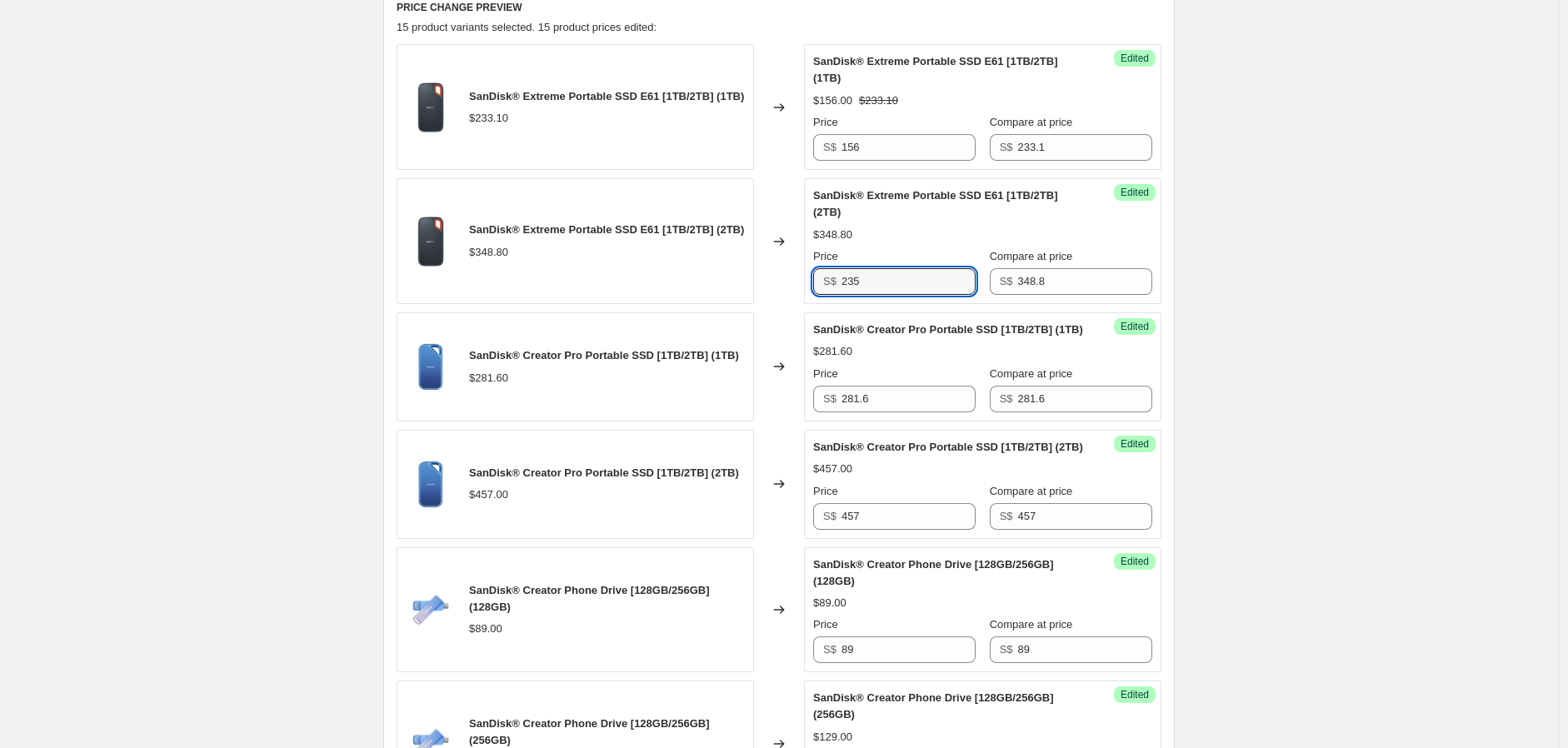
type input "235"
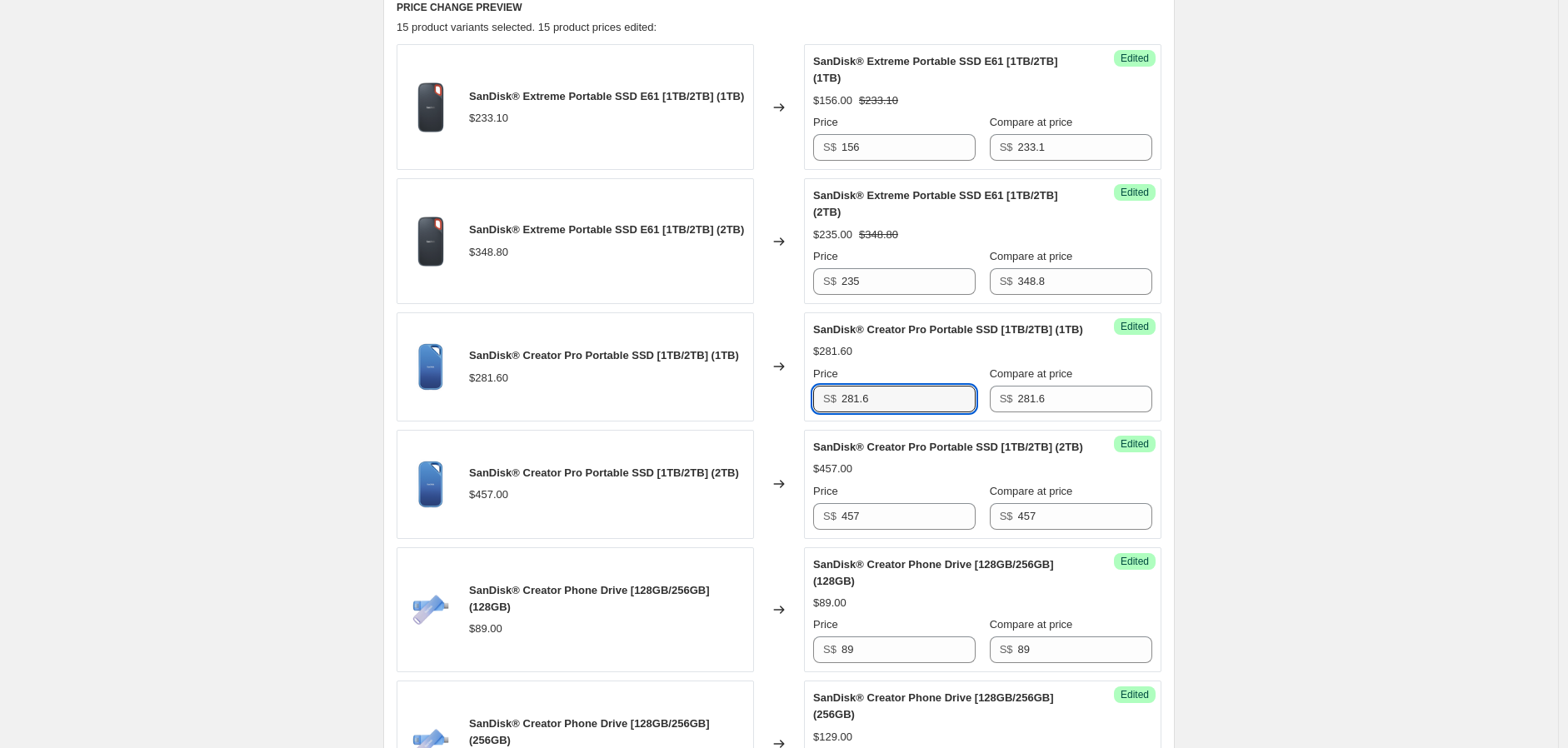
drag, startPoint x: 910, startPoint y: 420, endPoint x: 803, endPoint y: 420, distance: 107.0
click at [803, 420] on div "SanDisk® Creator Pro Portable SSD [1TB/2TB] (1TB) $281.60 Changed to Success Ed…" at bounding box center [779, 366] width 765 height 109
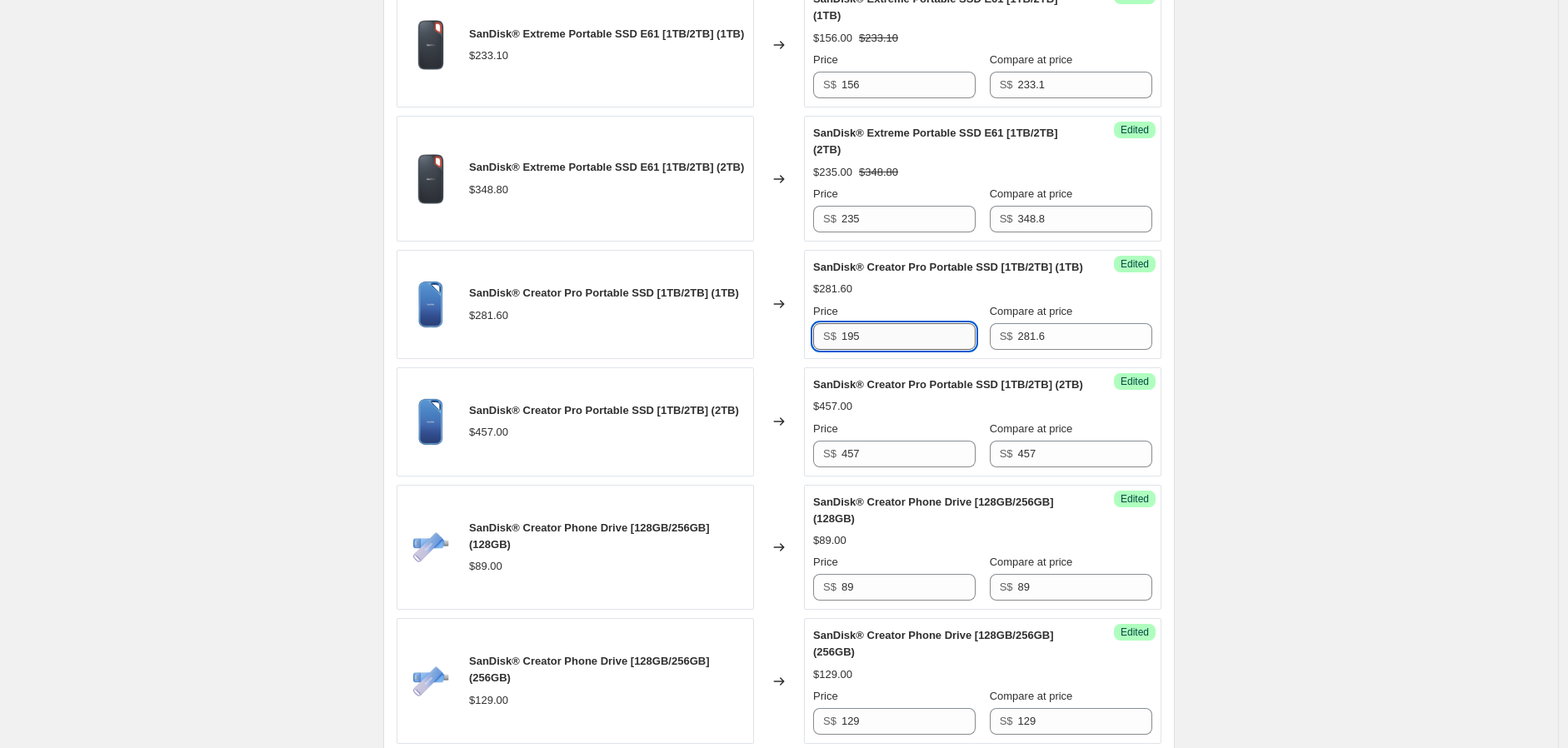
scroll to position [660, 0]
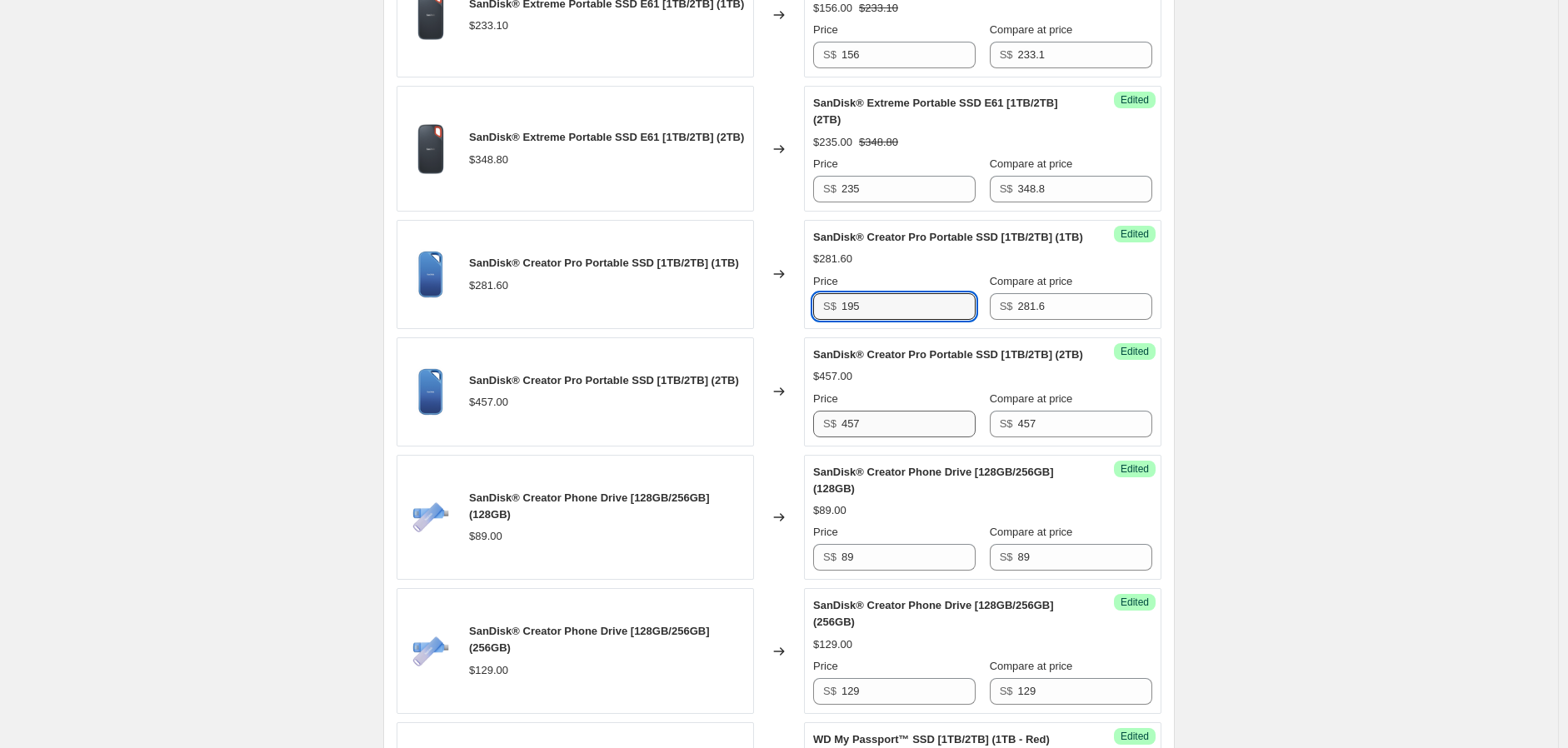
type input "195"
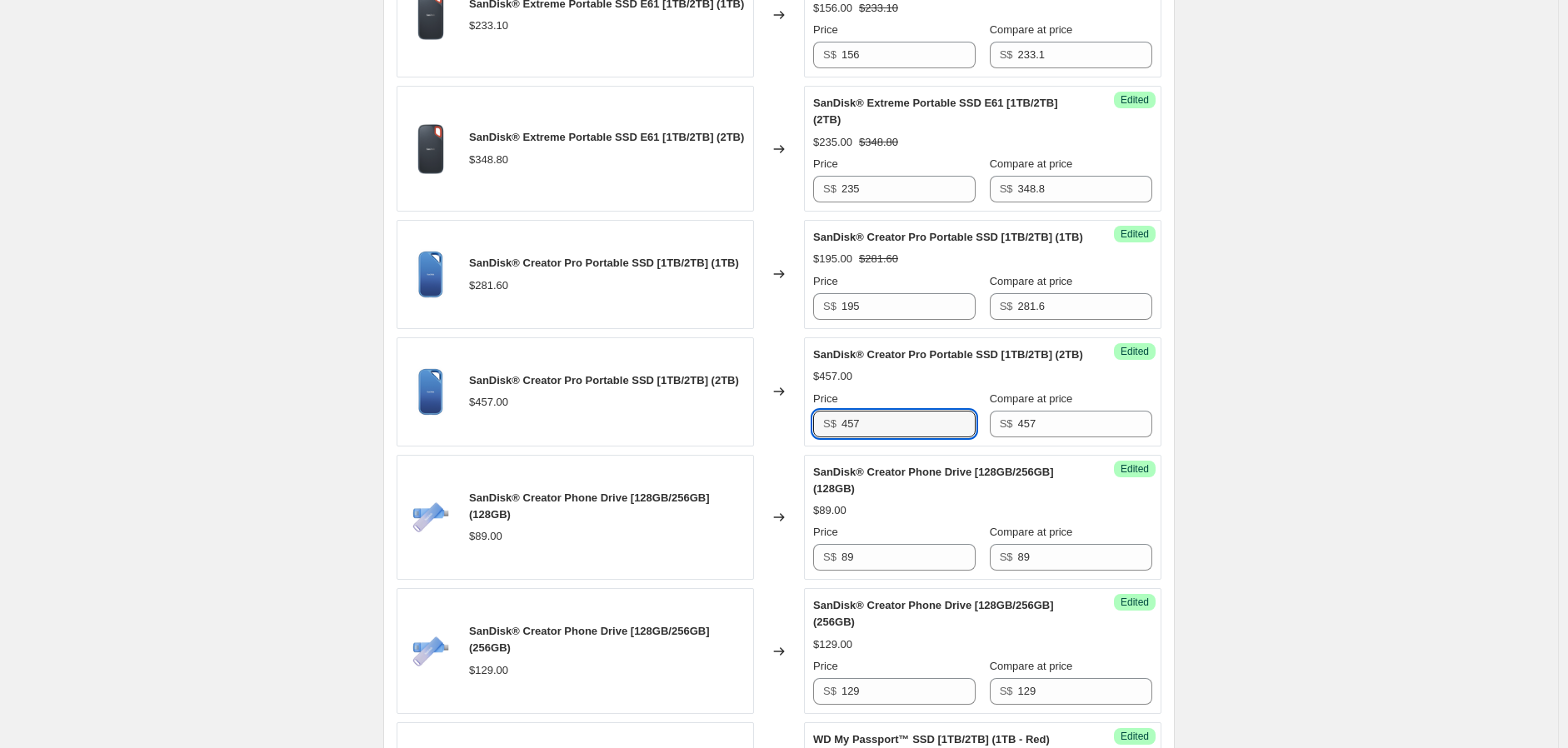
drag, startPoint x: 875, startPoint y: 452, endPoint x: 811, endPoint y: 444, distance: 64.5
click at [813, 445] on div "Success Edited SanDisk® Creator Pro Portable SSD [1TB/2TB] (2TB) $457.00 Price …" at bounding box center [982, 392] width 357 height 109
type input "317"
click at [909, 571] on input "89" at bounding box center [909, 557] width 134 height 27
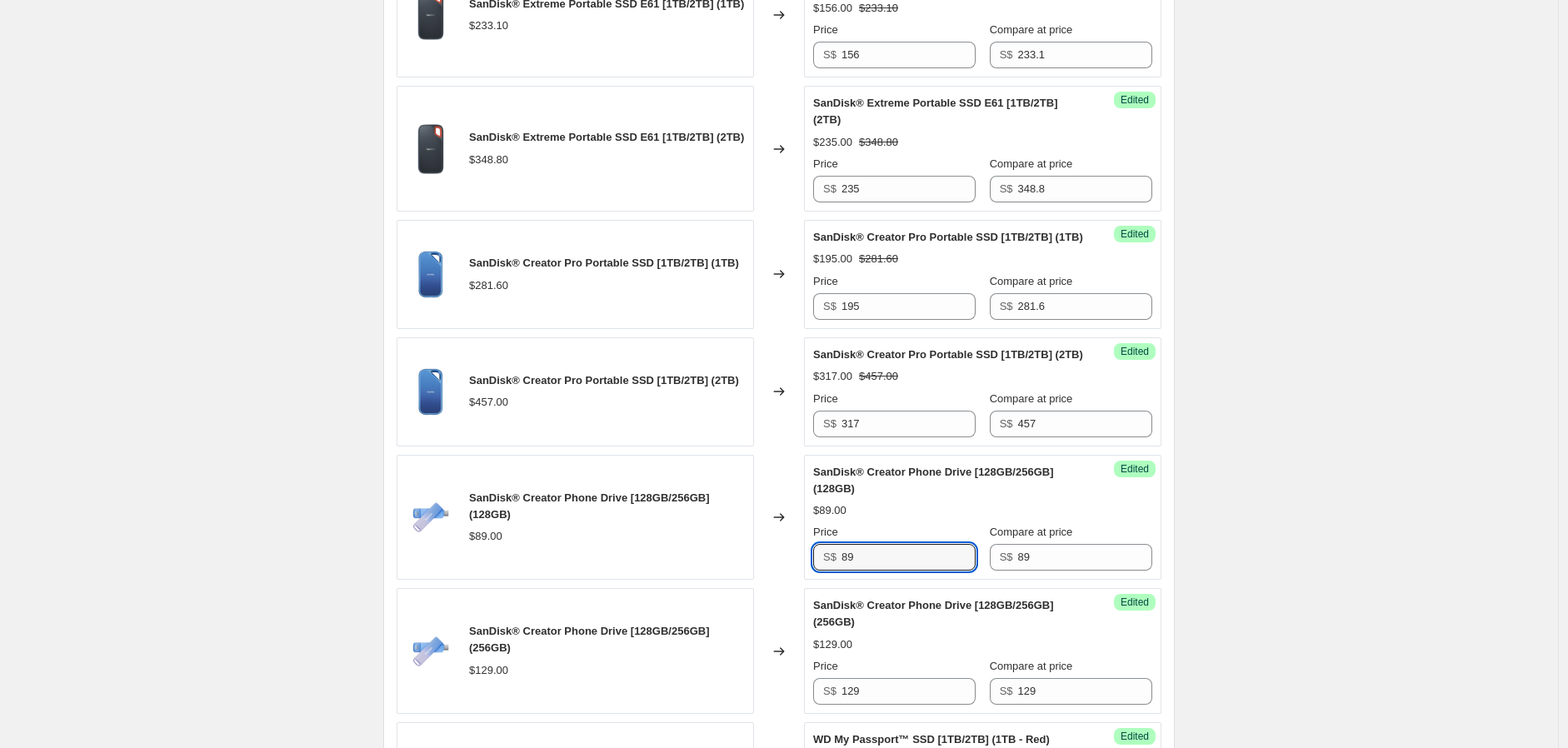
drag, startPoint x: 889, startPoint y: 595, endPoint x: 814, endPoint y: 593, distance: 75.0
click at [814, 581] on div "Success Edited SanDisk® Creator Phone Drive [128GB/256GB] (128GB) $89.00 Price …" at bounding box center [982, 518] width 357 height 126
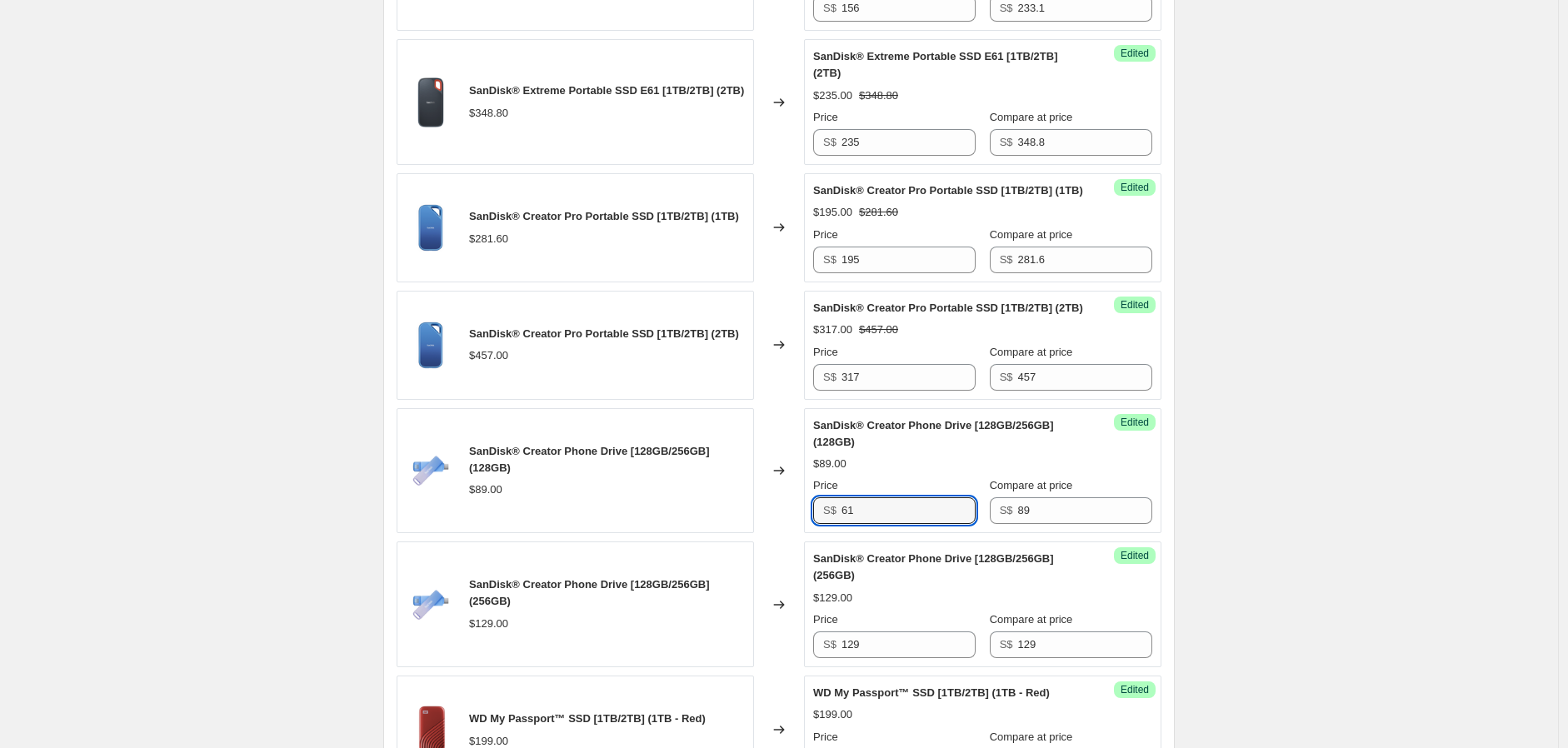
scroll to position [752, 0]
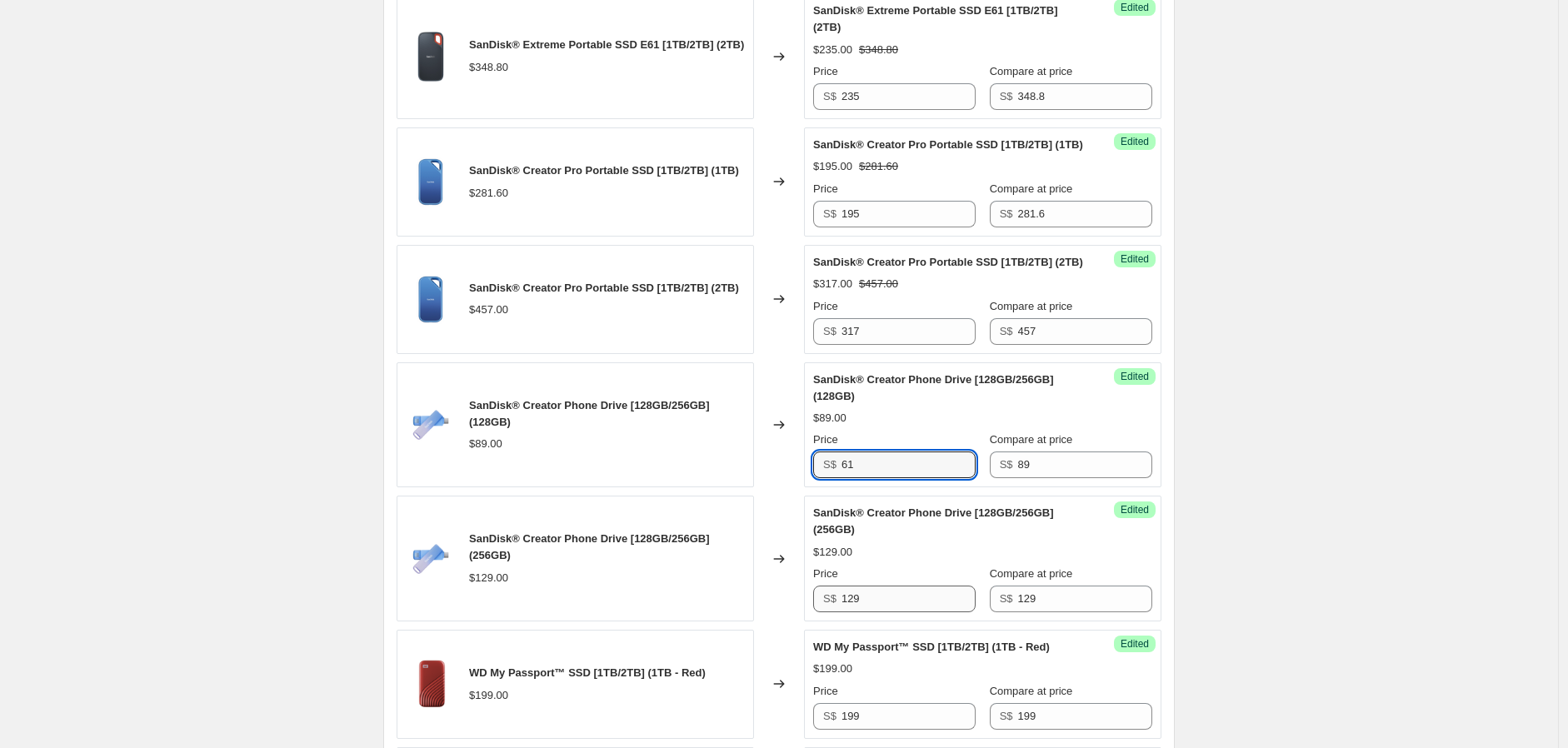
type input "61"
drag, startPoint x: 866, startPoint y: 636, endPoint x: 873, endPoint y: 616, distance: 21.2
click at [825, 613] on div "S$ 129" at bounding box center [894, 599] width 163 height 27
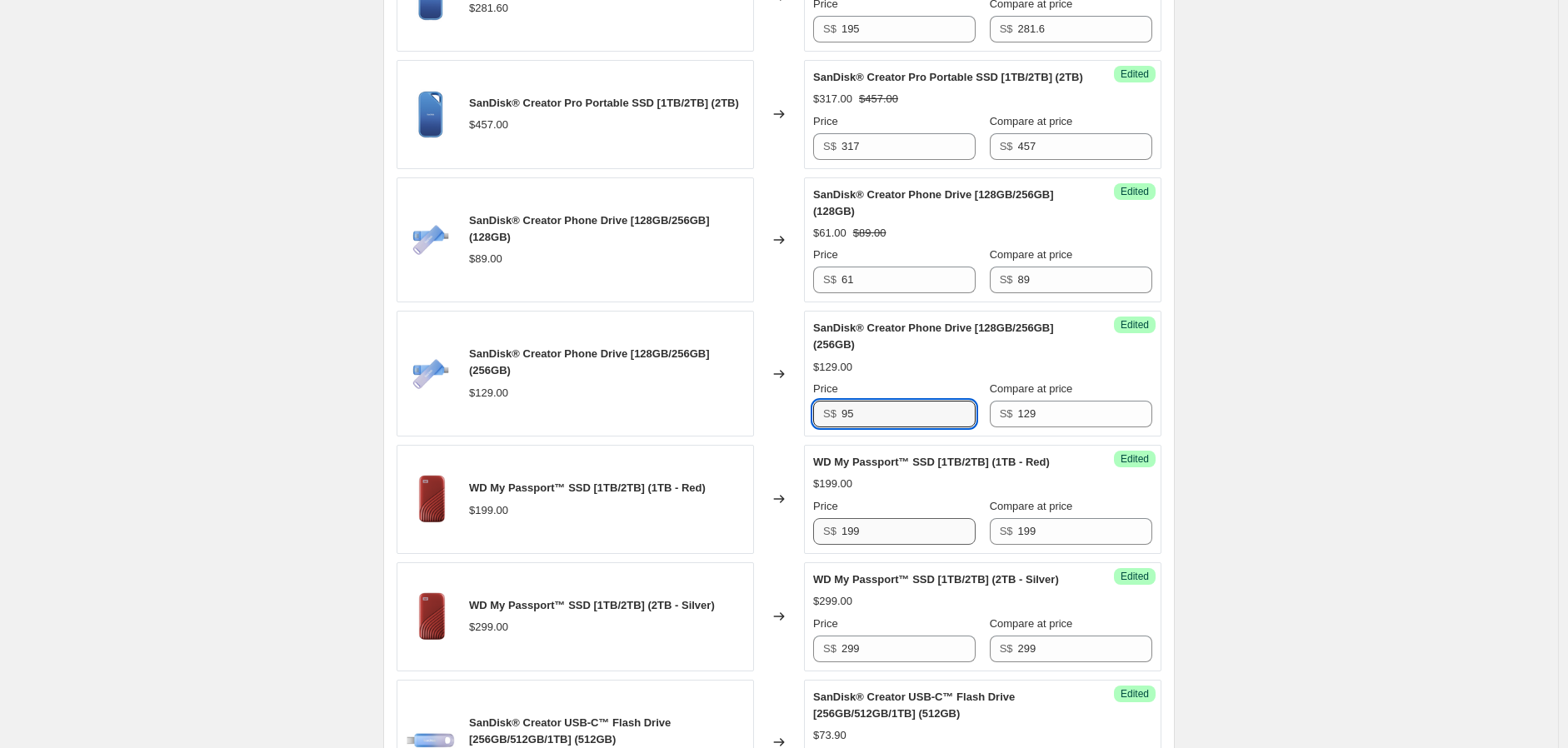
type input "95"
click at [888, 545] on input "199" at bounding box center [909, 531] width 134 height 27
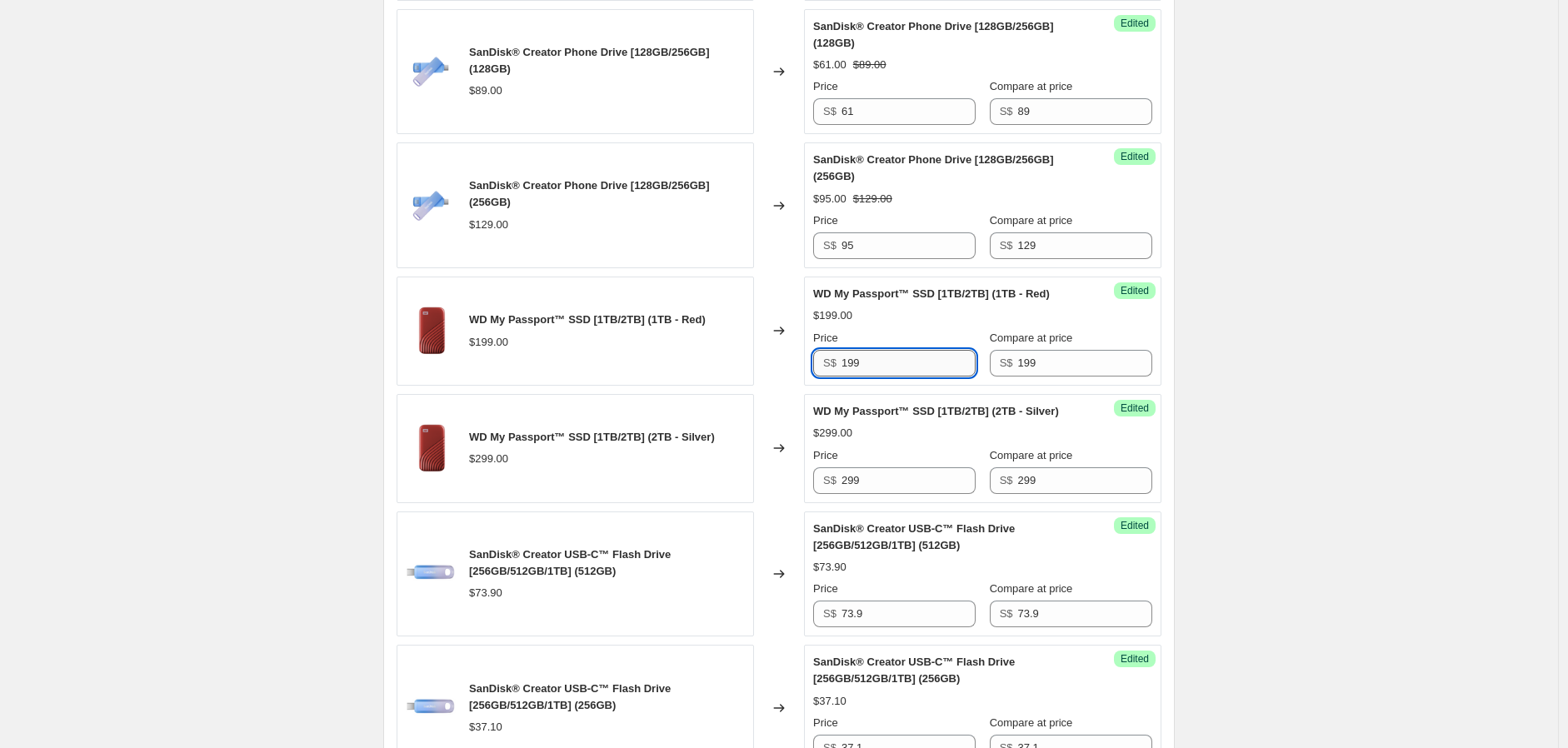
scroll to position [1122, 0]
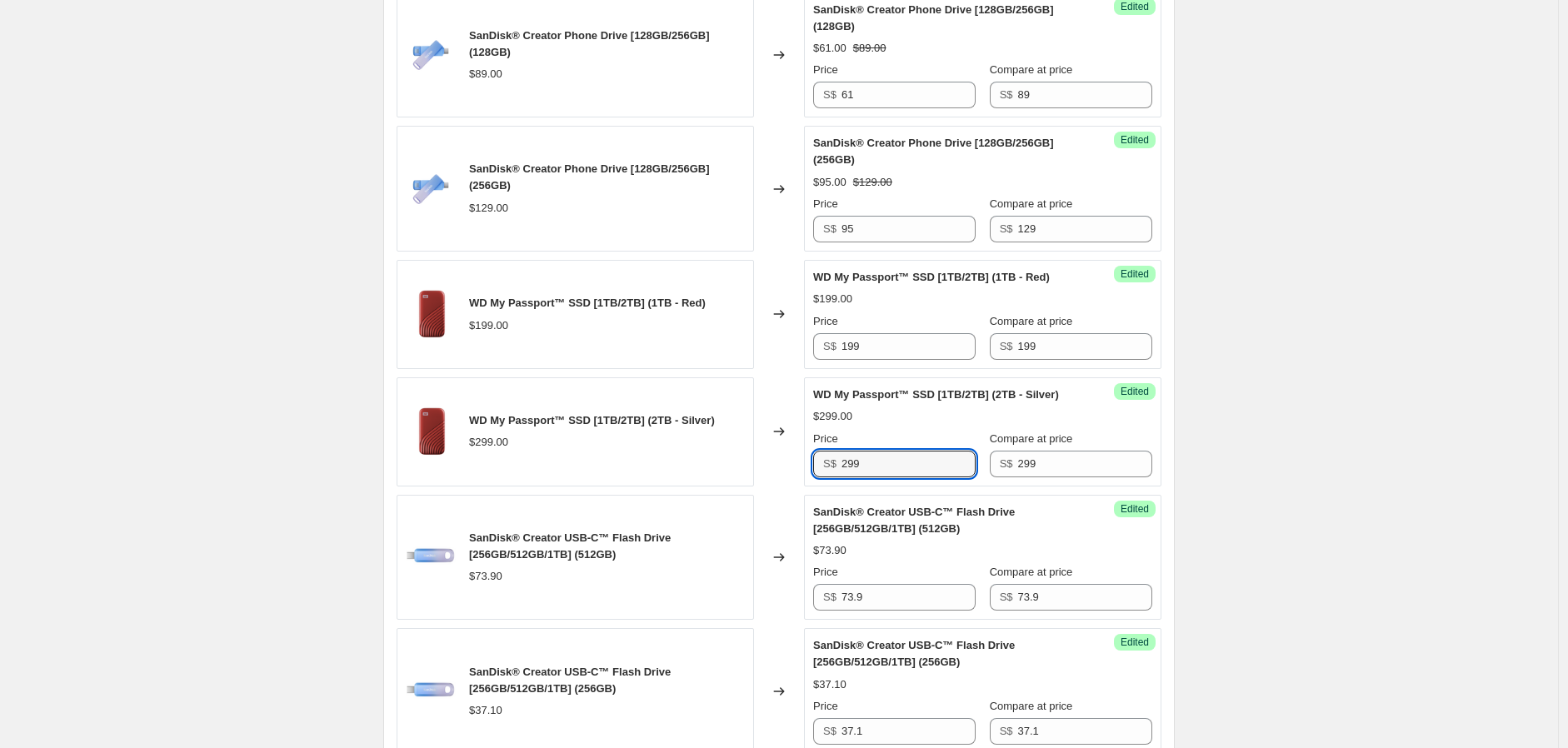
drag, startPoint x: 903, startPoint y: 503, endPoint x: 775, endPoint y: 500, distance: 128.0
click at [776, 486] on div "WD My Passport™ SSD [1TB/2TB] (2TB - Silver) $299.00 Changed to Success Edited …" at bounding box center [779, 431] width 765 height 109
type input "221"
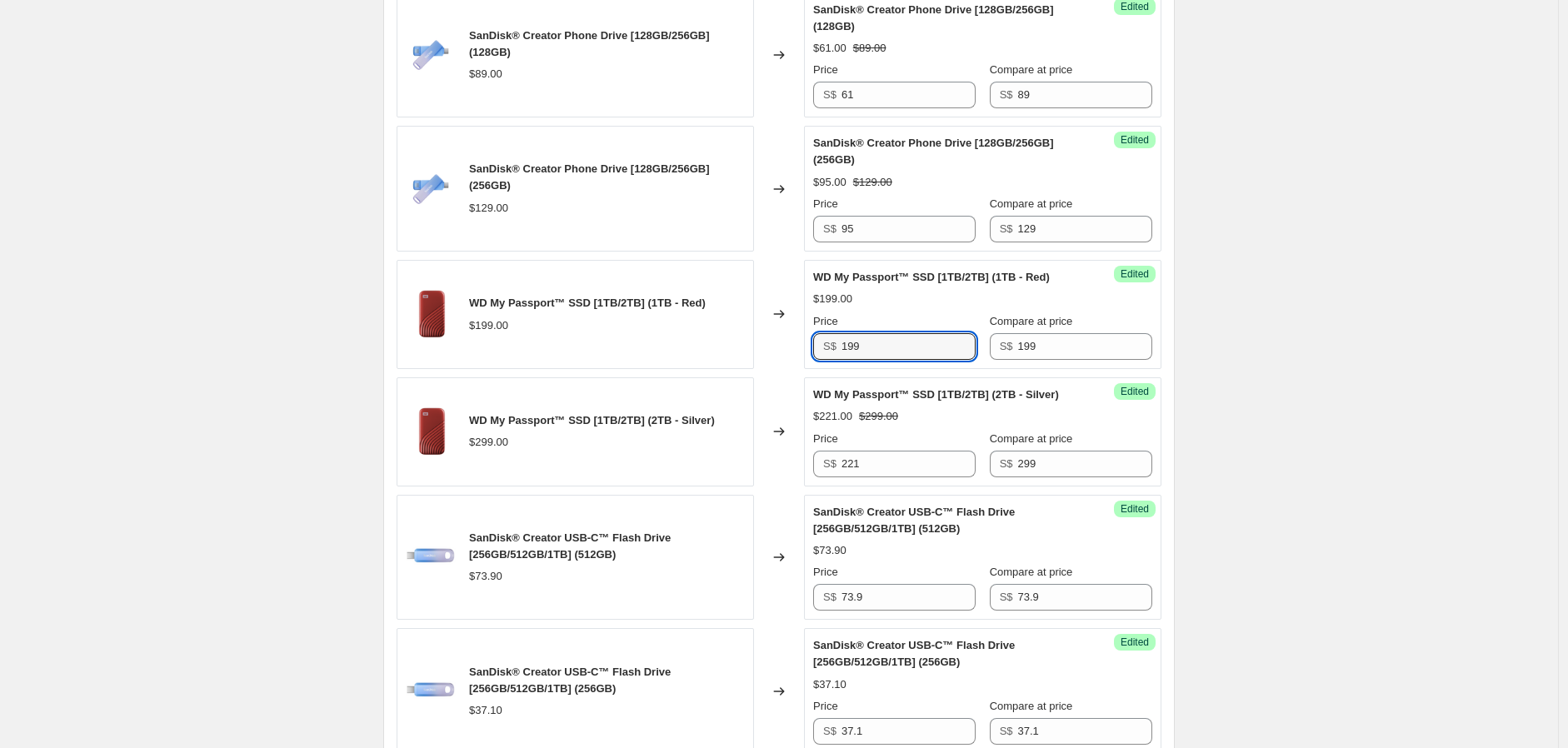
drag, startPoint x: 880, startPoint y: 384, endPoint x: 821, endPoint y: 383, distance: 59.0
click at [826, 360] on div "S$ 199" at bounding box center [894, 347] width 163 height 27
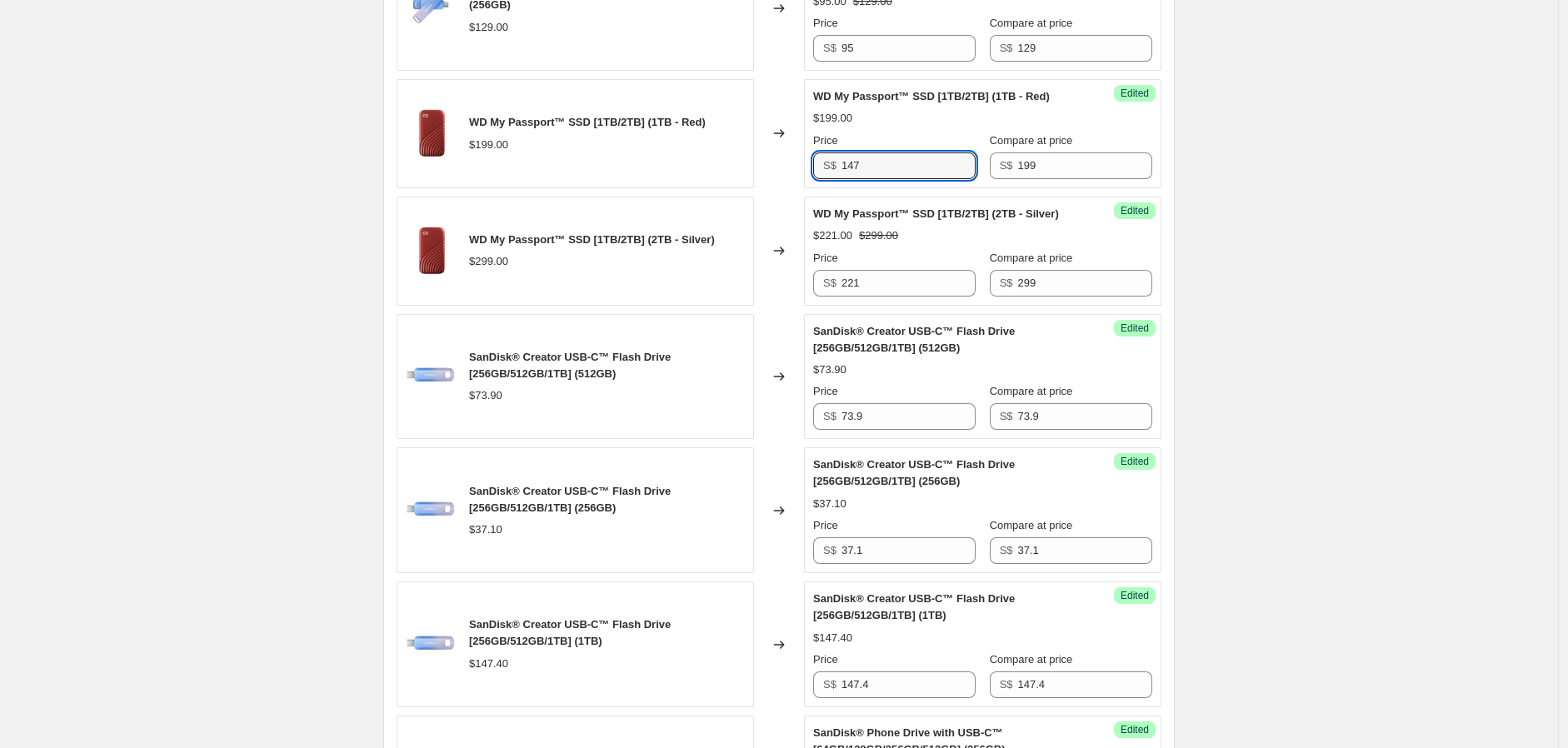
scroll to position [1309, 0]
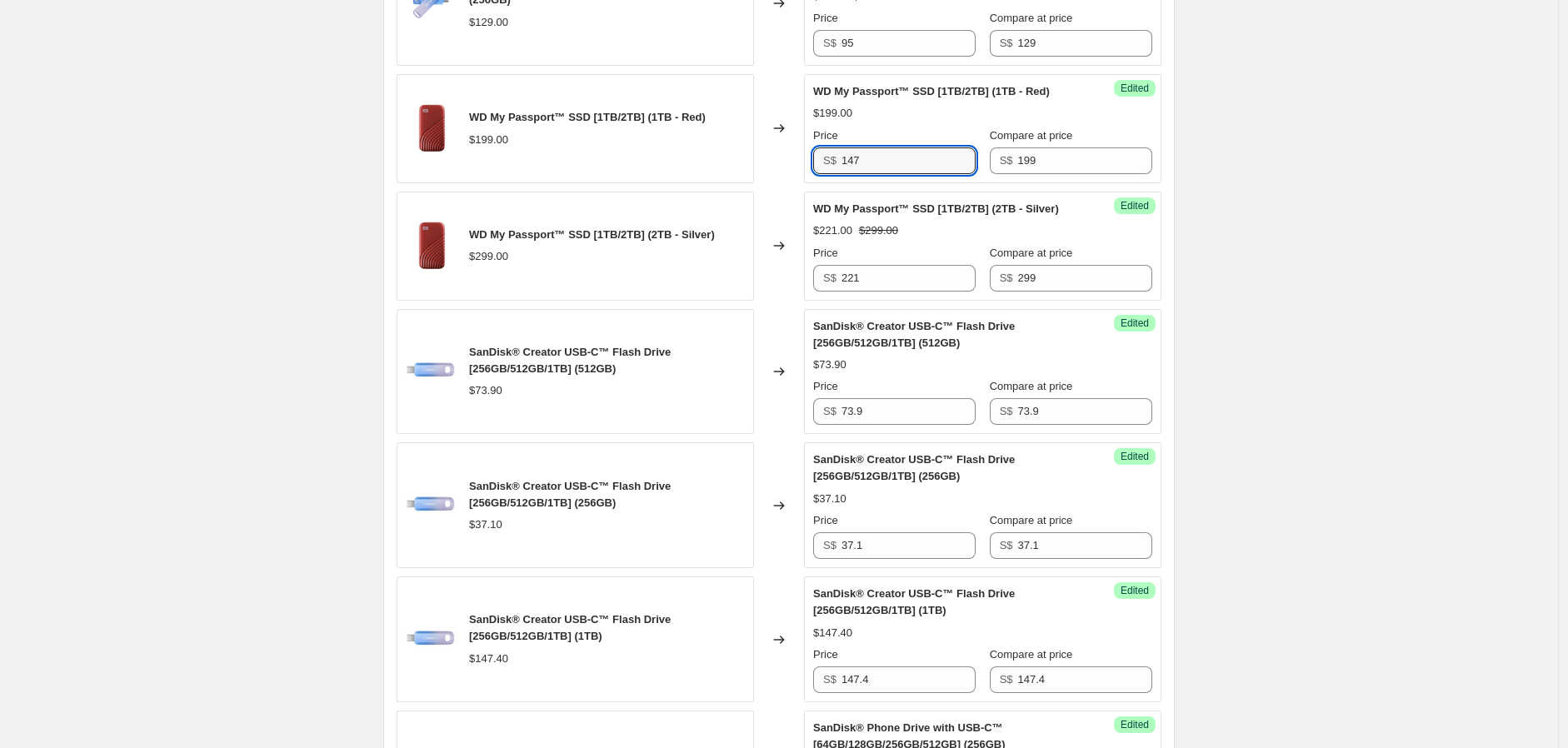
type input "147"
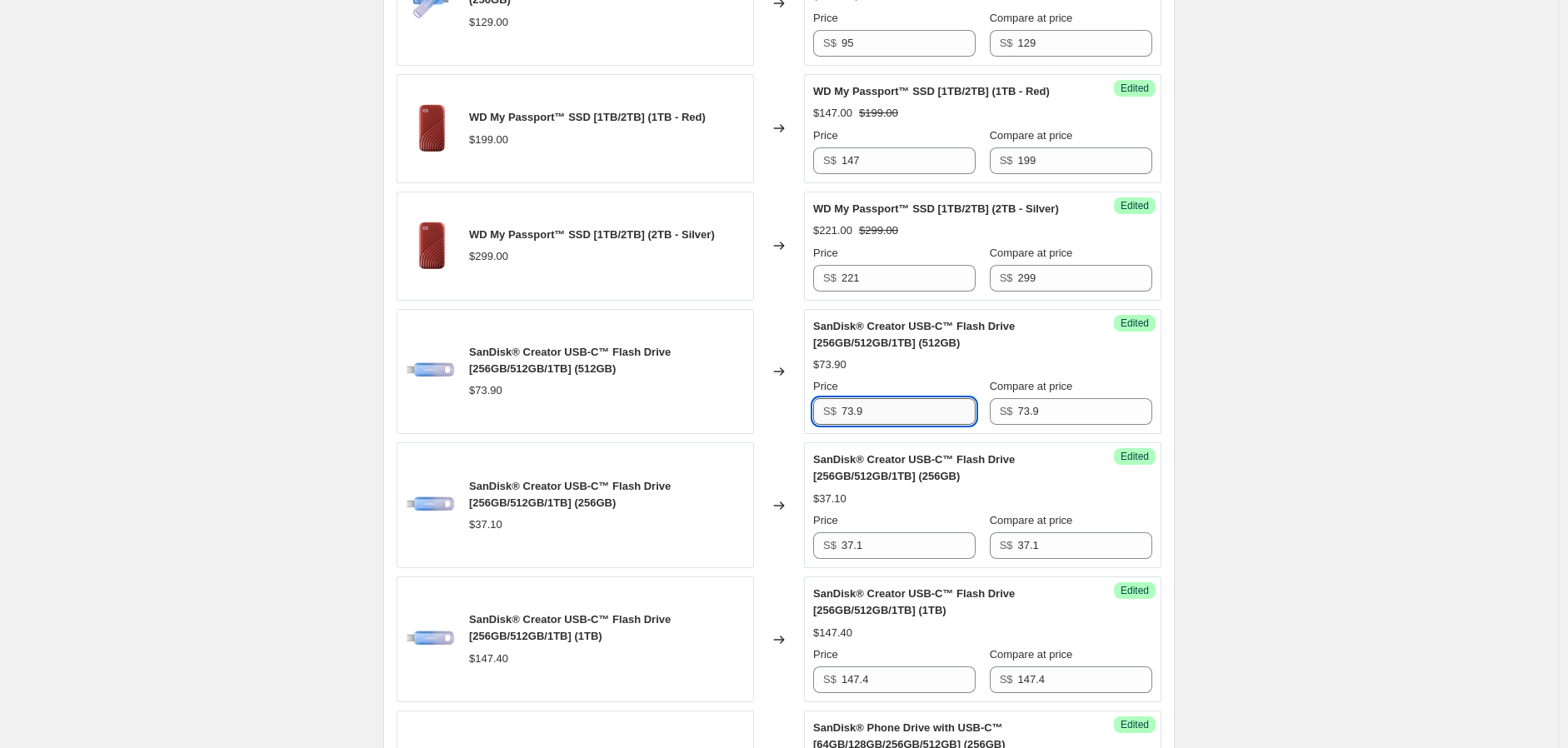
click at [927, 425] on input "73.9" at bounding box center [909, 411] width 134 height 27
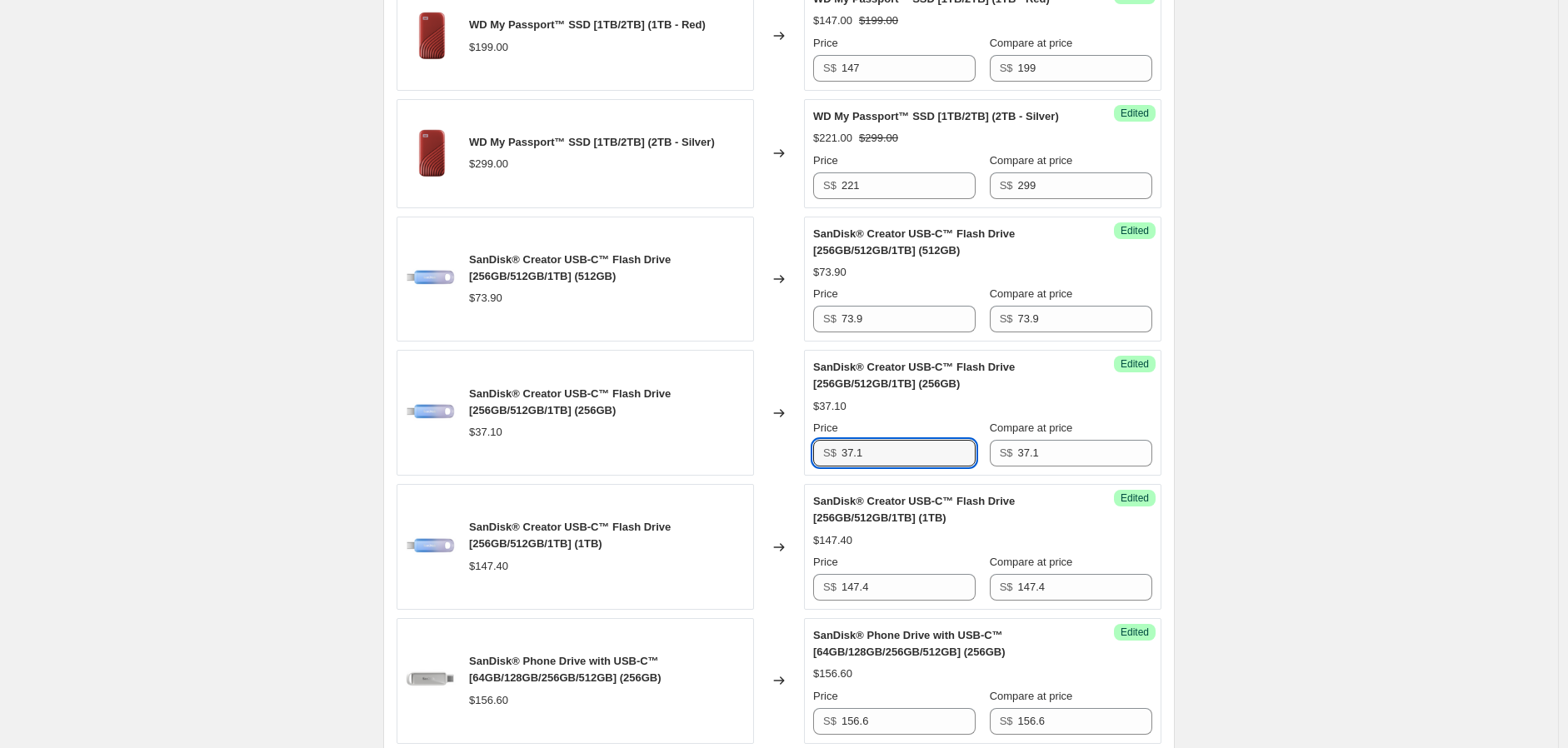
drag, startPoint x: 908, startPoint y: 480, endPoint x: 777, endPoint y: 481, distance: 131.0
click at [777, 476] on div "SanDisk® Creator USB-C™ Flash Drive [256GB/512GB/1TB] (256GB) $37.10 Changed to…" at bounding box center [779, 413] width 765 height 126
type input "31"
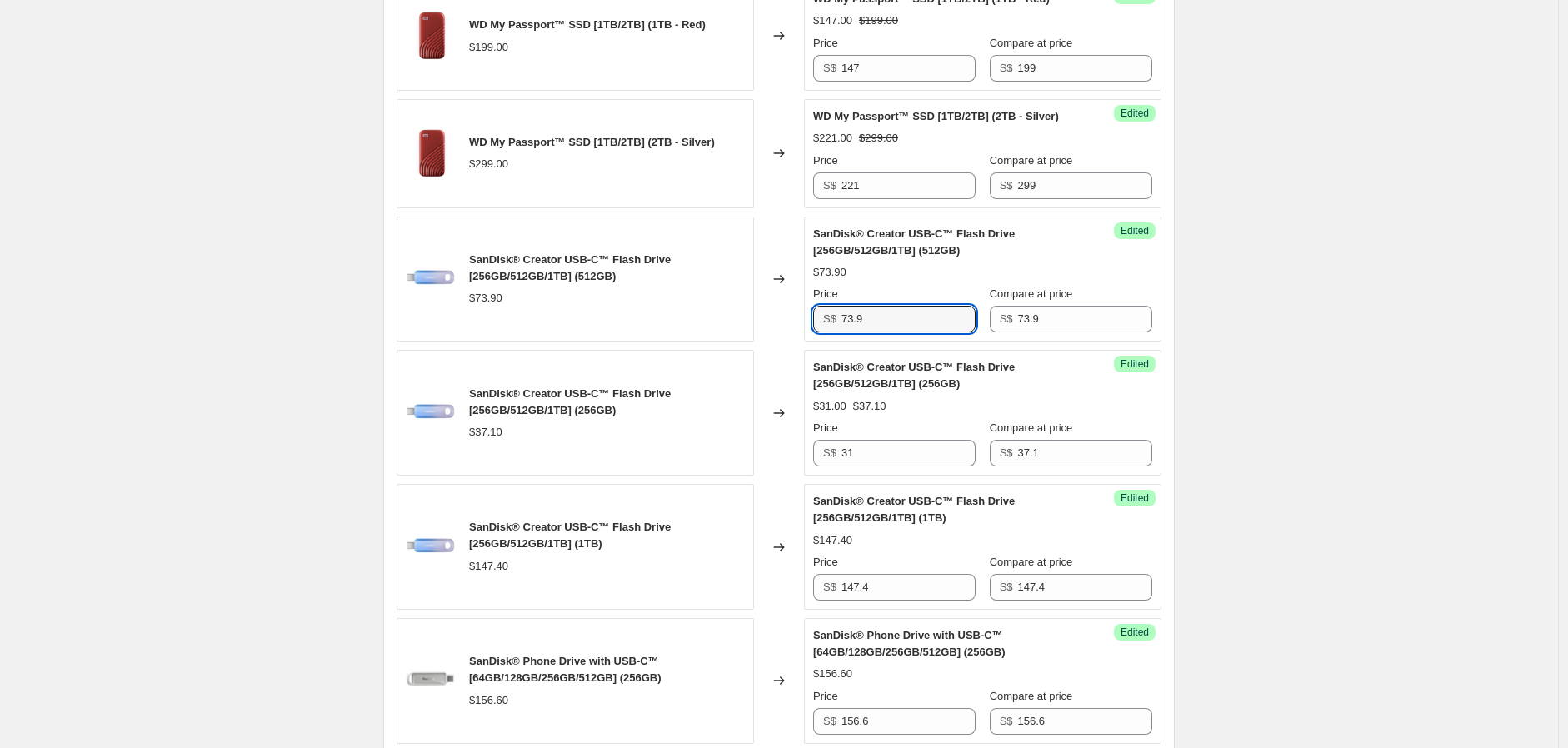
drag, startPoint x: 879, startPoint y: 345, endPoint x: 773, endPoint y: 334, distance: 106.6
click at [773, 334] on div "SanDisk® Creator USB-C™ Flash Drive [256GB/512GB/1TB] (512GB) $73.90 Changed to…" at bounding box center [779, 279] width 765 height 126
type input "54"
drag, startPoint x: 902, startPoint y: 621, endPoint x: 775, endPoint y: 612, distance: 127.3
click at [775, 610] on div "SanDisk® Creator USB-C™ Flash Drive [256GB/512GB/1TB] (1TB) $147.40 Changed to …" at bounding box center [779, 547] width 765 height 126
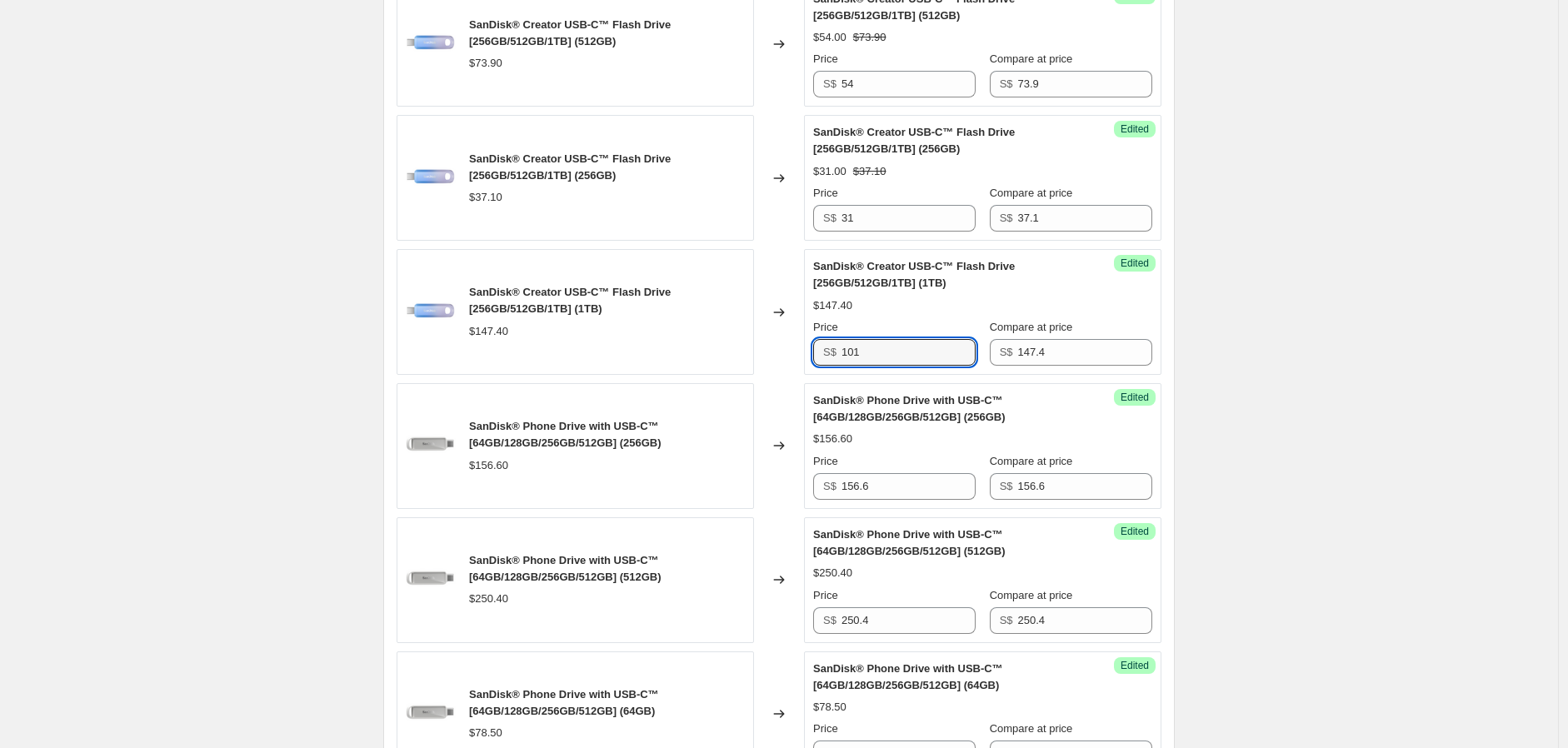
scroll to position [1678, 0]
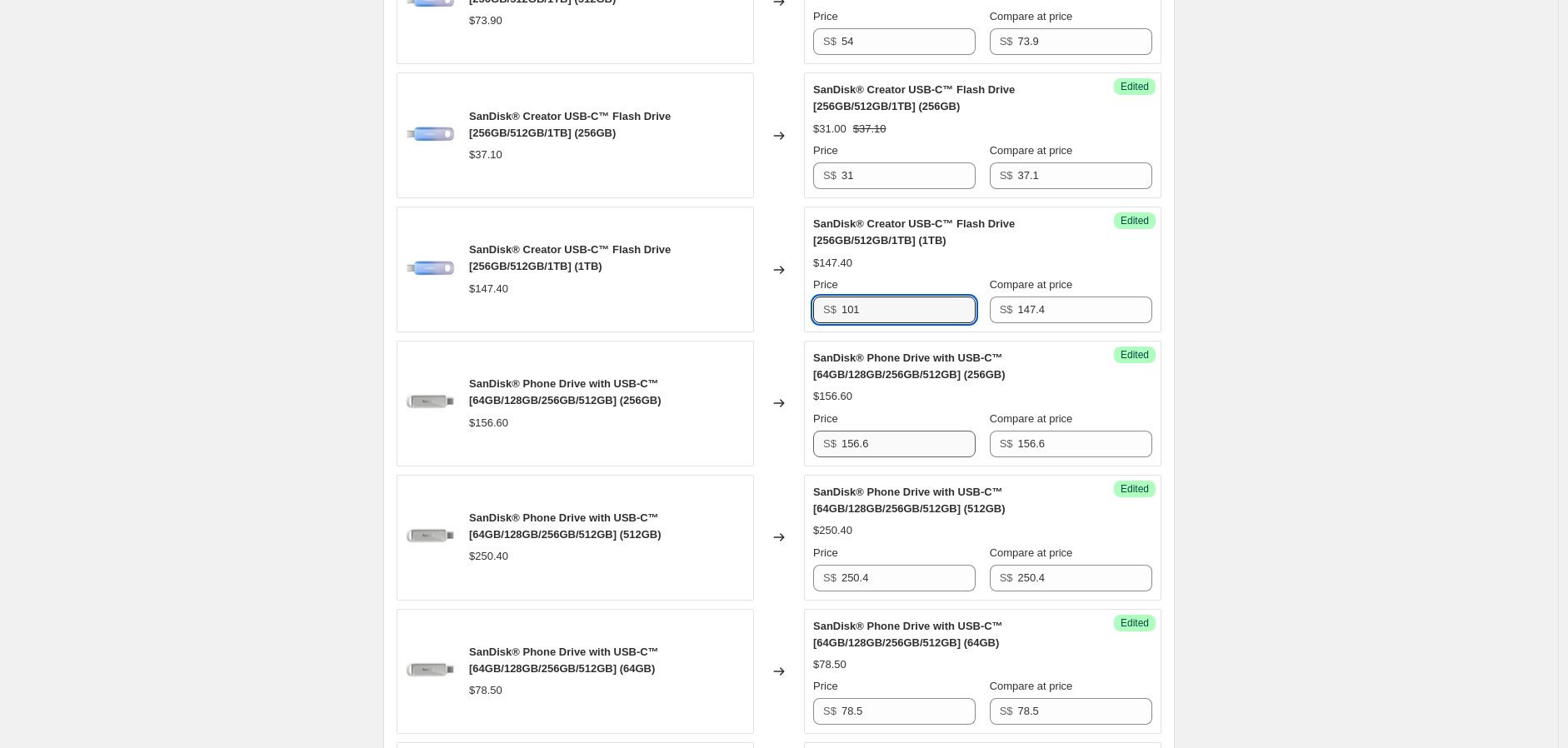
type input "101"
click at [884, 457] on input "156.6" at bounding box center [909, 444] width 134 height 27
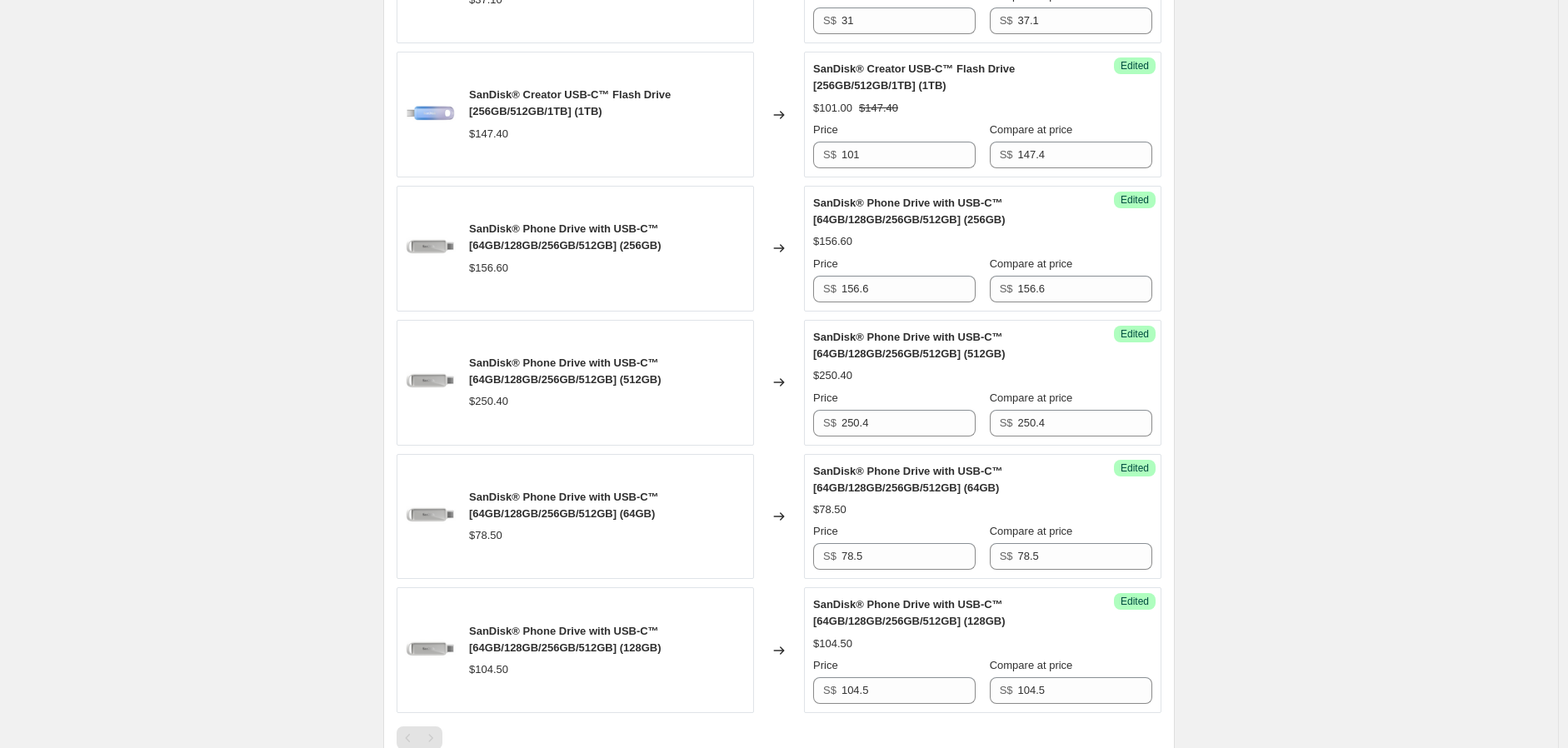
scroll to position [1863, 0]
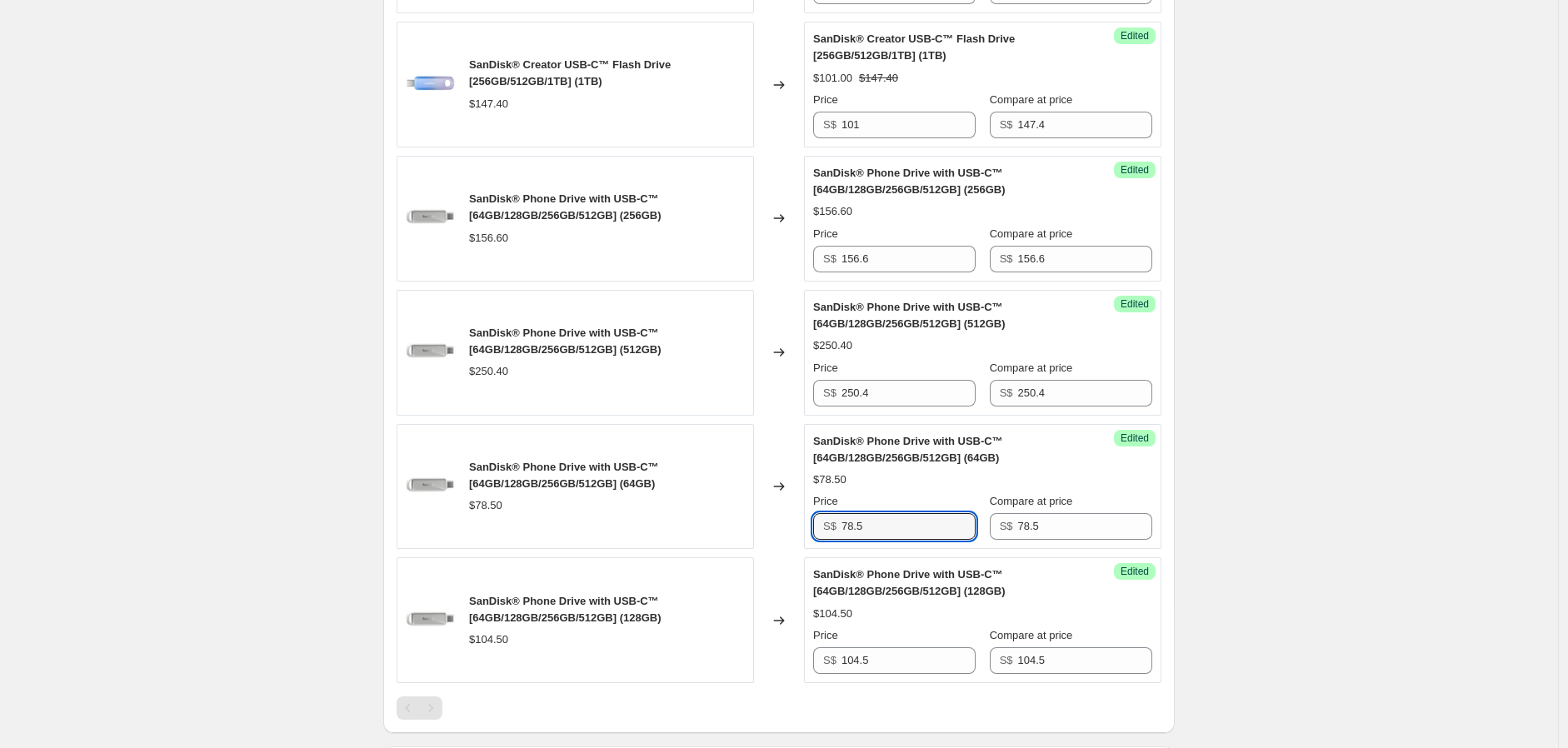
drag, startPoint x: 906, startPoint y: 557, endPoint x: 780, endPoint y: 557, distance: 126.0
click at [780, 550] on div "SanDisk® Phone Drive with USB-C™ [64GB/128GB/256GB/512GB] (64GB) $78.50 Changed…" at bounding box center [779, 487] width 765 height 126
type input "52"
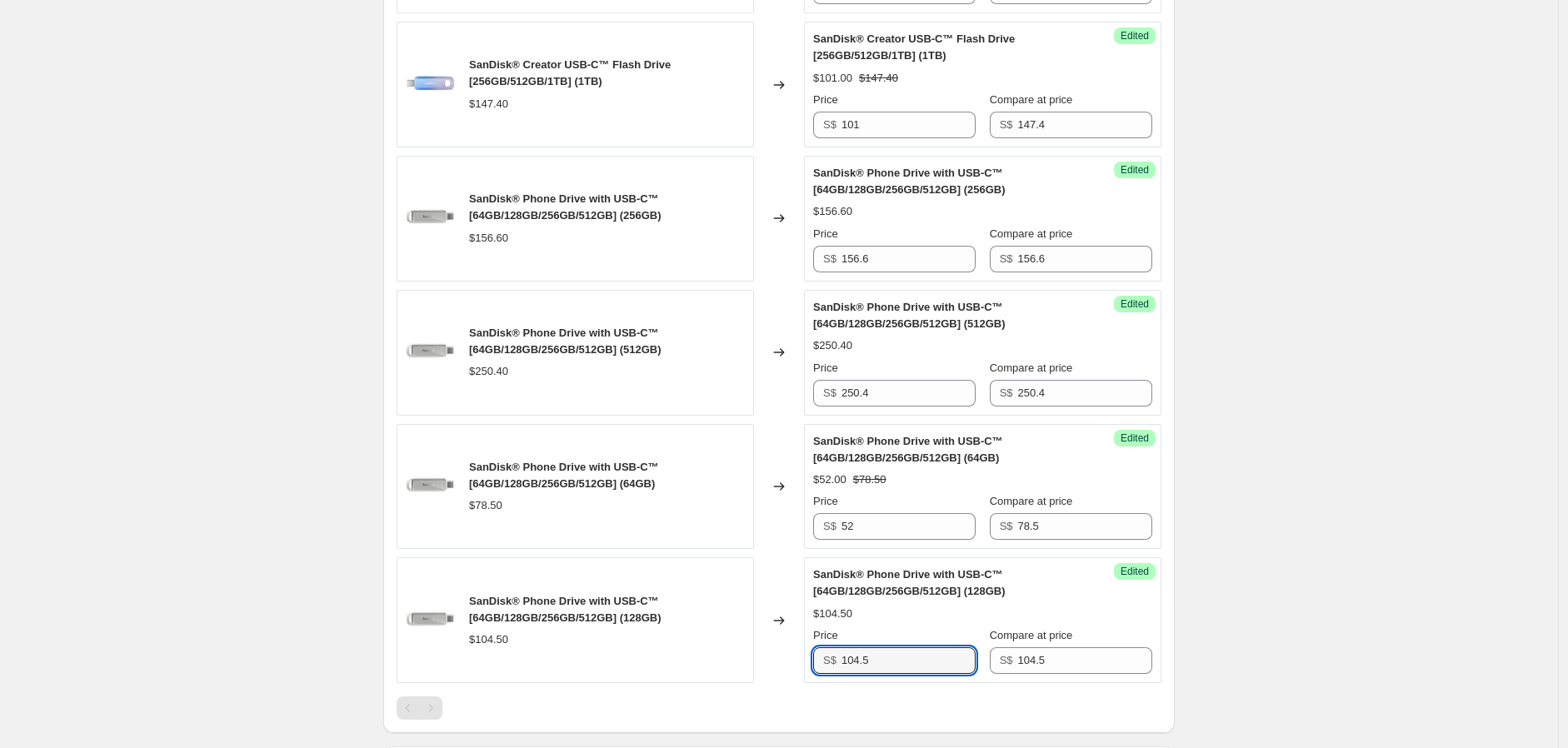
drag, startPoint x: 901, startPoint y: 697, endPoint x: 769, endPoint y: 688, distance: 132.3
click at [769, 683] on div "SanDisk® Phone Drive with USB-C™ [64GB/128GB/256GB/512GB] (128GB) $104.50 Chang…" at bounding box center [779, 620] width 765 height 126
type input "70"
drag, startPoint x: 886, startPoint y: 426, endPoint x: 801, endPoint y: 426, distance: 85.0
click at [801, 416] on div "SanDisk® Phone Drive with USB-C™ [64GB/128GB/256GB/512GB] (512GB) $250.40 Chang…" at bounding box center [779, 353] width 765 height 126
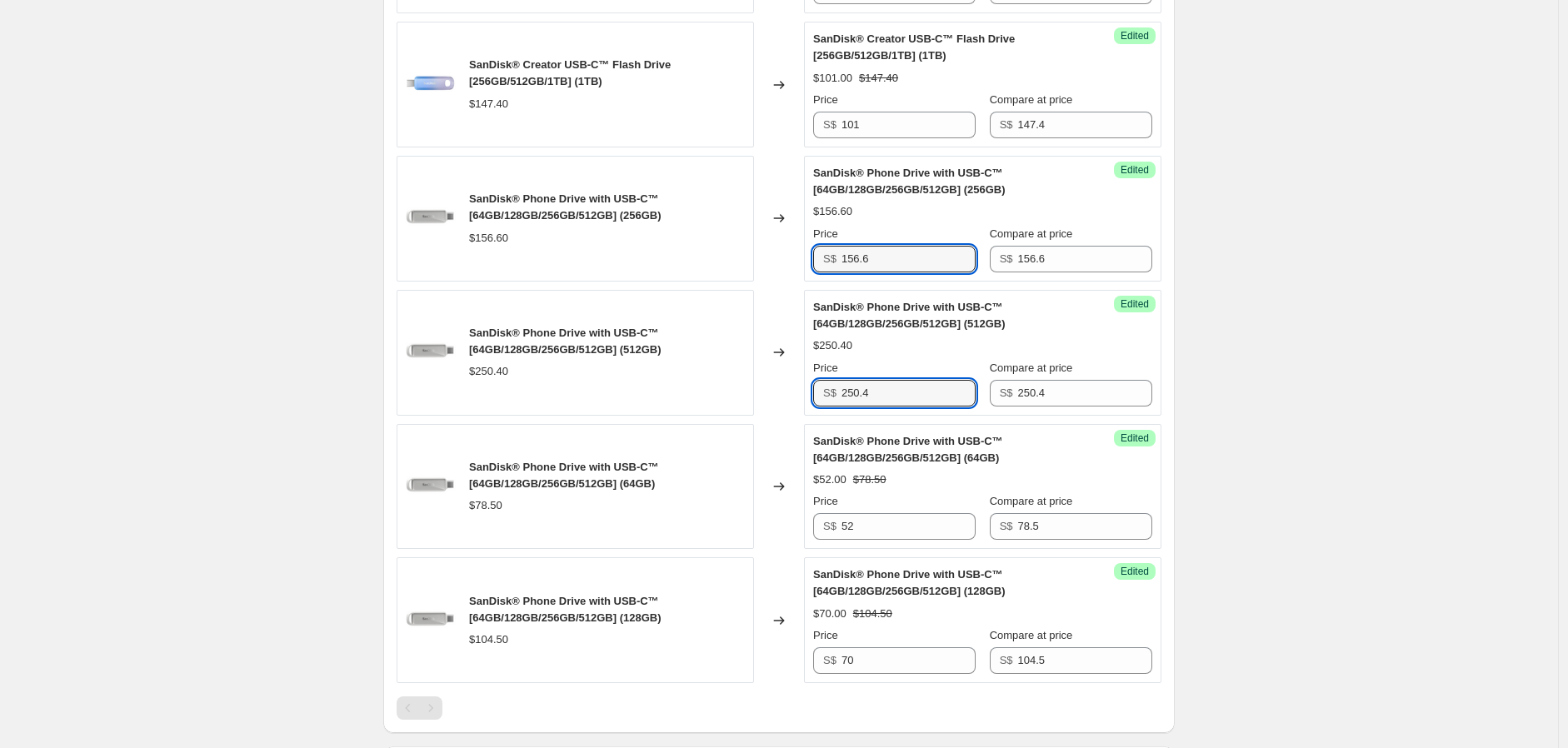
drag, startPoint x: 888, startPoint y: 292, endPoint x: 800, endPoint y: 285, distance: 88.3
click at [801, 282] on div "SanDisk® Phone Drive with USB-C™ [64GB/128GB/256GB/512GB] (256GB) $156.60 Chang…" at bounding box center [779, 218] width 765 height 126
type input "105"
drag, startPoint x: 896, startPoint y: 418, endPoint x: 813, endPoint y: 411, distance: 83.3
click at [813, 411] on div "Success Edited SanDisk® Phone Drive with USB-C™ [64GB/128GB/256GB/512GB] (512GB…" at bounding box center [982, 353] width 357 height 126
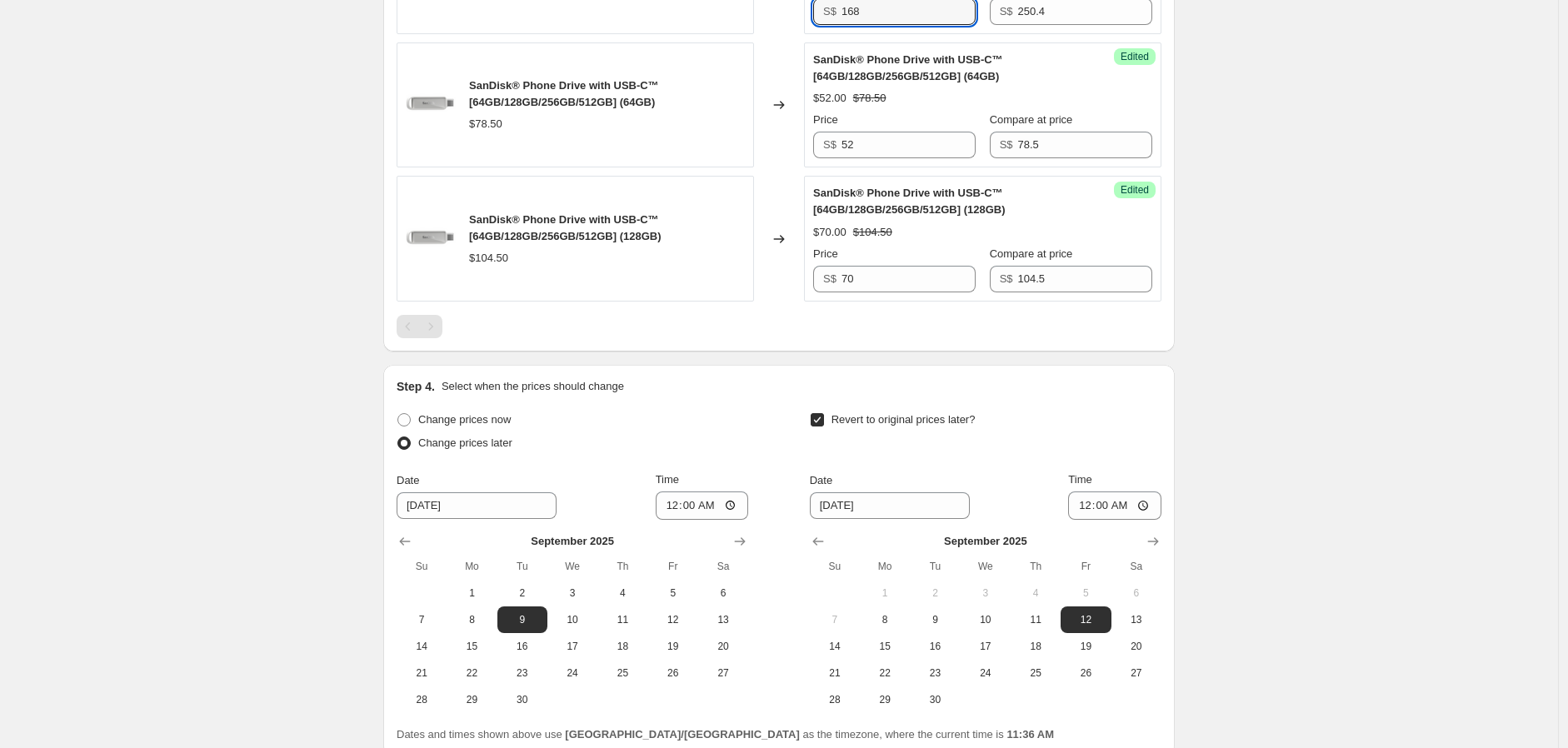
scroll to position [2426, 0]
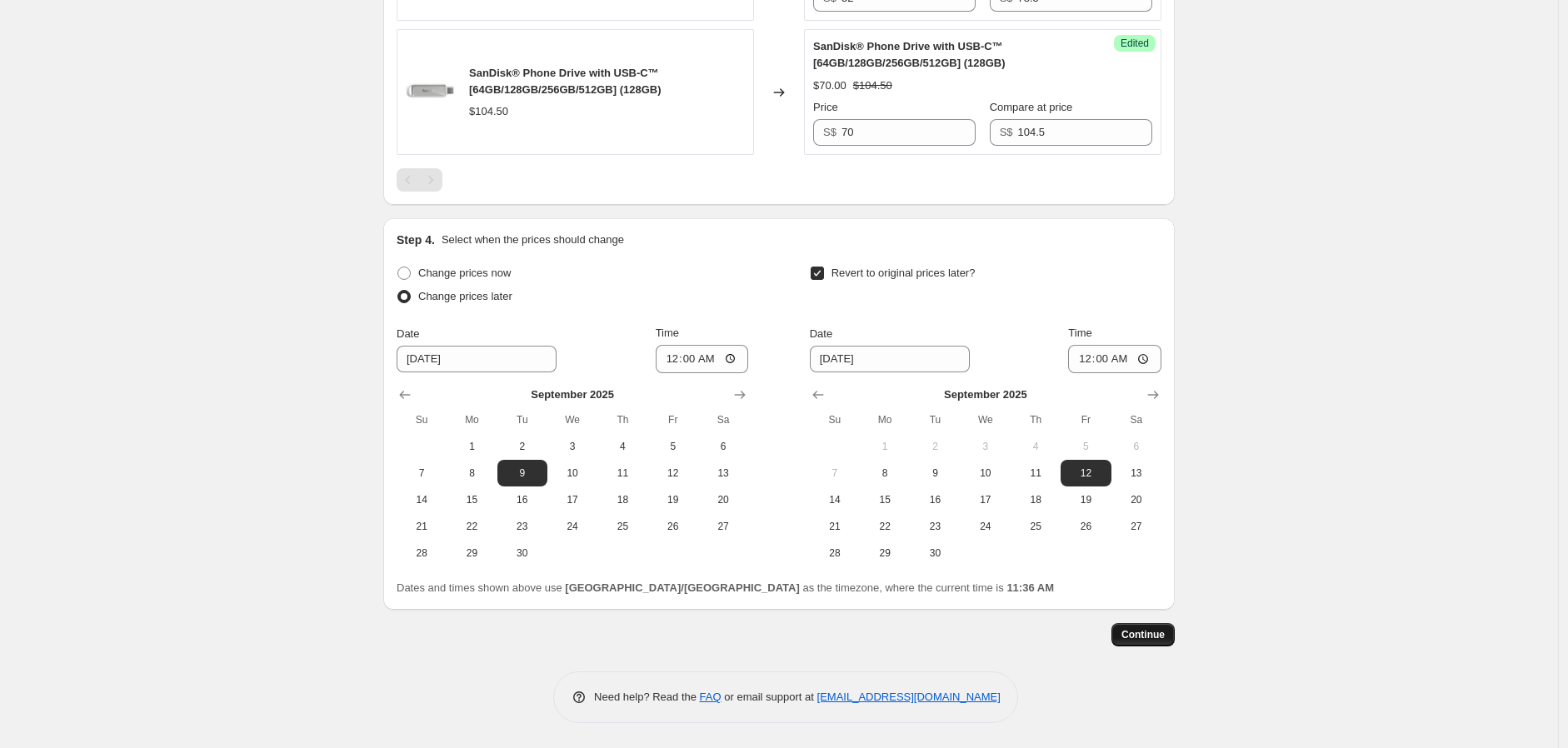
type input "168"
click at [1146, 631] on span "Continue" at bounding box center [1142, 635] width 43 height 13
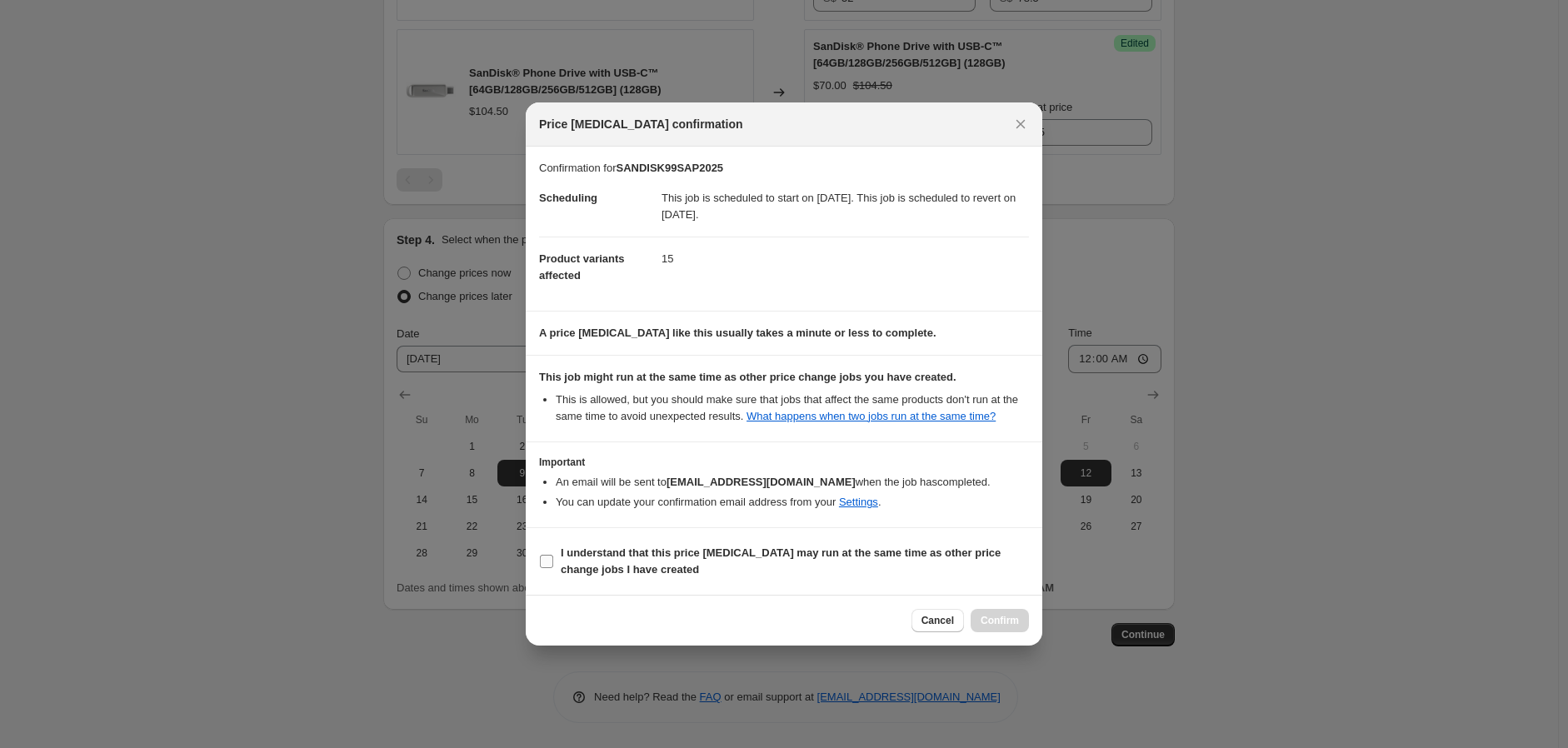
click at [552, 565] on input "I understand that this price change job may run at the same time as other price…" at bounding box center [546, 561] width 13 height 13
checkbox input "true"
click at [1017, 619] on span "Confirm" at bounding box center [999, 621] width 38 height 13
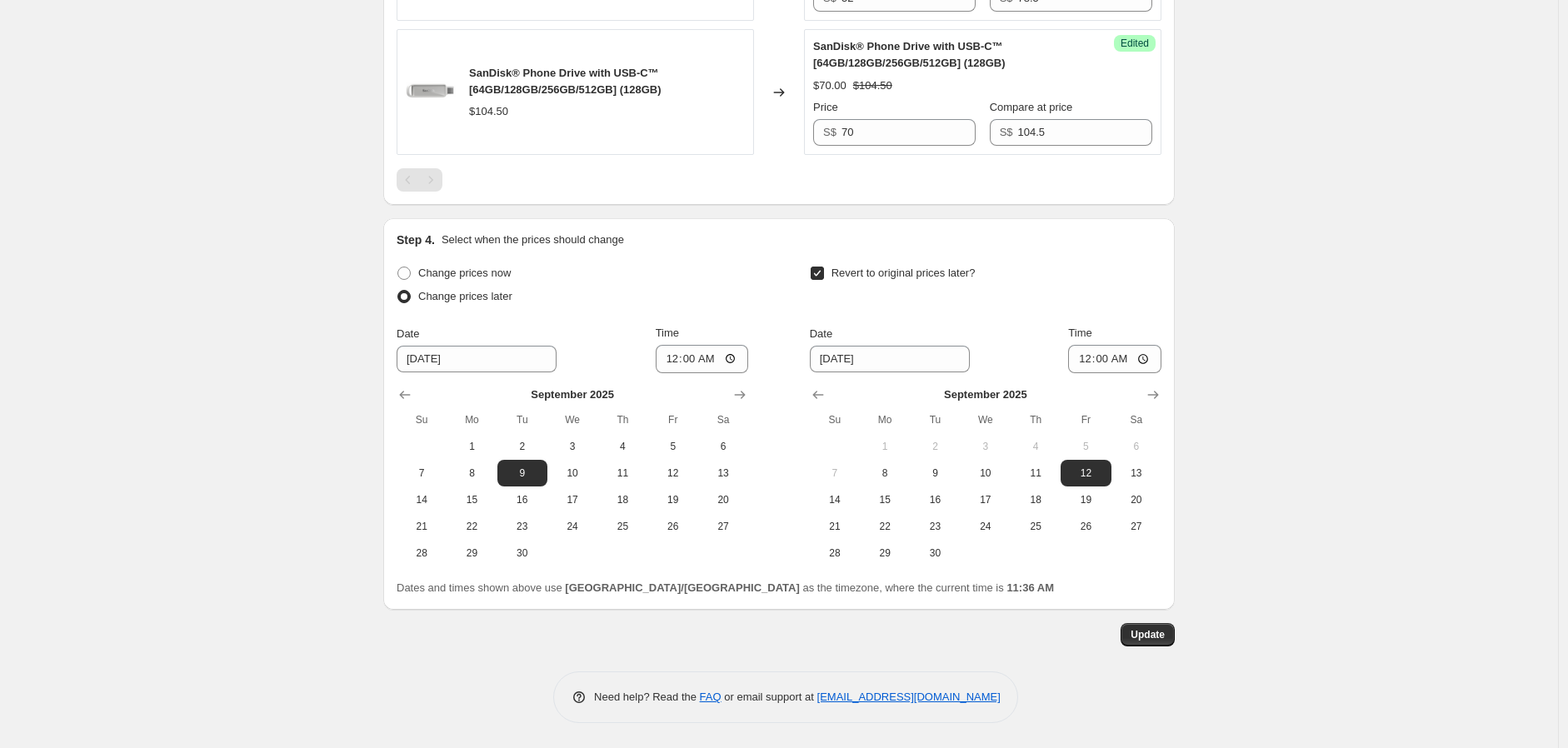
scroll to position [2519, 0]
click at [1159, 642] on span "Update" at bounding box center [1147, 635] width 34 height 13
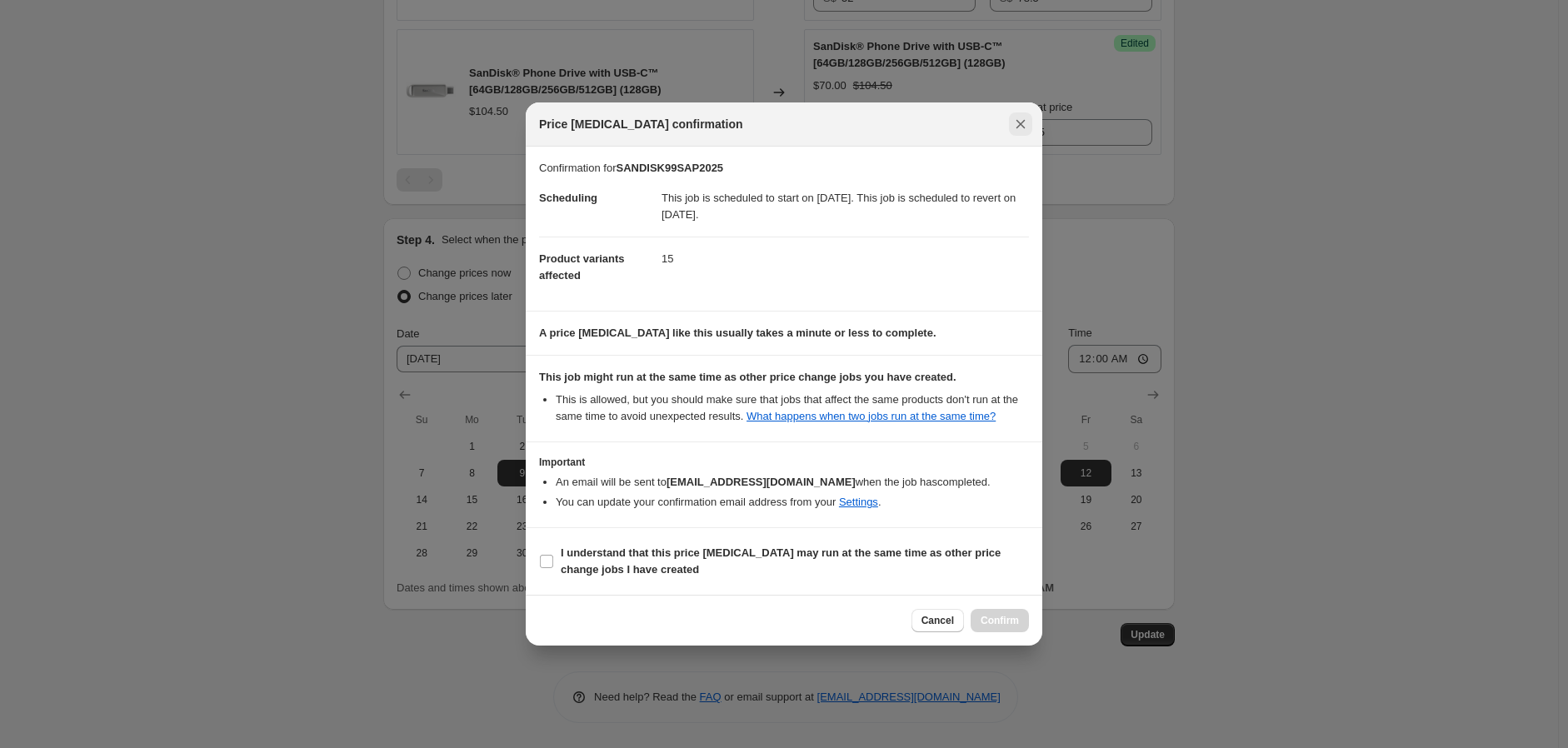
click at [1016, 127] on icon "Close" at bounding box center [1021, 125] width 9 height 9
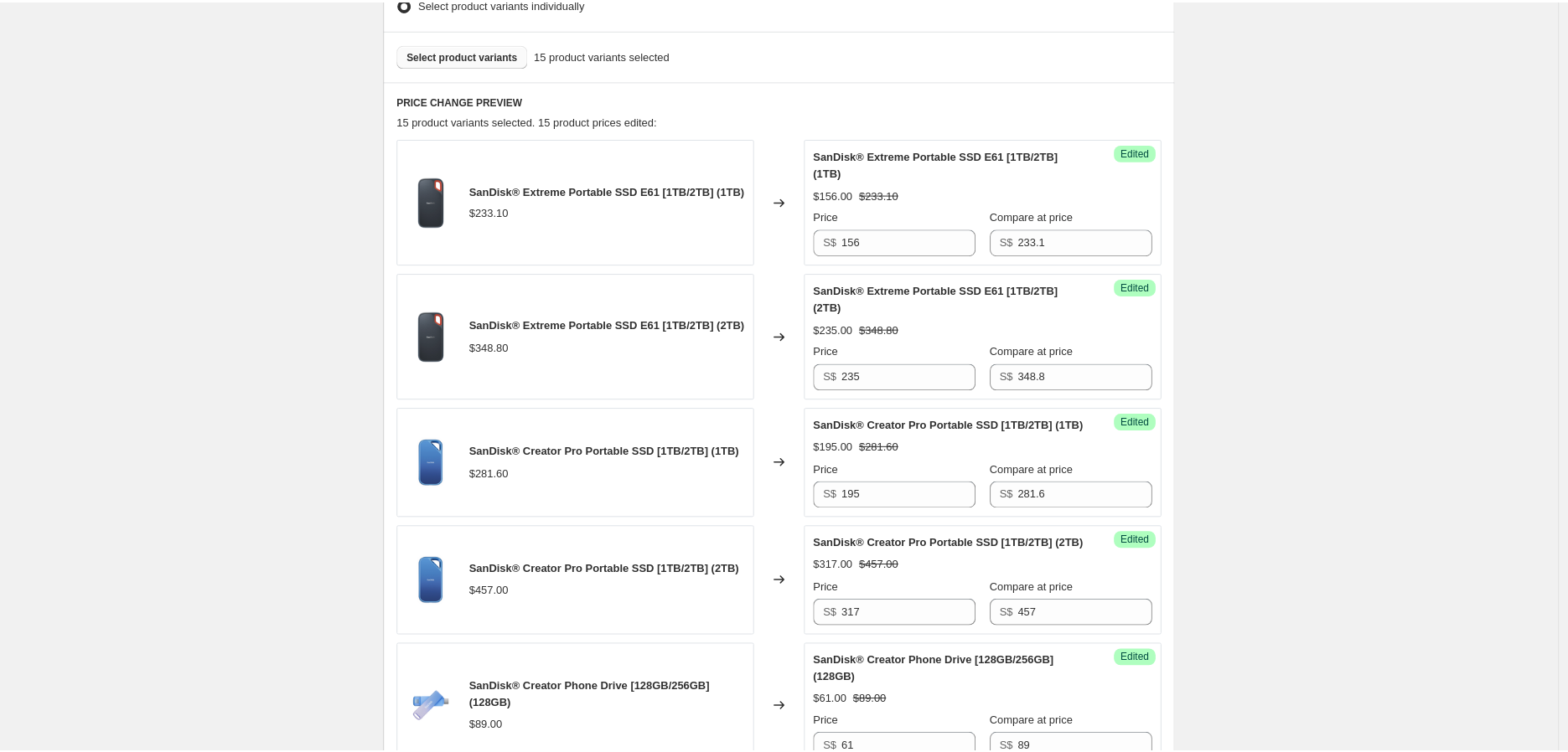
scroll to position [391, 0]
